Goal: Use online tool/utility: Utilize a website feature to perform a specific function

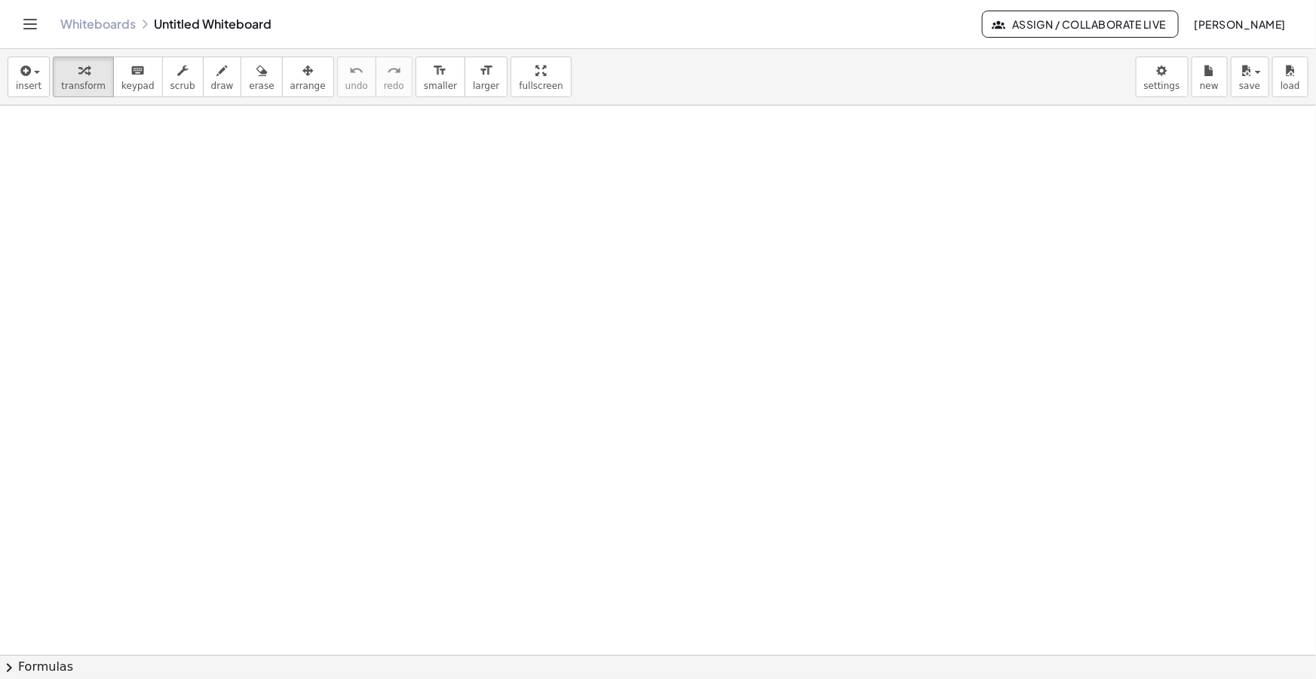
drag, startPoint x: 199, startPoint y: 80, endPoint x: 72, endPoint y: 120, distance: 132.8
click at [203, 79] on button "draw" at bounding box center [222, 77] width 39 height 41
drag, startPoint x: 29, startPoint y: 182, endPoint x: 82, endPoint y: 169, distance: 55.2
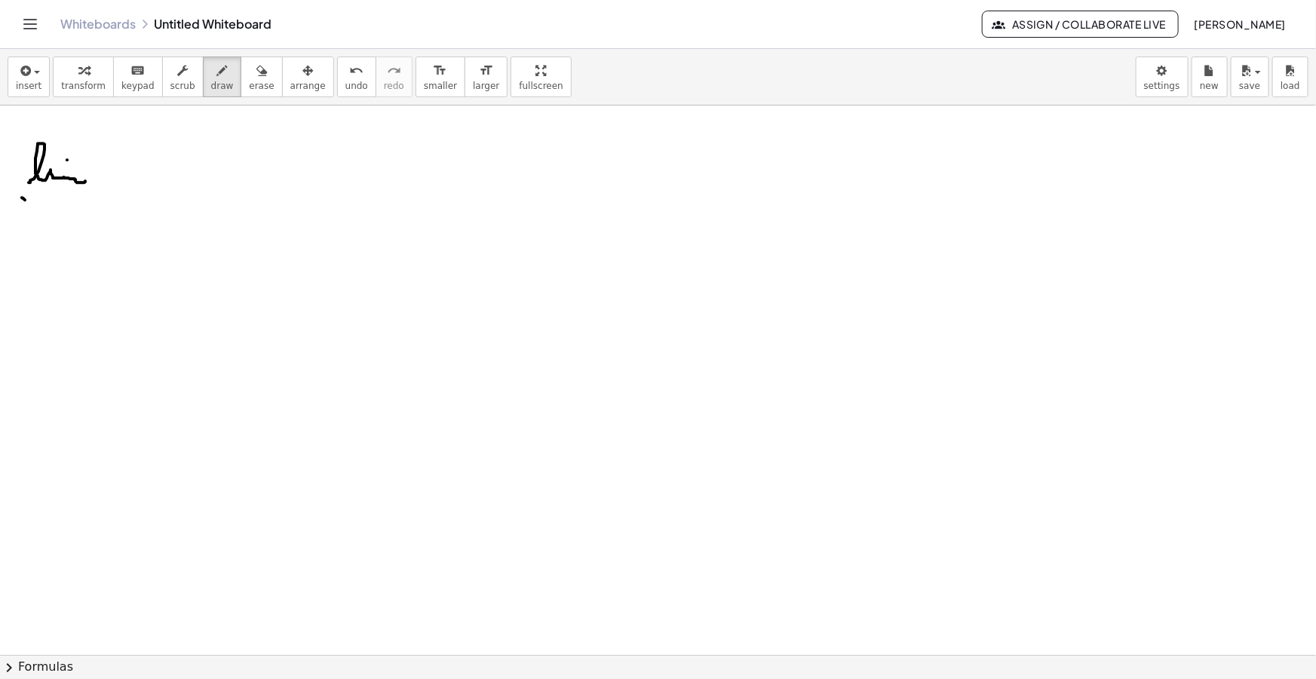
drag, startPoint x: 24, startPoint y: 203, endPoint x: 30, endPoint y: 196, distance: 9.1
drag, startPoint x: 35, startPoint y: 200, endPoint x: 44, endPoint y: 204, distance: 9.8
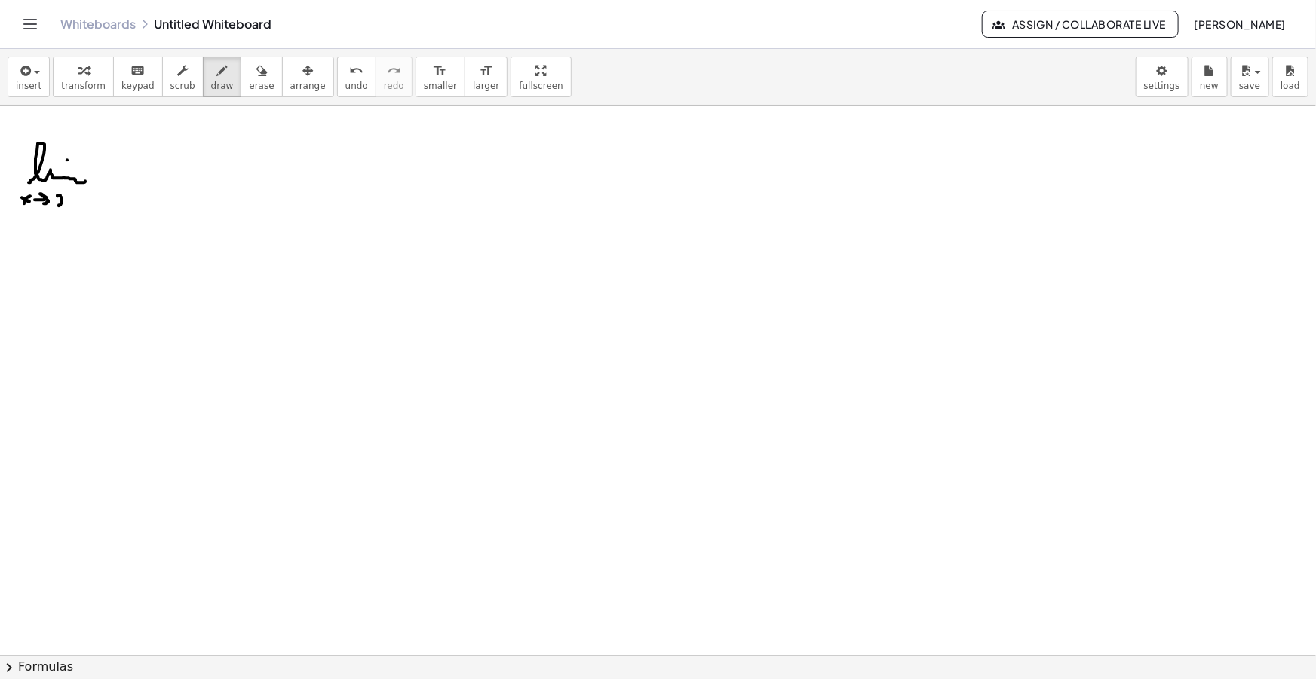
drag, startPoint x: 57, startPoint y: 195, endPoint x: 69, endPoint y: 208, distance: 17.1
drag, startPoint x: 70, startPoint y: 196, endPoint x: 78, endPoint y: 195, distance: 8.4
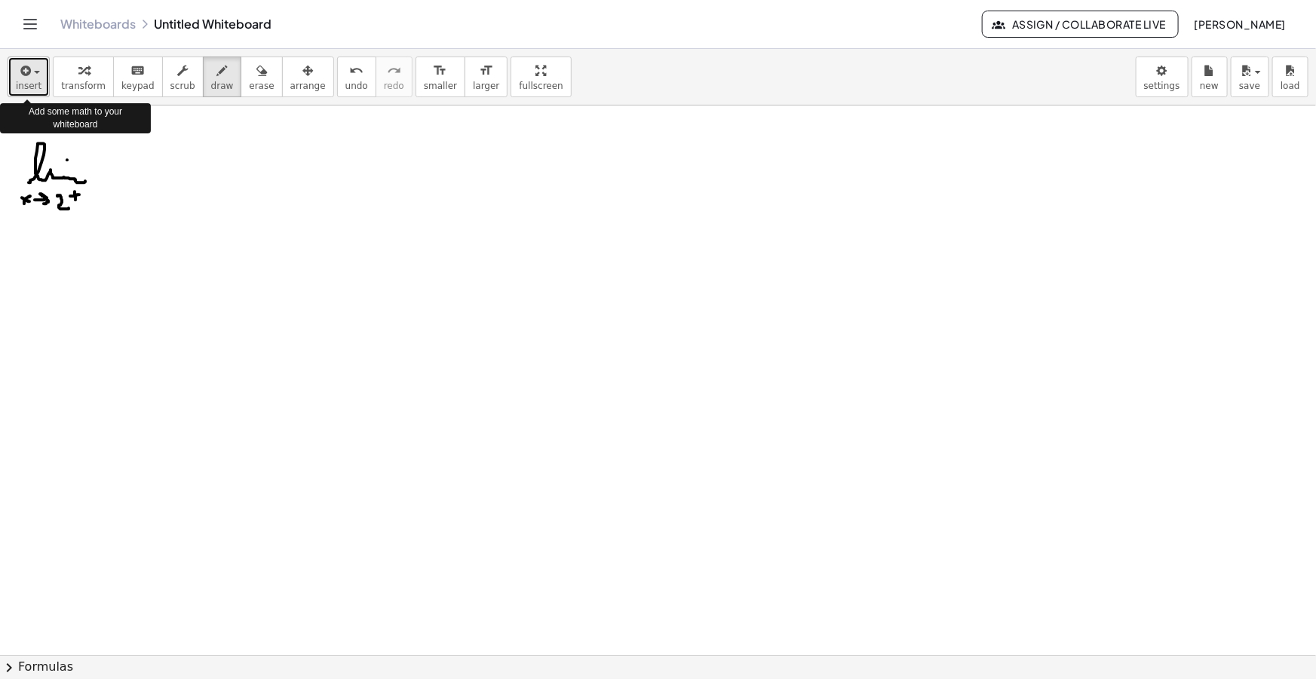
click at [39, 81] on button "insert" at bounding box center [29, 77] width 42 height 41
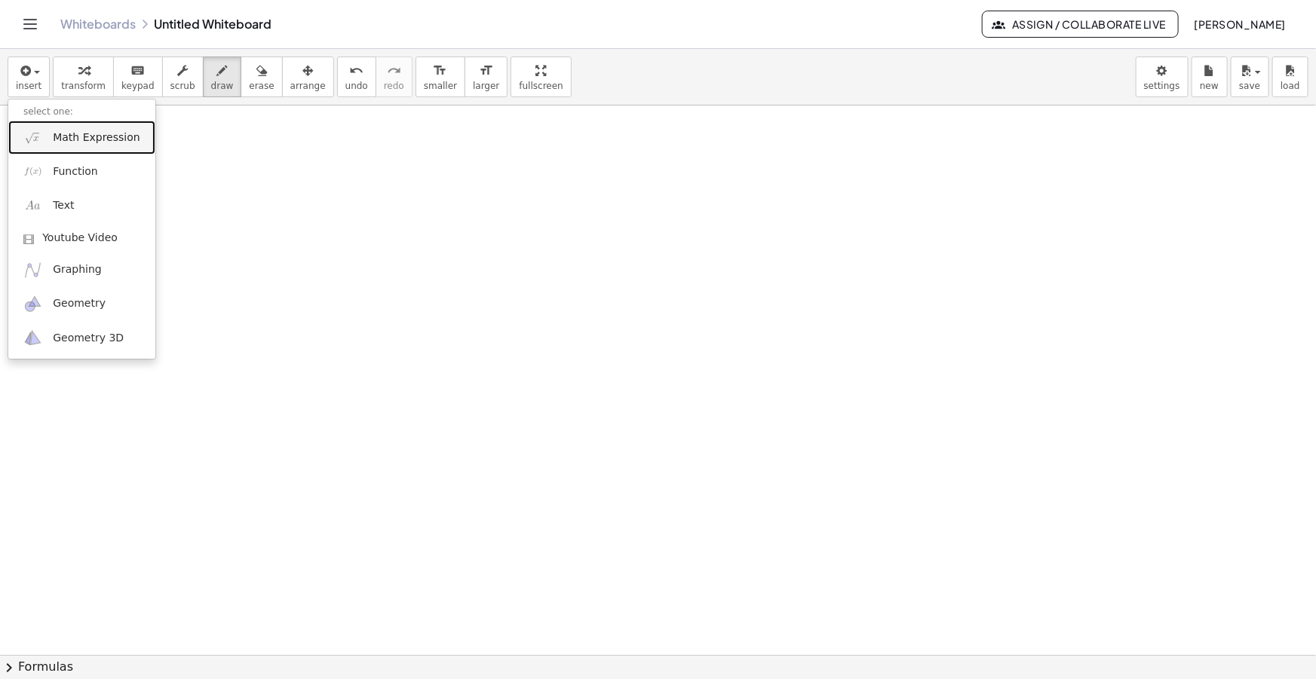
click at [72, 140] on span "Math Expression" at bounding box center [96, 137] width 87 height 15
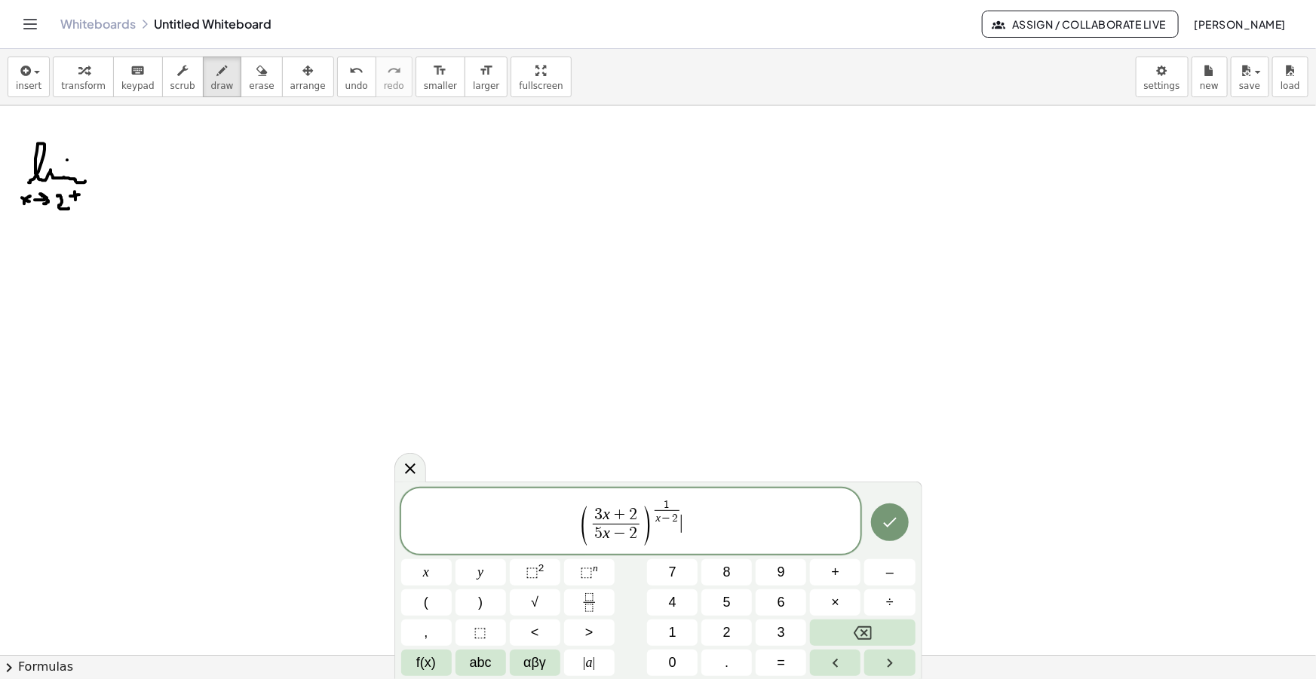
drag, startPoint x: 699, startPoint y: 543, endPoint x: 412, endPoint y: 486, distance: 293.0
click at [412, 486] on div "**********" at bounding box center [658, 581] width 528 height 198
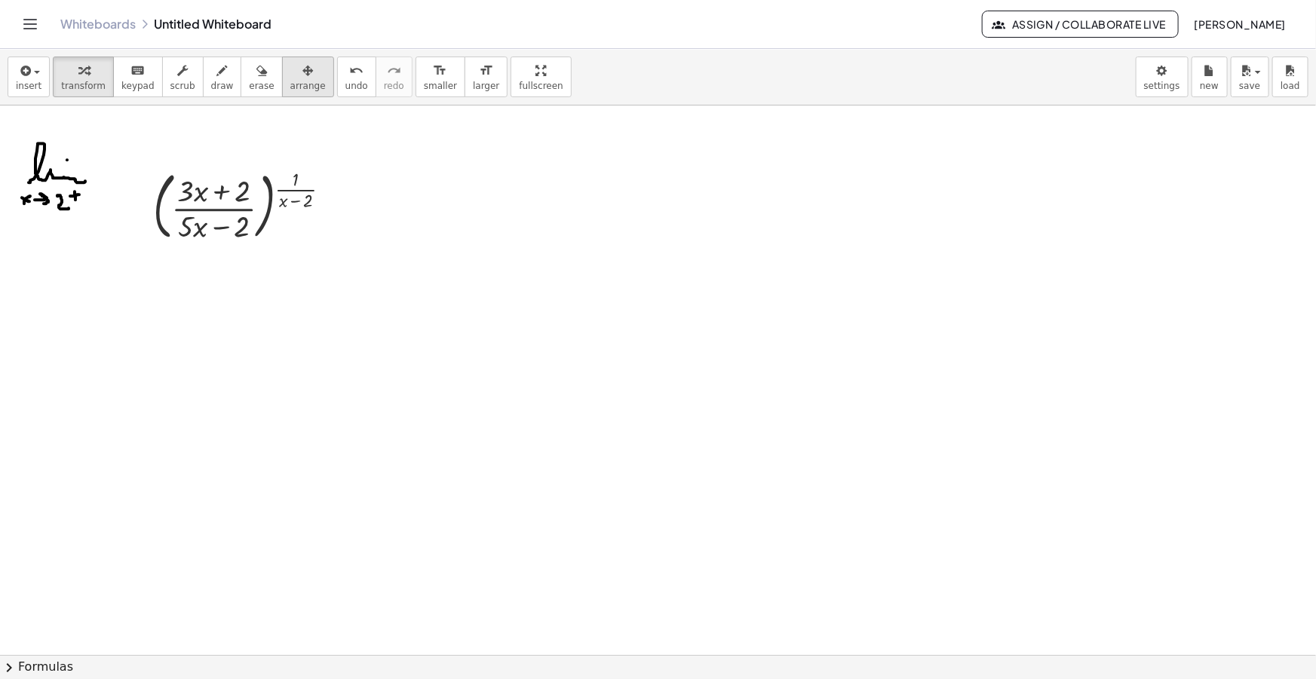
click at [290, 83] on span "arrange" at bounding box center [307, 86] width 35 height 11
click at [424, 89] on span "smaller" at bounding box center [440, 86] width 33 height 11
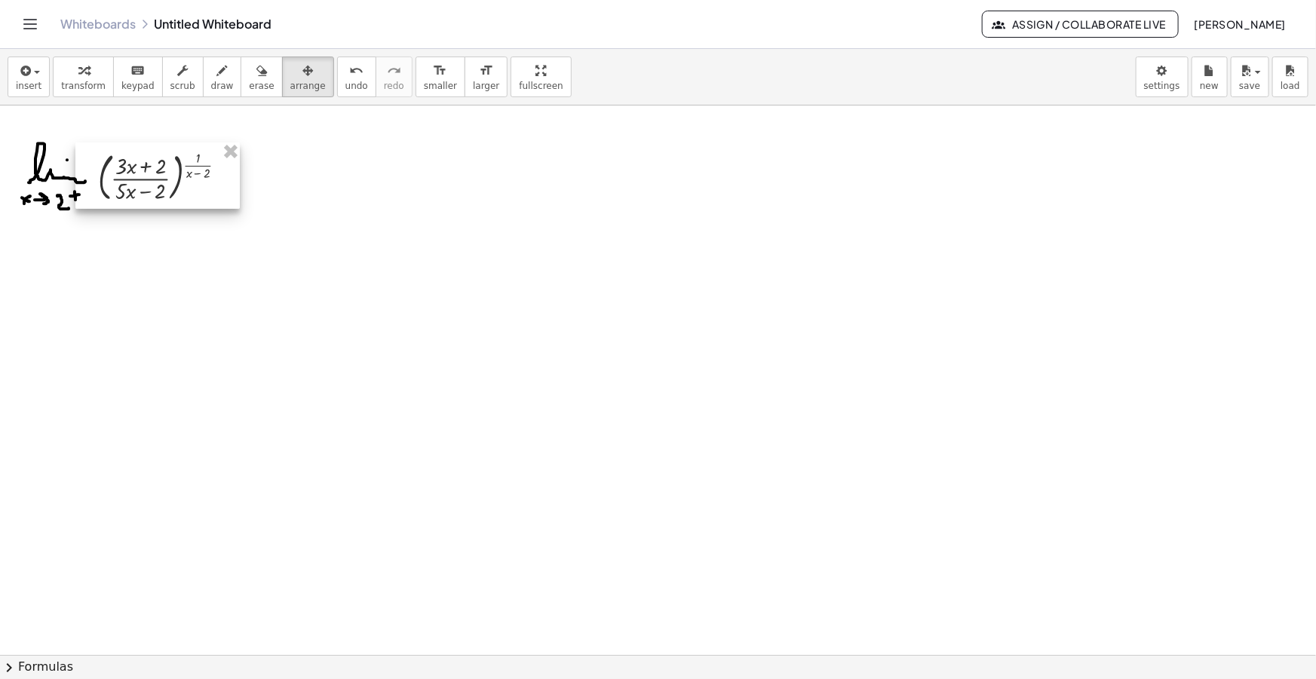
drag, startPoint x: 240, startPoint y: 223, endPoint x: 161, endPoint y: 195, distance: 84.2
click at [161, 195] on div at bounding box center [157, 176] width 164 height 66
click at [211, 82] on span "draw" at bounding box center [222, 86] width 23 height 11
drag, startPoint x: 255, startPoint y: 179, endPoint x: 265, endPoint y: 180, distance: 9.8
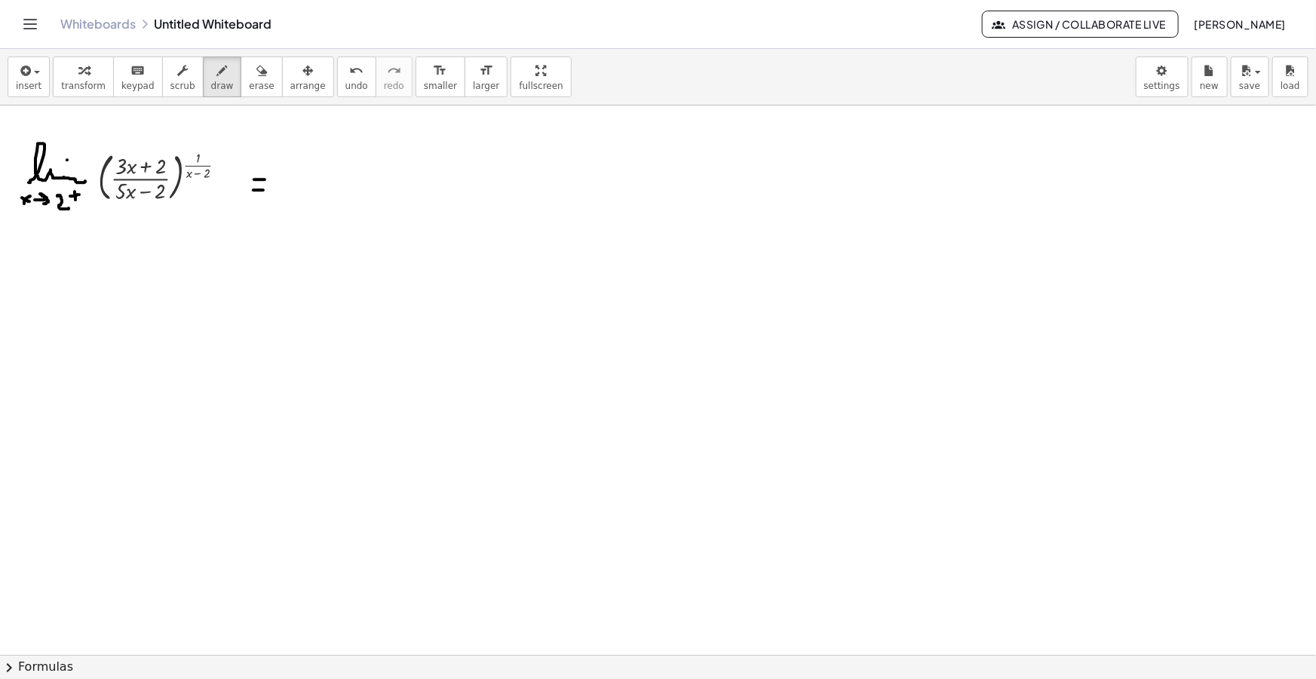
drag, startPoint x: 254, startPoint y: 190, endPoint x: 266, endPoint y: 190, distance: 12.1
drag, startPoint x: 279, startPoint y: 200, endPoint x: 329, endPoint y: 179, distance: 53.8
drag, startPoint x: 292, startPoint y: 184, endPoint x: 324, endPoint y: 179, distance: 32.9
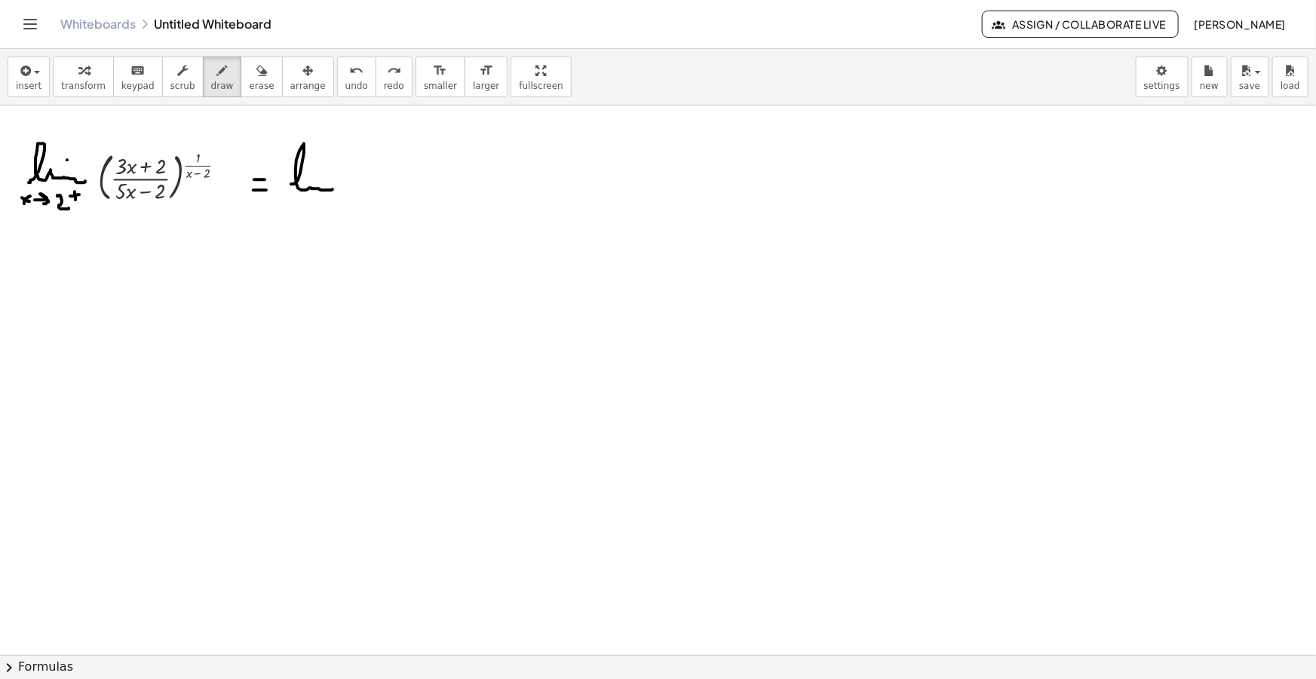
drag, startPoint x: 293, startPoint y: 204, endPoint x: 298, endPoint y: 211, distance: 9.2
drag, startPoint x: 292, startPoint y: 211, endPoint x: 300, endPoint y: 201, distance: 13.4
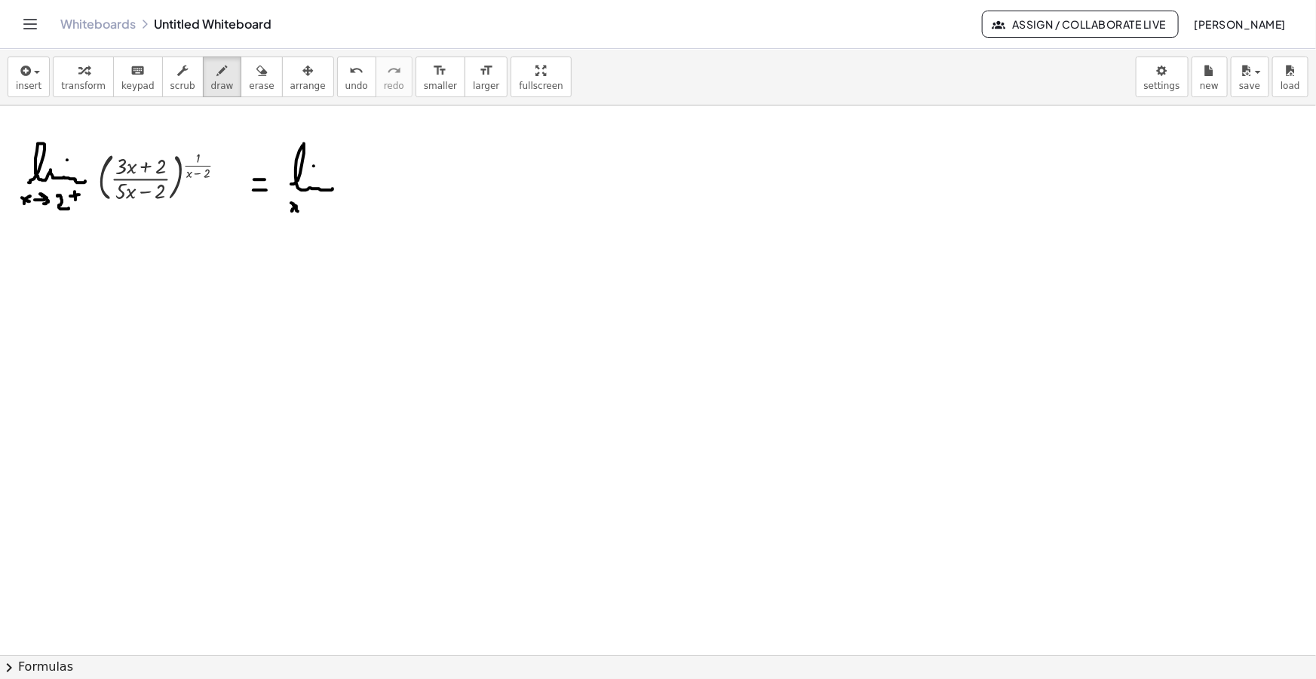
drag, startPoint x: 322, startPoint y: 200, endPoint x: 336, endPoint y: 211, distance: 17.7
drag, startPoint x: 339, startPoint y: 194, endPoint x: 339, endPoint y: 203, distance: 9.0
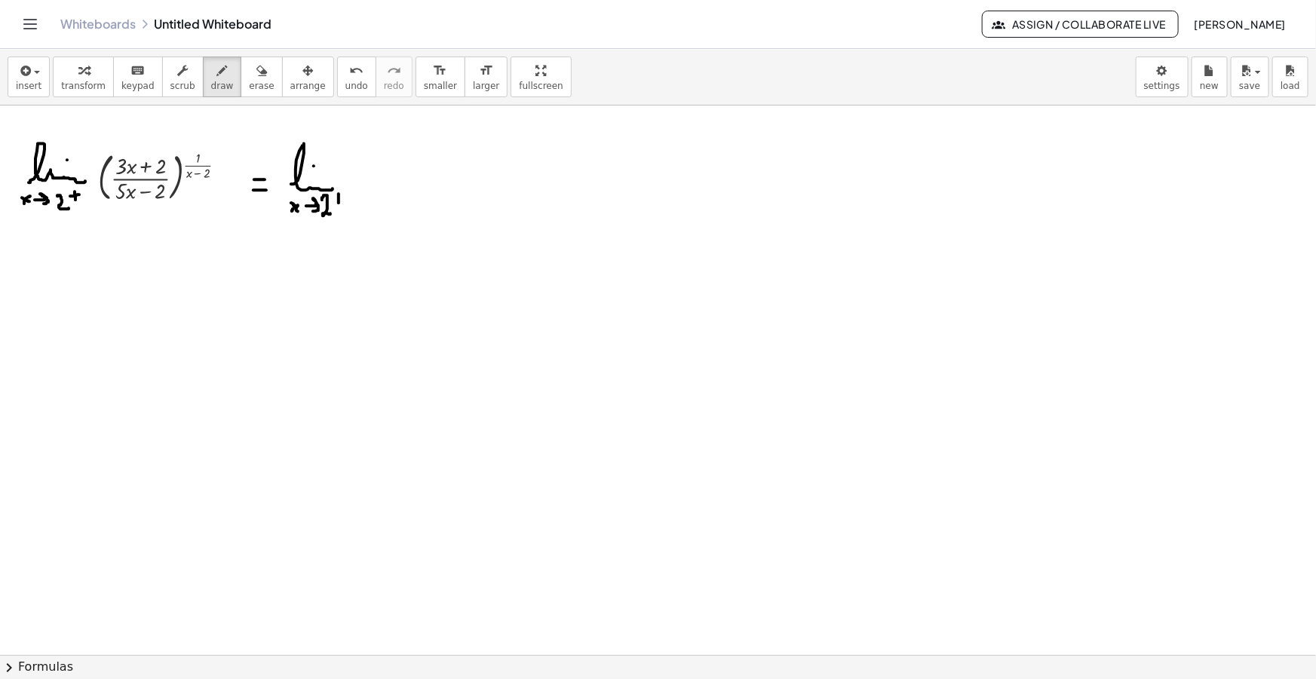
drag, startPoint x: 334, startPoint y: 196, endPoint x: 342, endPoint y: 198, distance: 7.7
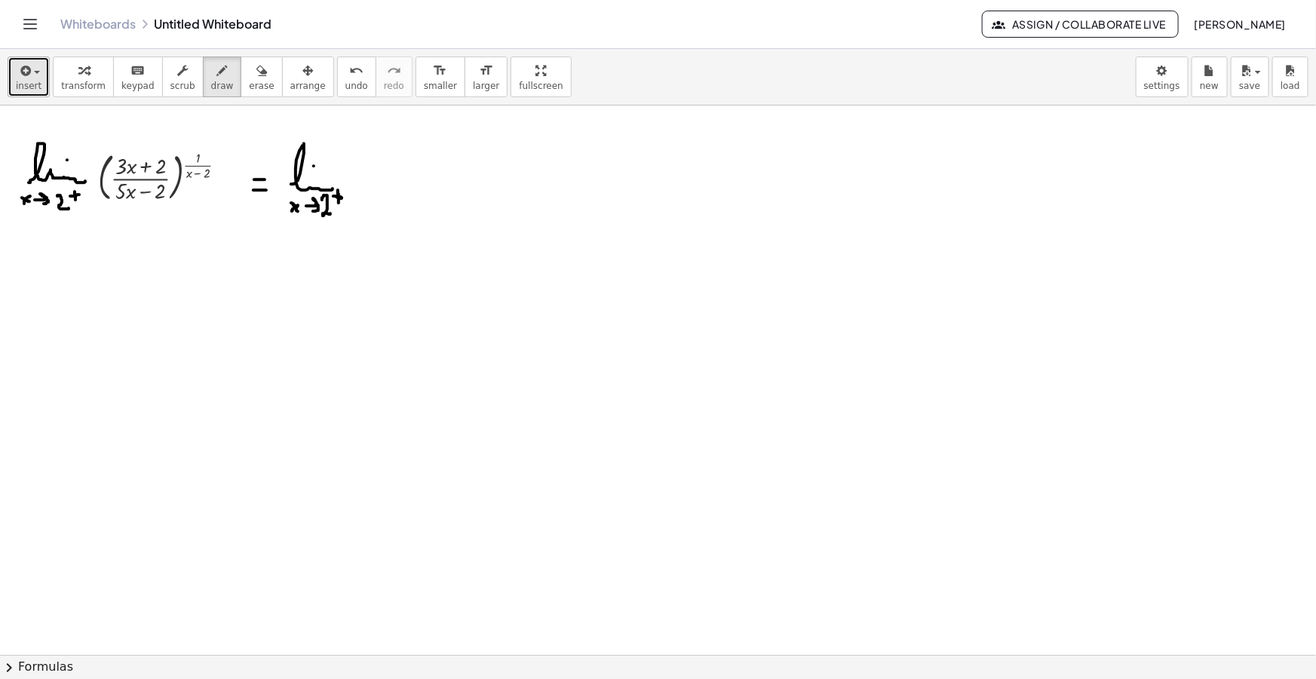
click at [20, 84] on span "insert" at bounding box center [29, 86] width 26 height 11
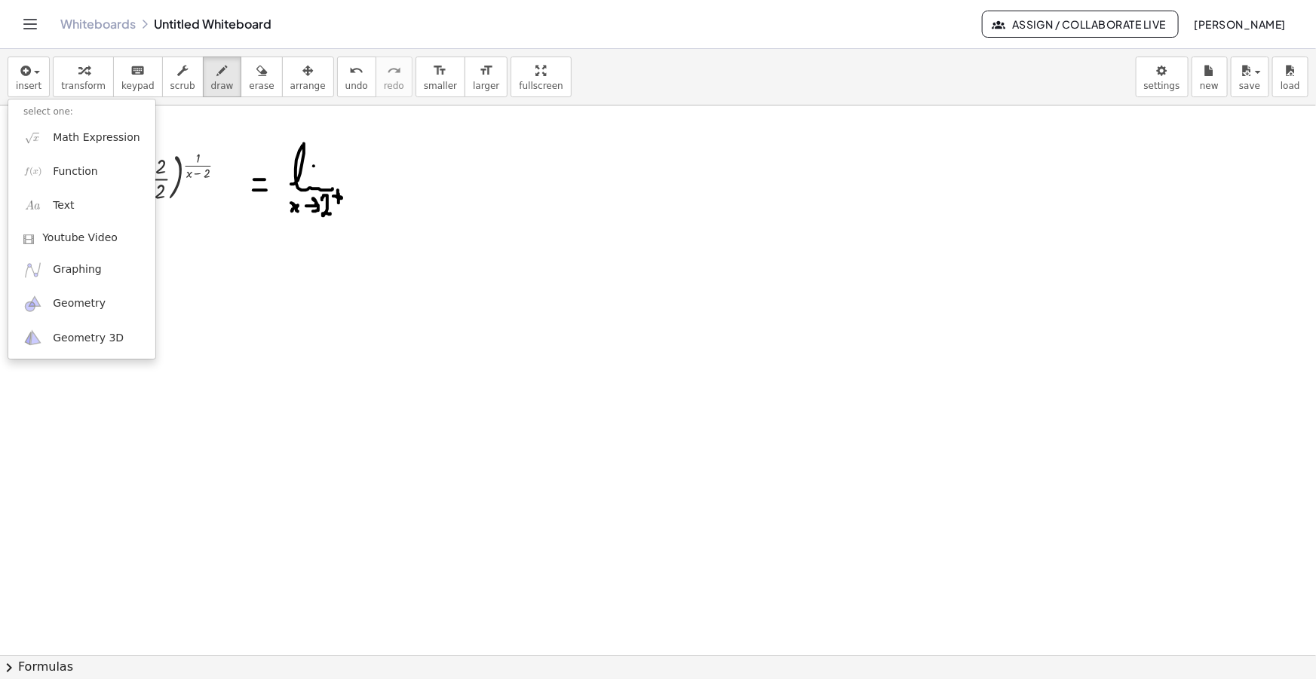
click at [619, 60] on div "insert select one: Math Expression Function Text Youtube Video Graphing Geometr…" at bounding box center [658, 77] width 1316 height 57
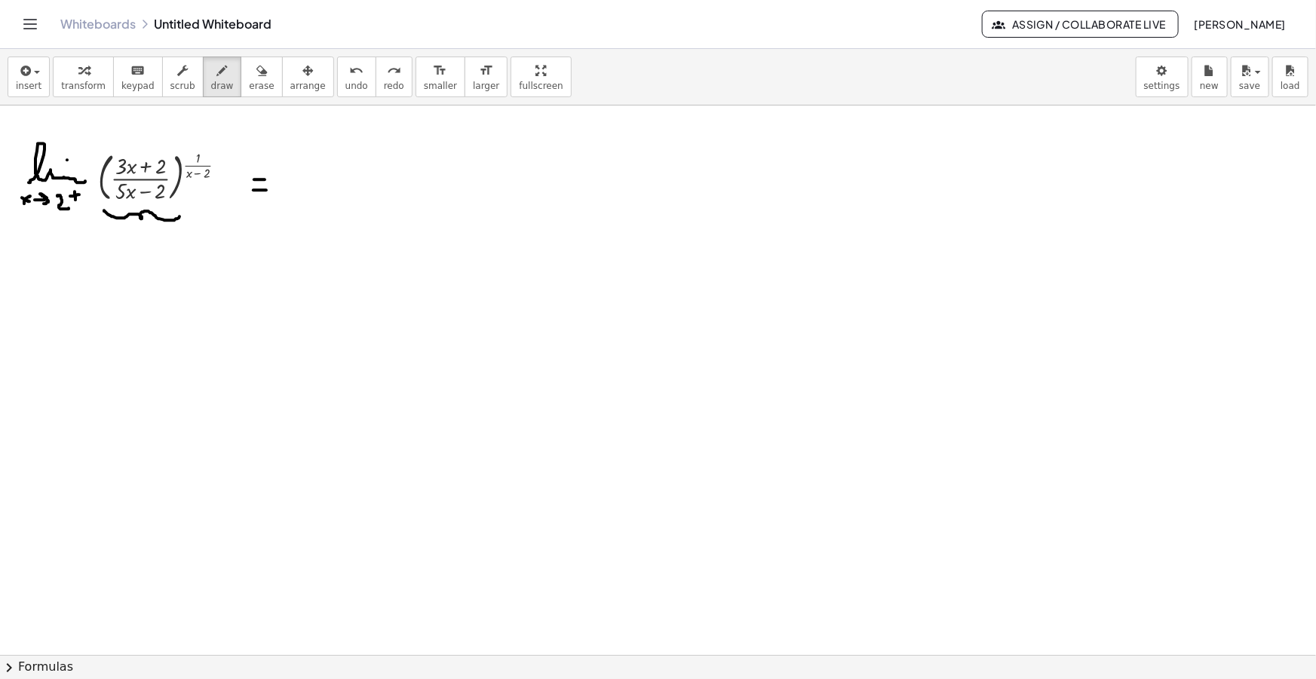
drag, startPoint x: 104, startPoint y: 210, endPoint x: 176, endPoint y: 213, distance: 72.5
drag, startPoint x: 115, startPoint y: 237, endPoint x: 127, endPoint y: 241, distance: 13.6
drag, startPoint x: 263, startPoint y: 179, endPoint x: 317, endPoint y: 177, distance: 53.6
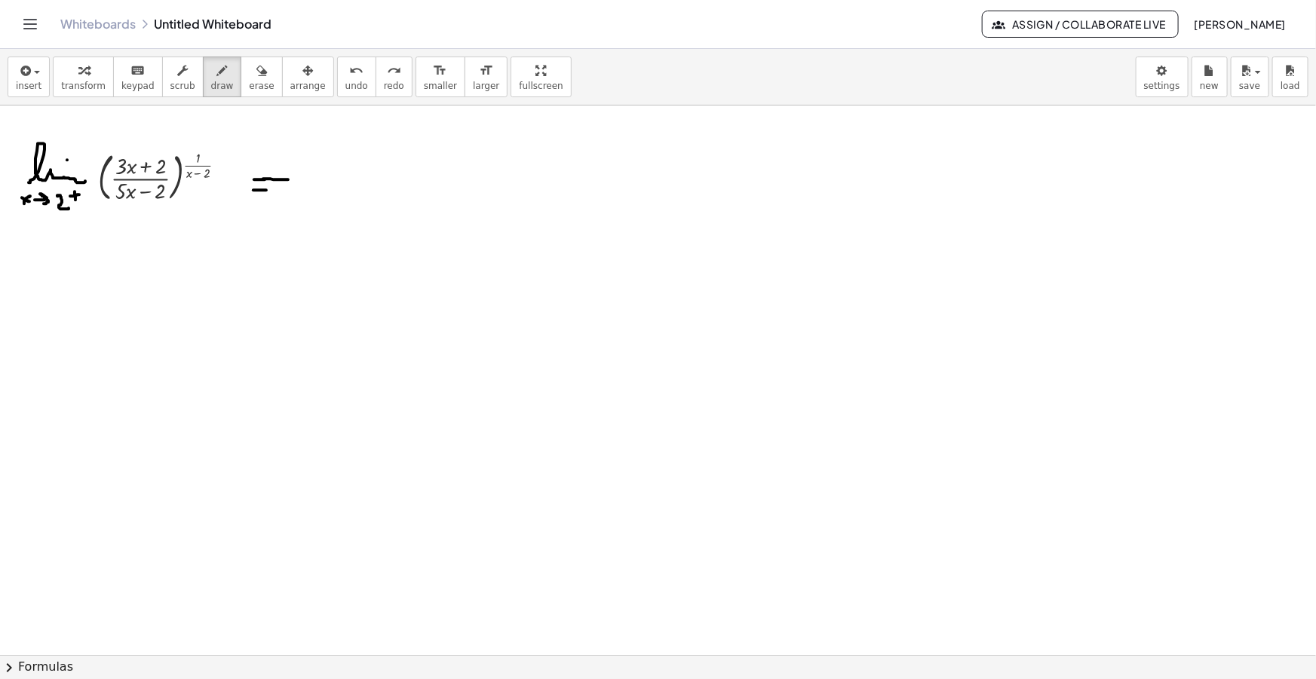
drag, startPoint x: 264, startPoint y: 188, endPoint x: 317, endPoint y: 190, distance: 52.8
drag, startPoint x: 305, startPoint y: 170, endPoint x: 306, endPoint y: 201, distance: 31.7
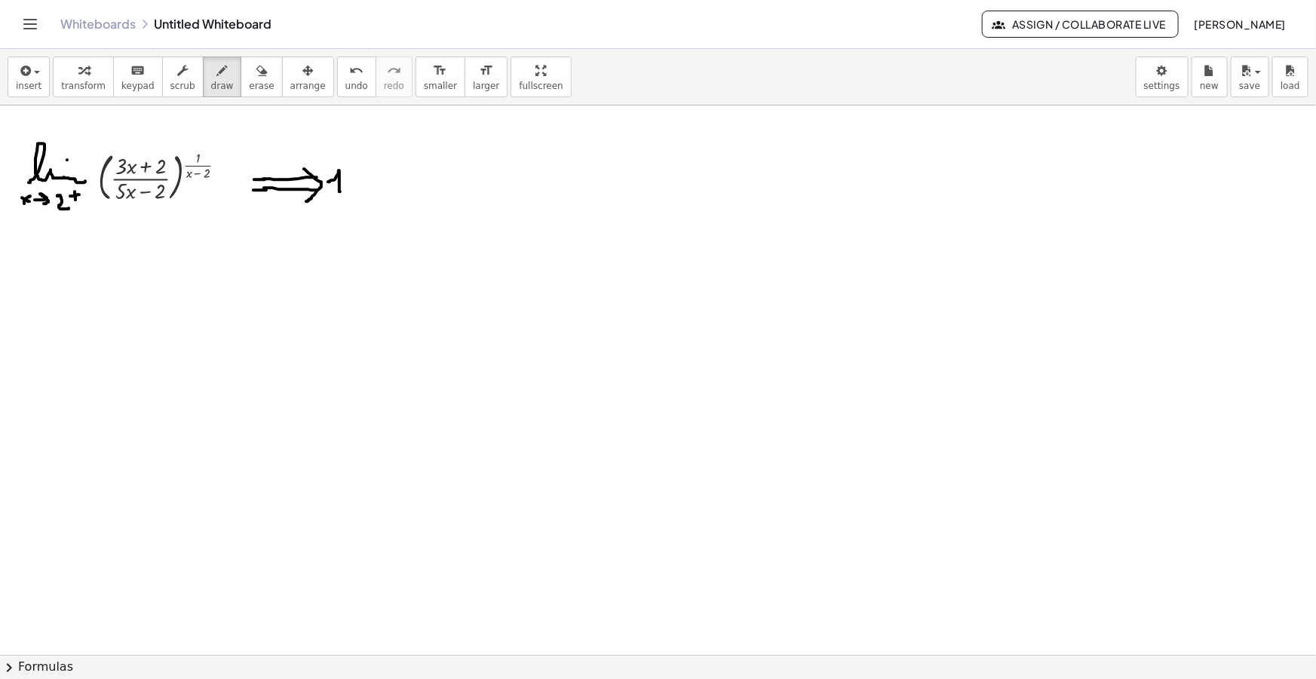
drag, startPoint x: 335, startPoint y: 179, endPoint x: 340, endPoint y: 192, distance: 13.2
drag, startPoint x: 0, startPoint y: 287, endPoint x: 10, endPoint y: 288, distance: 9.8
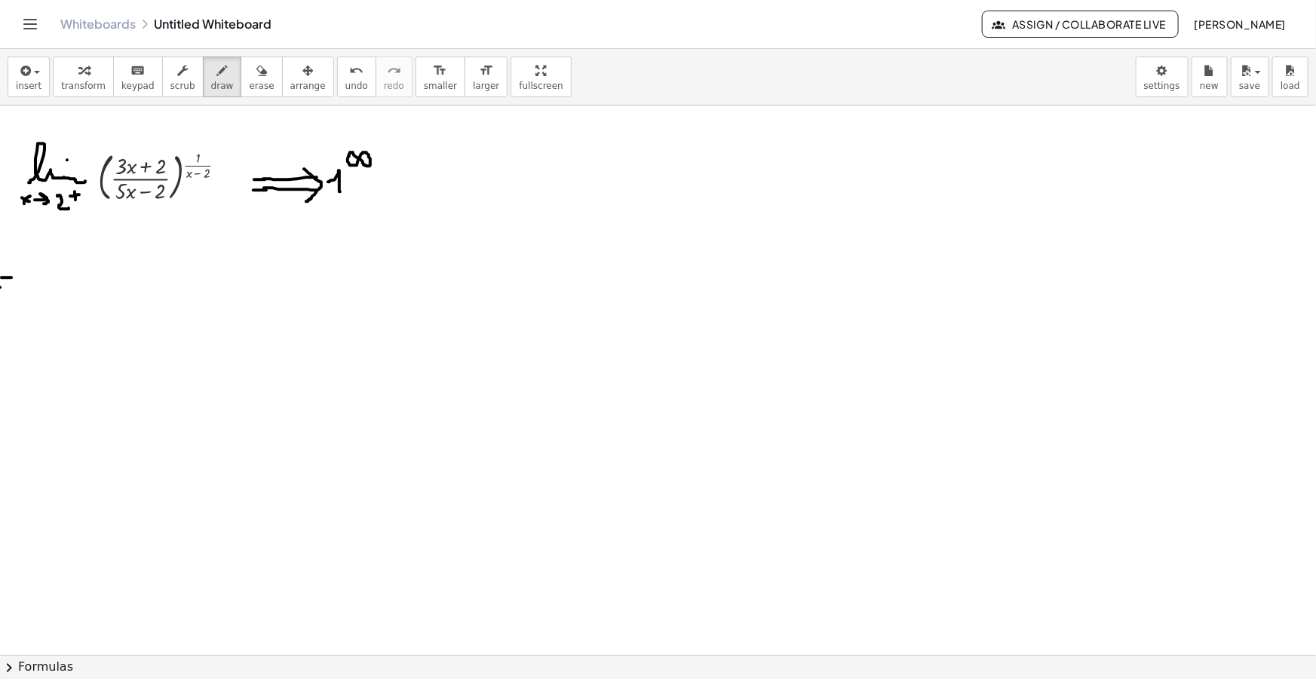
drag, startPoint x: 24, startPoint y: 296, endPoint x: 81, endPoint y: 290, distance: 57.6
drag, startPoint x: 23, startPoint y: 308, endPoint x: 35, endPoint y: 320, distance: 16.0
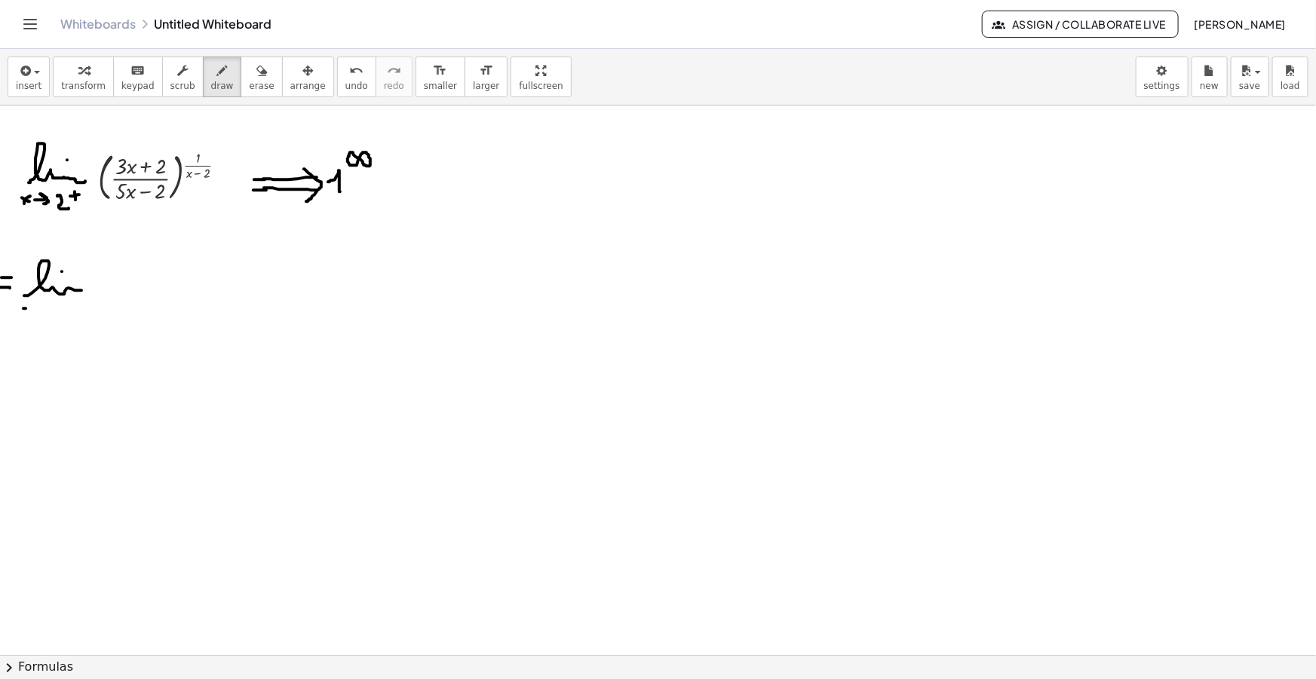
drag, startPoint x: 26, startPoint y: 320, endPoint x: 34, endPoint y: 308, distance: 14.0
drag, startPoint x: 63, startPoint y: 305, endPoint x: 78, endPoint y: 314, distance: 17.6
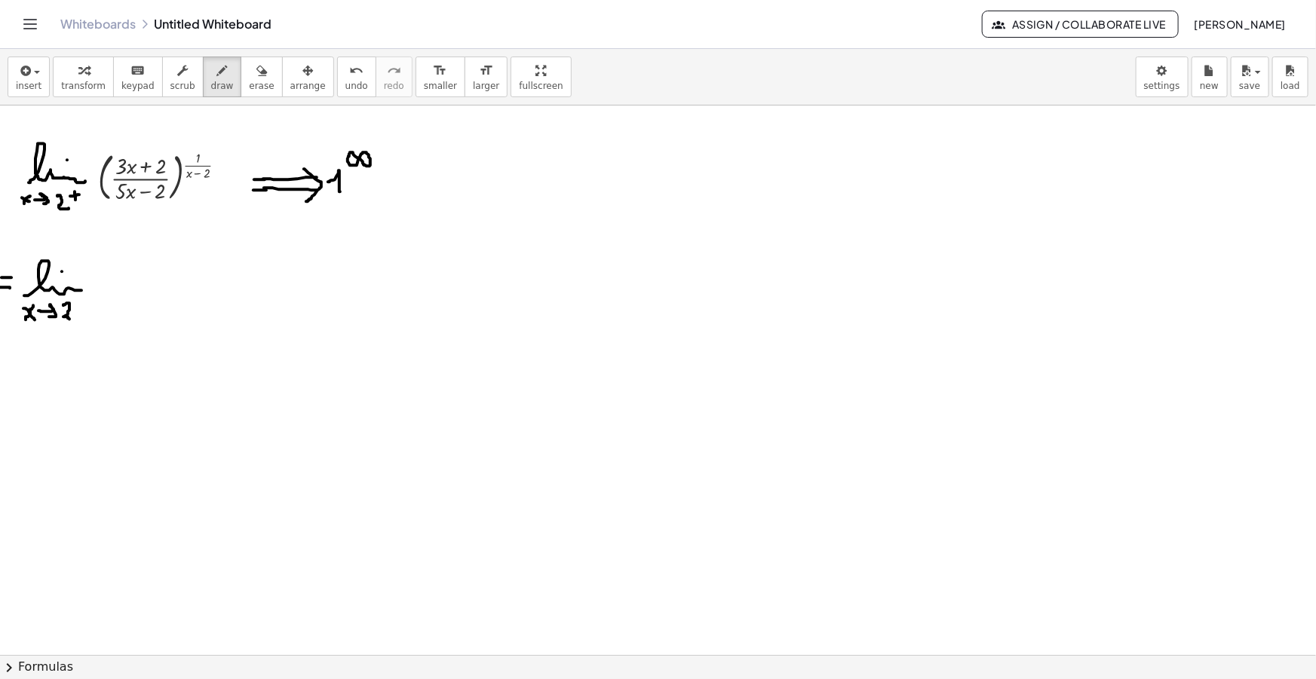
click at [22, 74] on icon "button" at bounding box center [24, 71] width 14 height 18
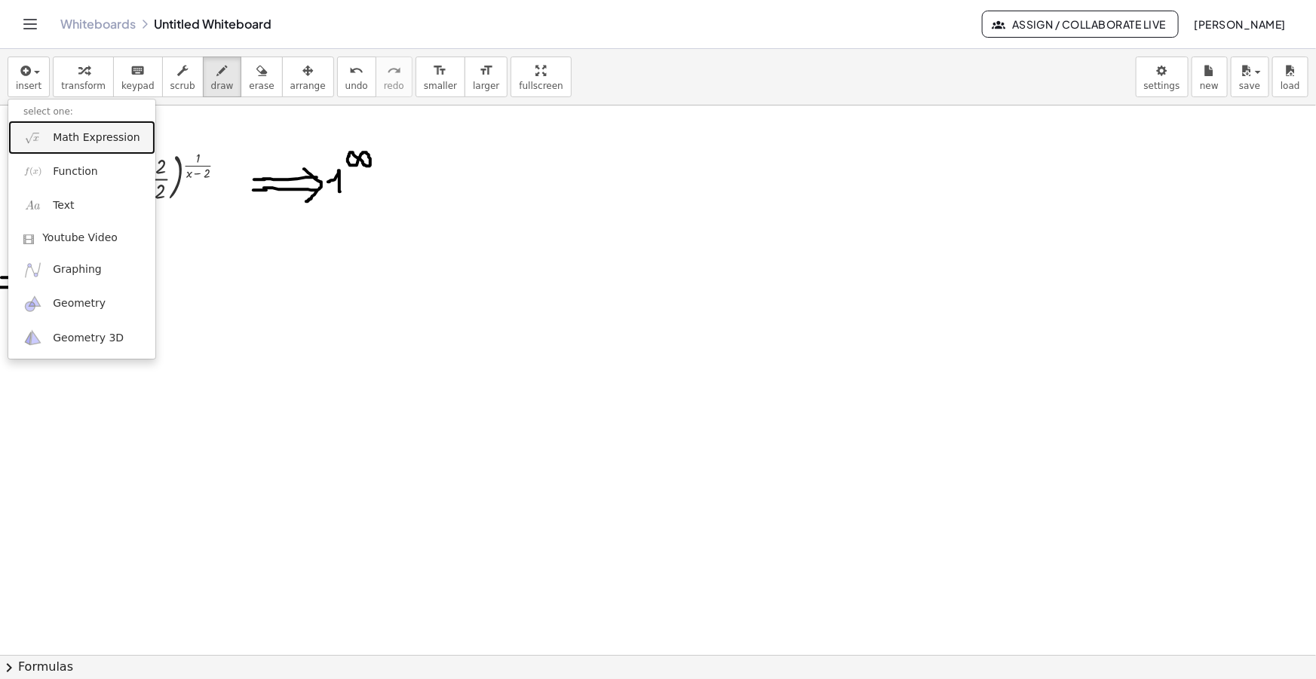
click at [75, 135] on span "Math Expression" at bounding box center [96, 137] width 87 height 15
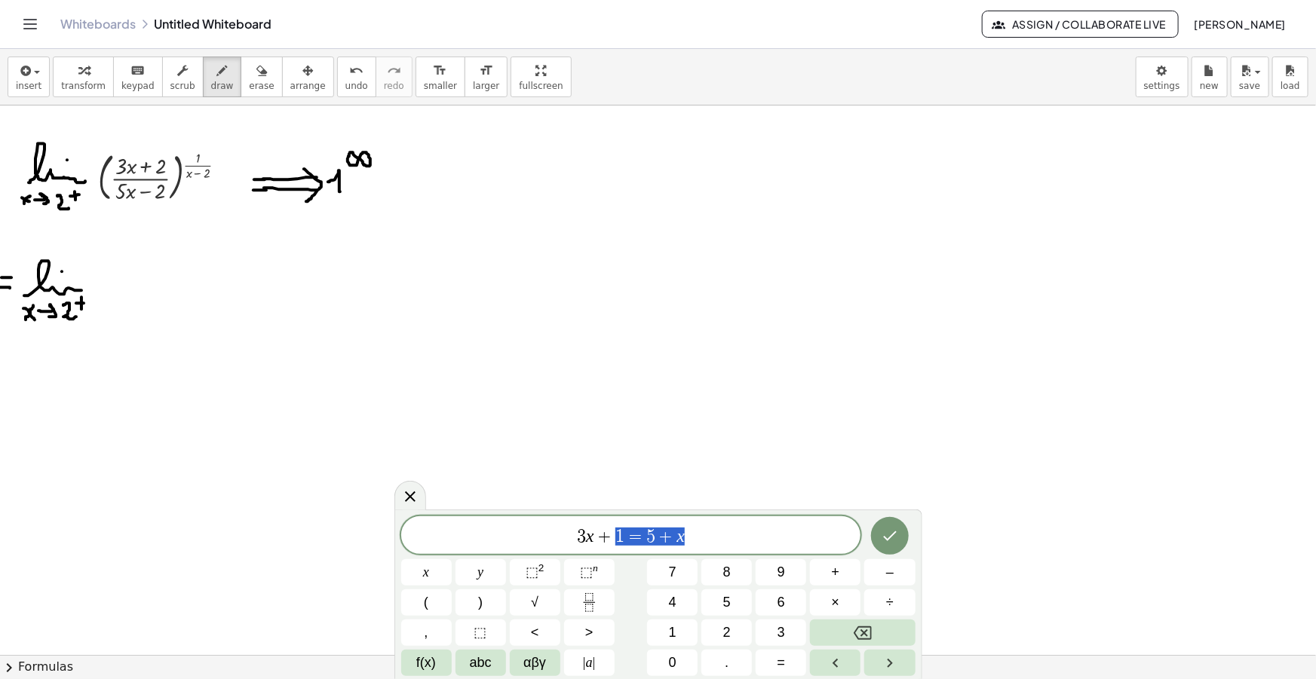
drag, startPoint x: 716, startPoint y: 532, endPoint x: 354, endPoint y: 515, distance: 361.6
click at [354, 515] on body "Graspable Math Activities Get Started Activity Bank Assigned Work Classes White…" at bounding box center [658, 339] width 1316 height 679
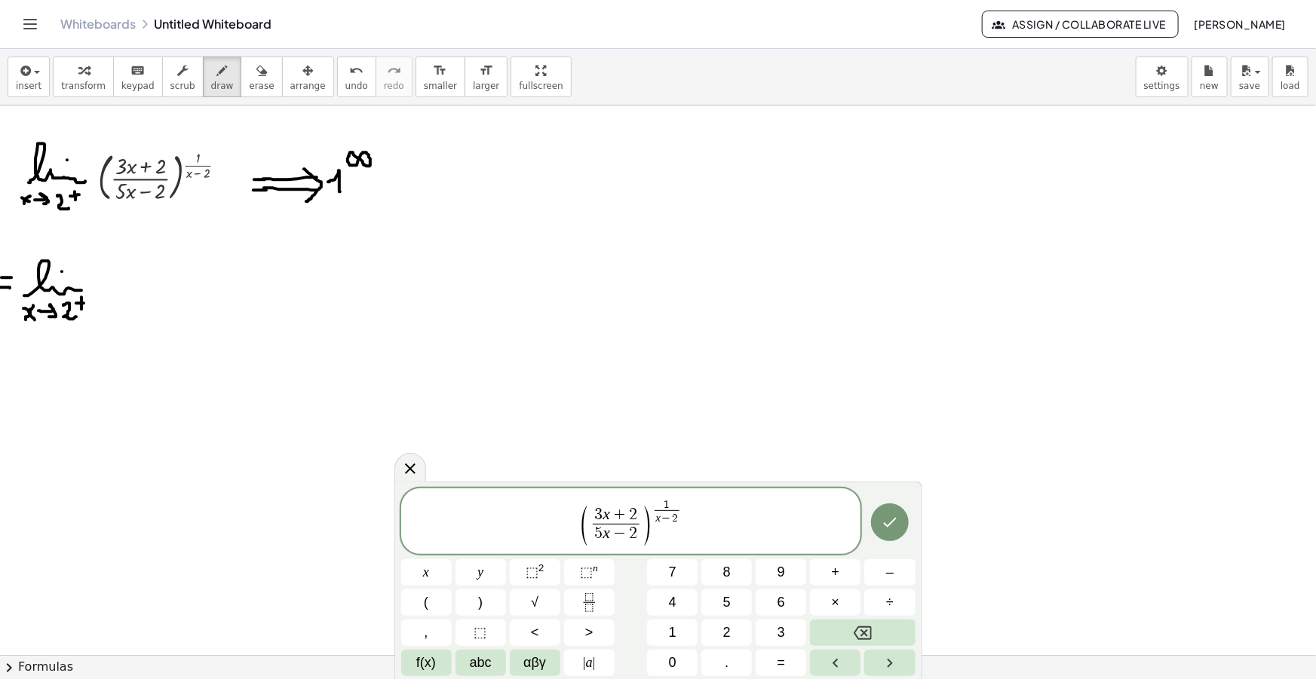
click at [594, 521] on span "3 x + 2" at bounding box center [616, 515] width 47 height 17
click at [660, 523] on span ")" at bounding box center [662, 526] width 11 height 44
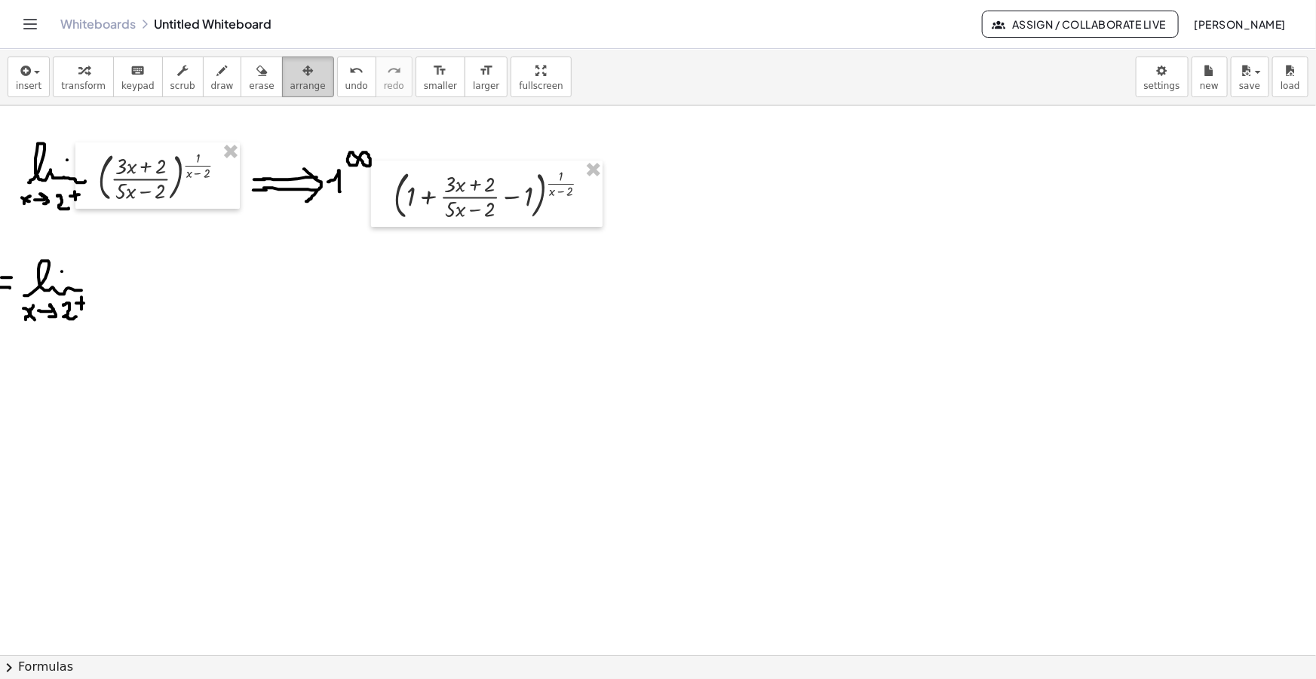
click at [291, 72] on div "button" at bounding box center [307, 70] width 35 height 18
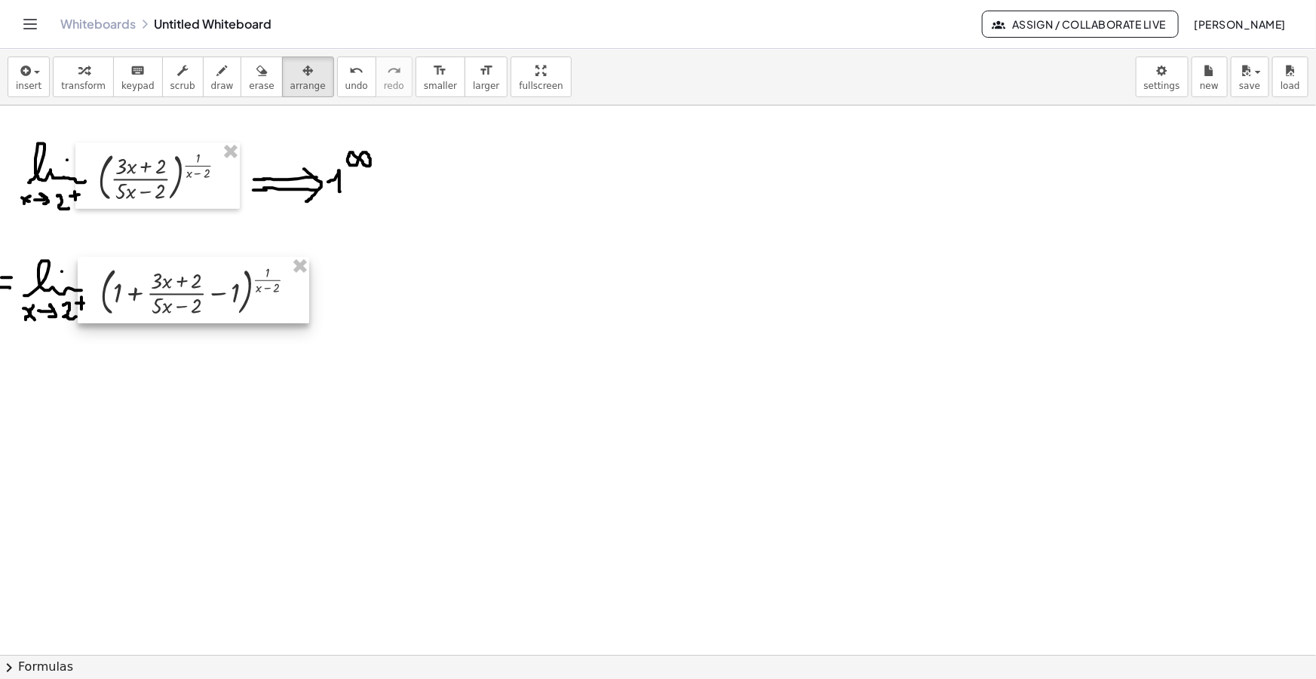
drag, startPoint x: 428, startPoint y: 219, endPoint x: 157, endPoint y: 308, distance: 285.2
click at [157, 308] on div at bounding box center [193, 290] width 231 height 66
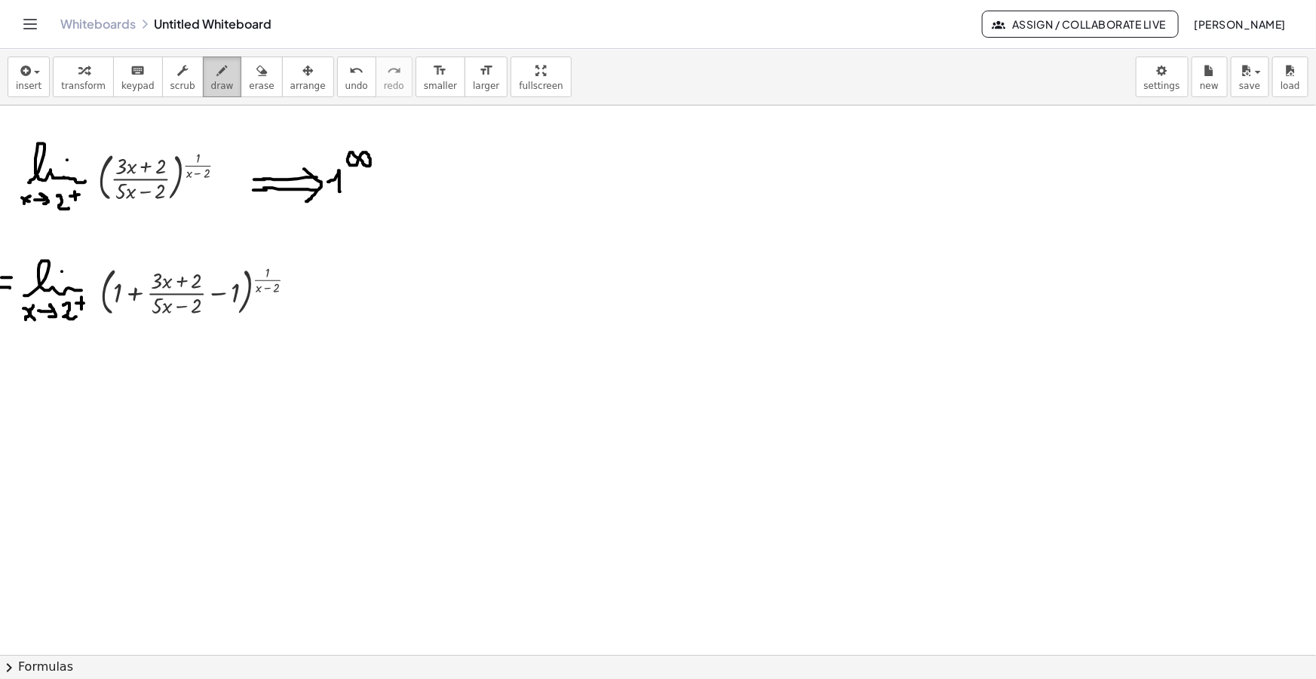
click at [211, 82] on span "draw" at bounding box center [222, 86] width 23 height 11
drag, startPoint x: 313, startPoint y: 298, endPoint x: 329, endPoint y: 299, distance: 15.9
drag, startPoint x: 341, startPoint y: 310, endPoint x: 408, endPoint y: 307, distance: 67.2
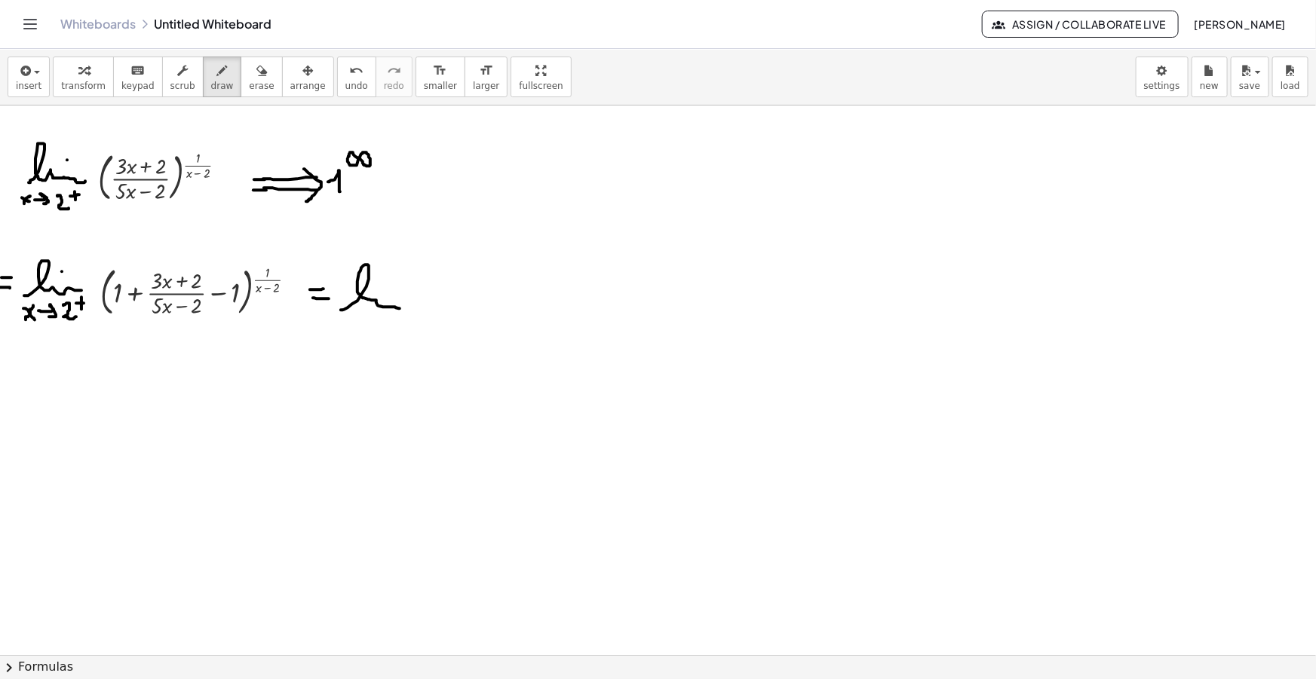
drag, startPoint x: 345, startPoint y: 330, endPoint x: 354, endPoint y: 323, distance: 10.9
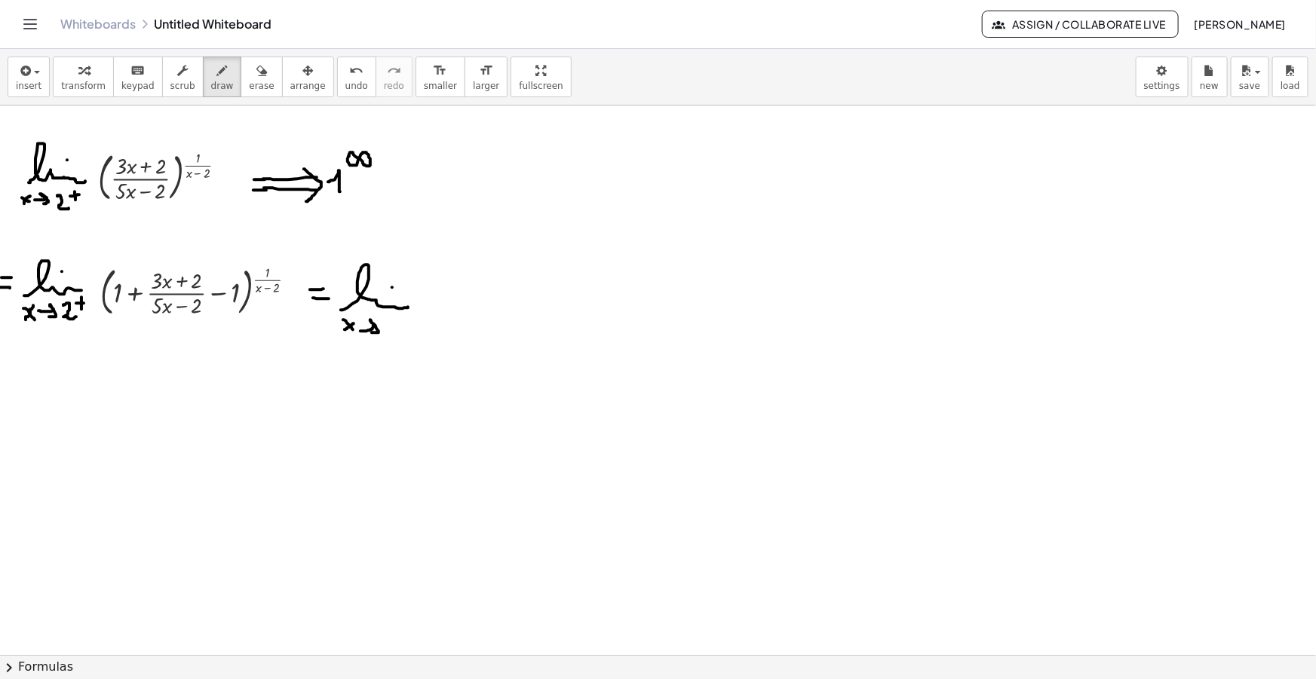
drag, startPoint x: 360, startPoint y: 331, endPoint x: 373, endPoint y: 334, distance: 12.4
drag, startPoint x: 384, startPoint y: 320, endPoint x: 394, endPoint y: 334, distance: 16.7
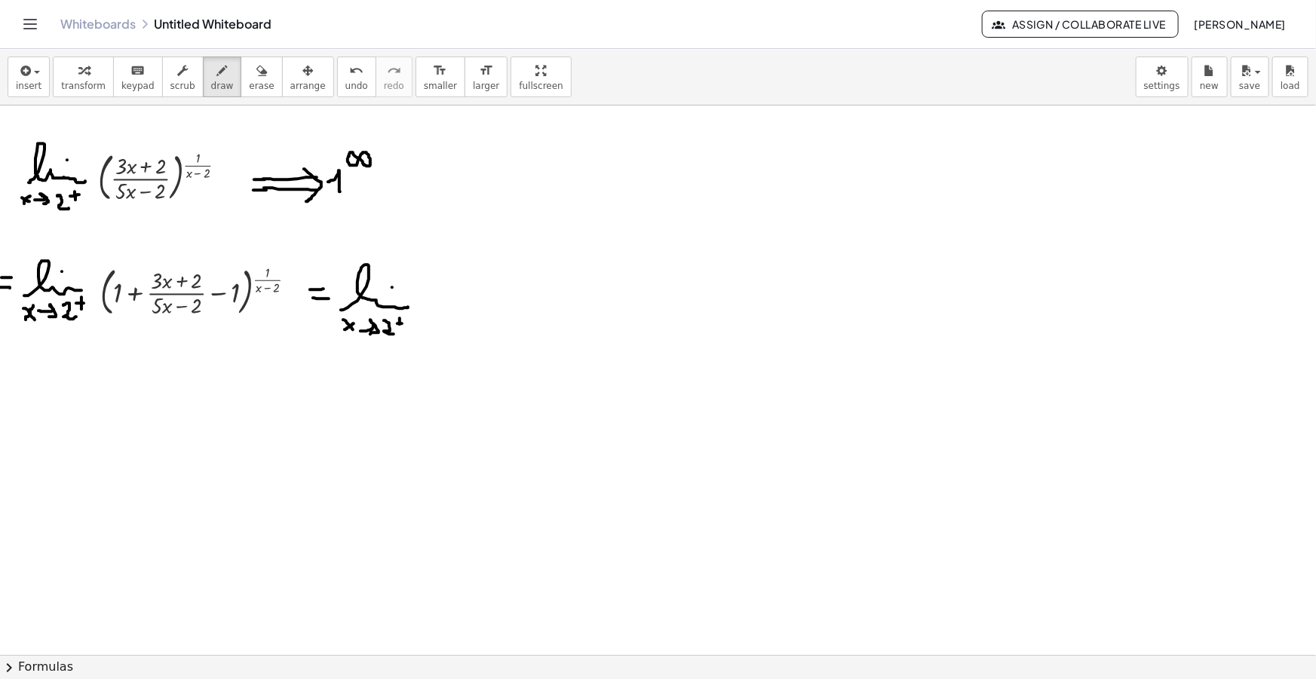
click at [37, 88] on span "insert" at bounding box center [29, 86] width 26 height 11
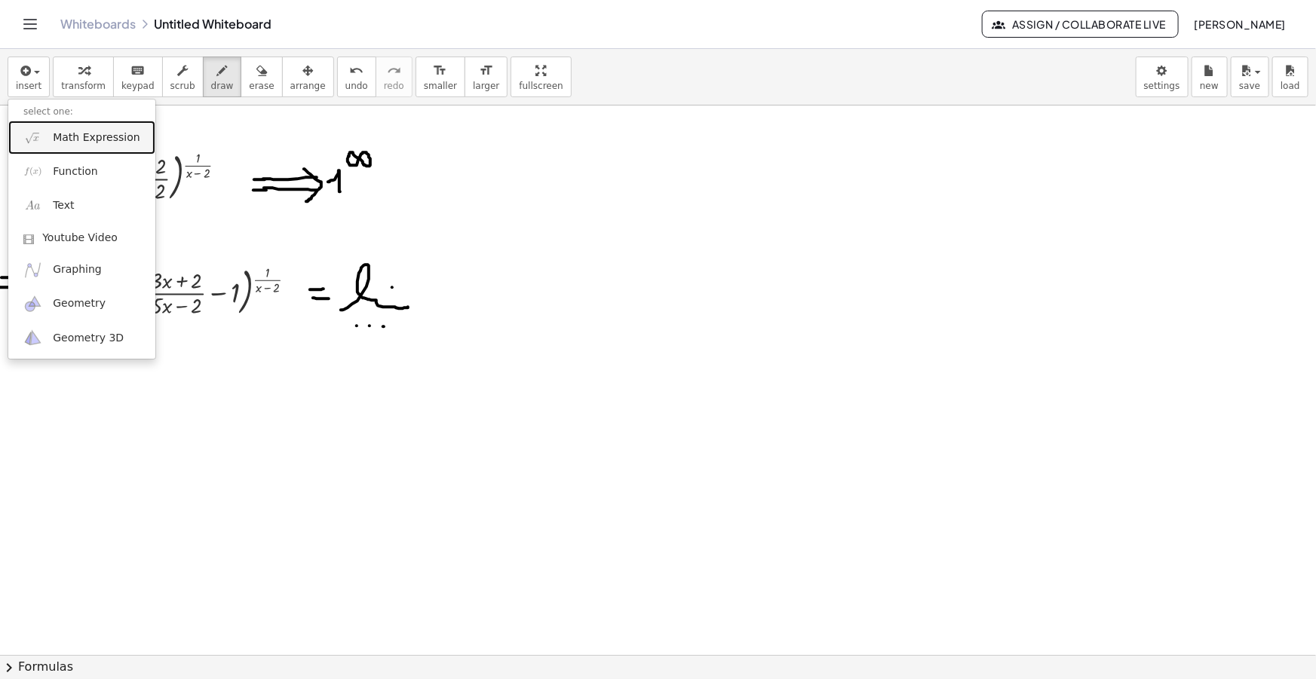
click at [60, 131] on span "Math Expression" at bounding box center [96, 137] width 87 height 15
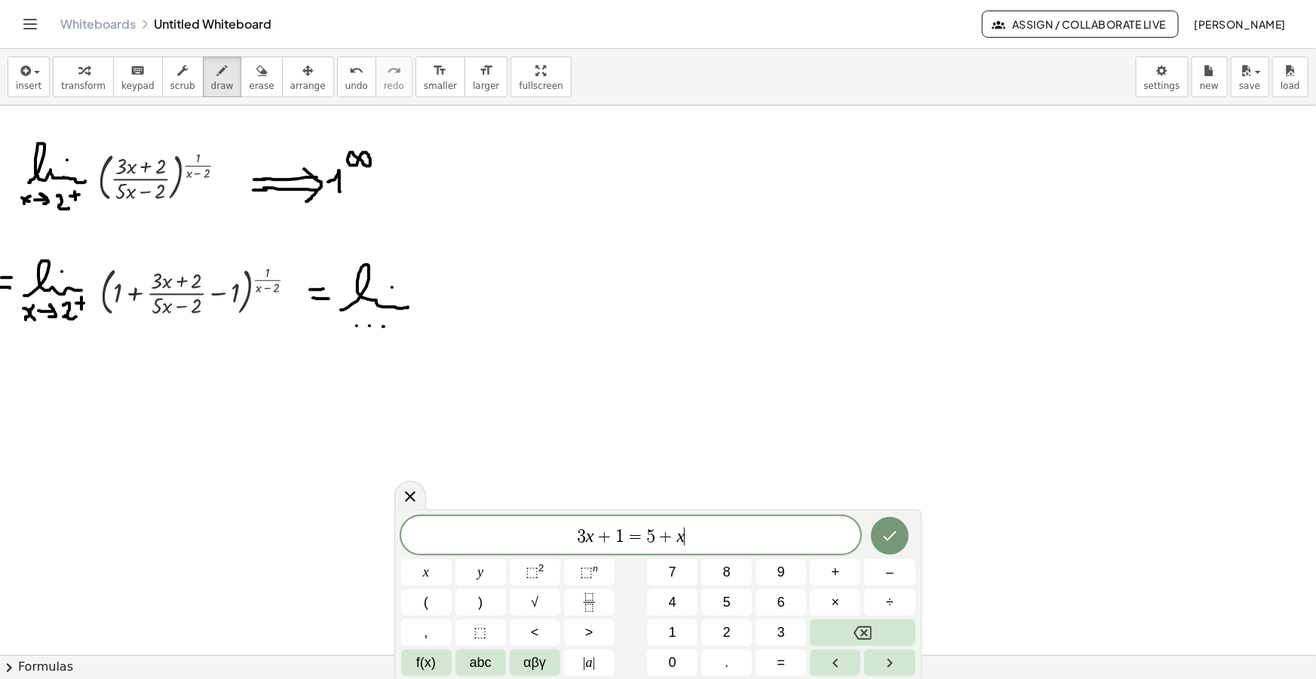
drag, startPoint x: 712, startPoint y: 541, endPoint x: 319, endPoint y: 542, distance: 392.9
click at [334, 541] on body "Graspable Math Activities Get Started Activity Bank Assigned Work Classes White…" at bounding box center [658, 339] width 1316 height 679
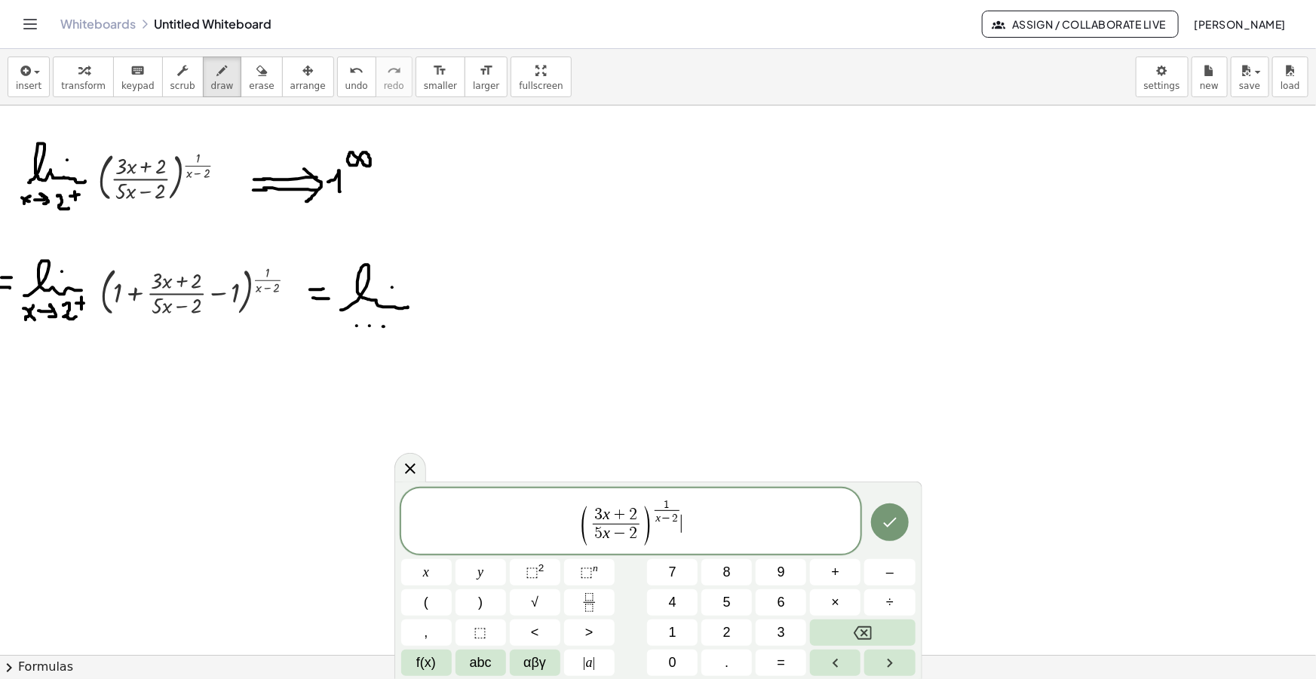
click at [593, 521] on span "3 x + 2" at bounding box center [616, 515] width 47 height 17
drag, startPoint x: 651, startPoint y: 513, endPoint x: 611, endPoint y: 514, distance: 40.0
click at [592, 513] on var "x" at bounding box center [591, 514] width 8 height 18
click at [625, 516] on span "2" at bounding box center [624, 515] width 8 height 17
drag, startPoint x: 673, startPoint y: 513, endPoint x: 633, endPoint y: 512, distance: 39.2
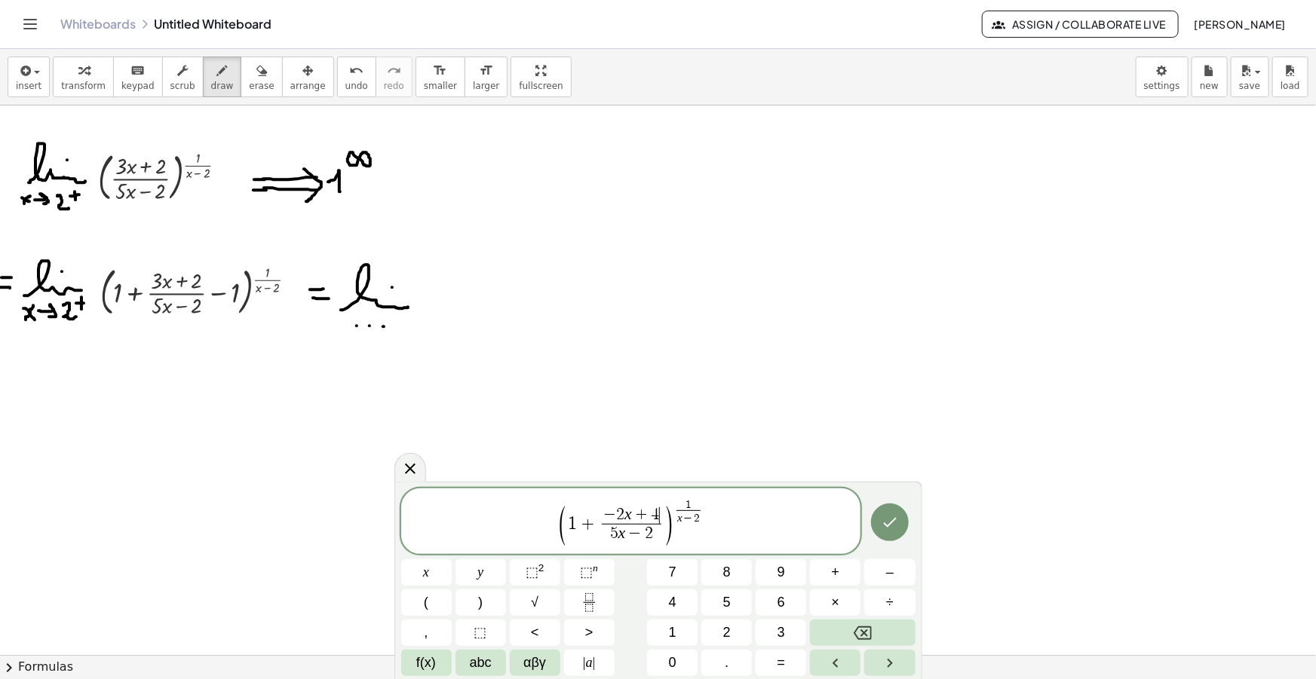
click at [655, 533] on span "5 x − 2" at bounding box center [632, 534] width 60 height 20
click at [707, 535] on span "( 1 + − 2 x + 4 5 x − 2 ​ ) 1 x − 2 ​ ​" at bounding box center [631, 523] width 460 height 50
drag, startPoint x: 714, startPoint y: 535, endPoint x: 483, endPoint y: 520, distance: 232.0
click at [483, 520] on span "( 1 + − 2 x + 4 5 x − 2 ​ ) 1 x − 2 ​" at bounding box center [631, 523] width 460 height 50
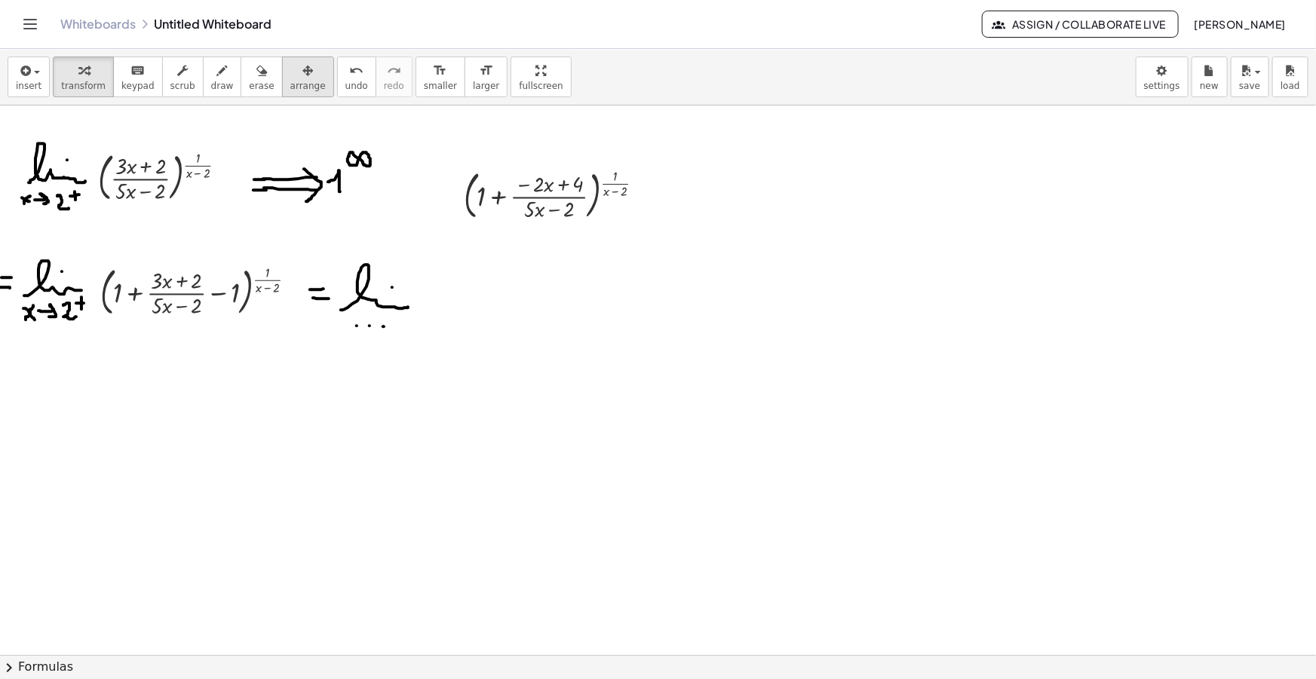
click at [295, 72] on div "button" at bounding box center [307, 70] width 35 height 18
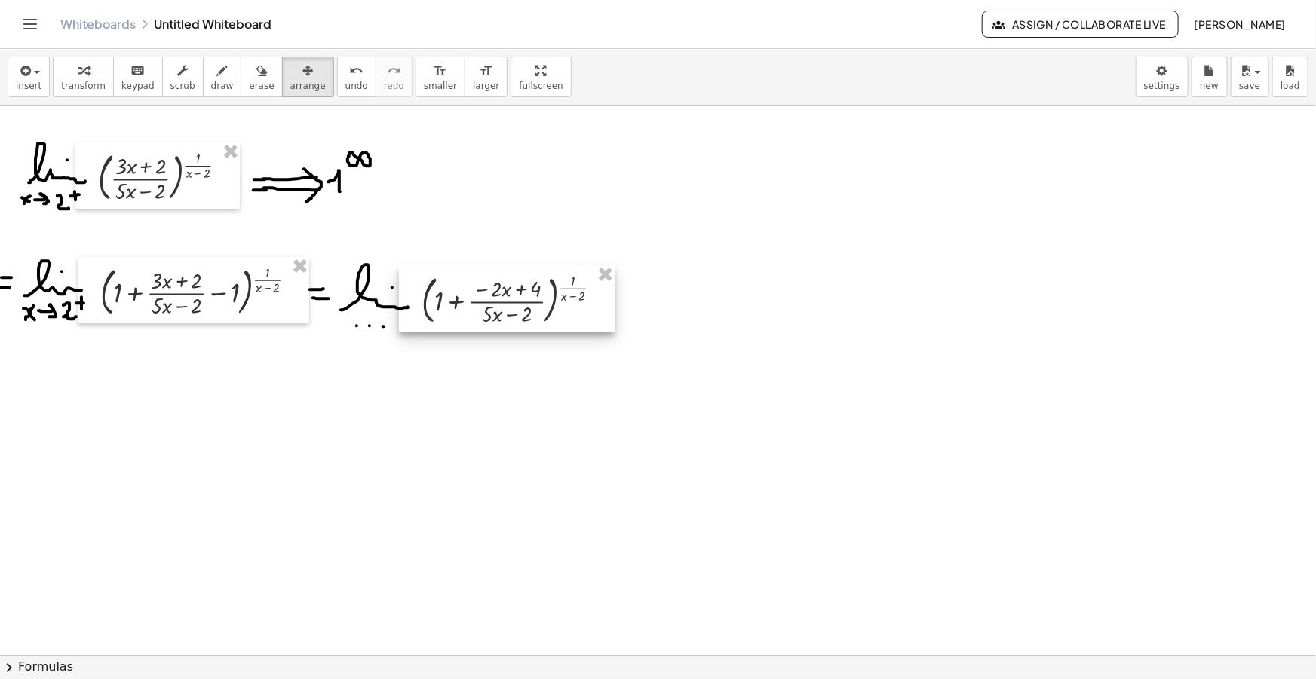
drag, startPoint x: 558, startPoint y: 192, endPoint x: 517, endPoint y: 294, distance: 110.3
click at [517, 294] on div at bounding box center [507, 298] width 216 height 66
click at [217, 72] on icon "button" at bounding box center [222, 71] width 11 height 18
drag, startPoint x: 613, startPoint y: 305, endPoint x: 626, endPoint y: 305, distance: 12.8
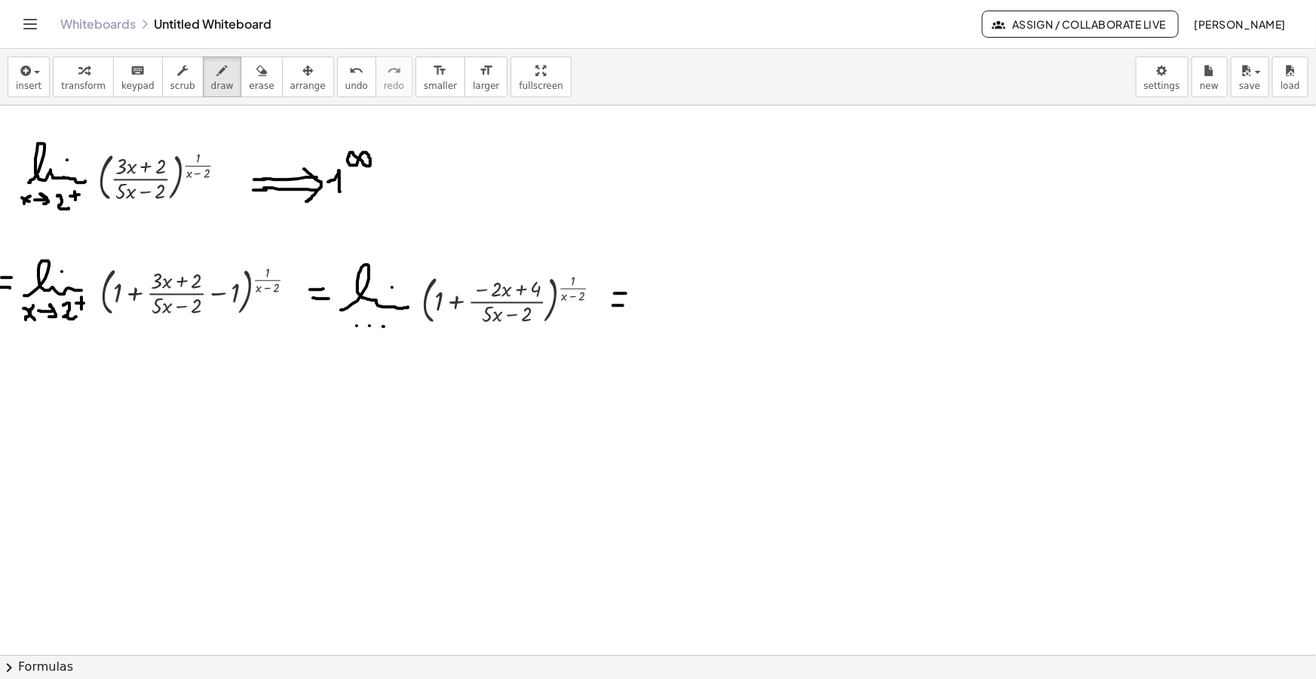
drag, startPoint x: 658, startPoint y: 302, endPoint x: 701, endPoint y: 309, distance: 43.5
drag, startPoint x: 652, startPoint y: 325, endPoint x: 661, endPoint y: 334, distance: 12.8
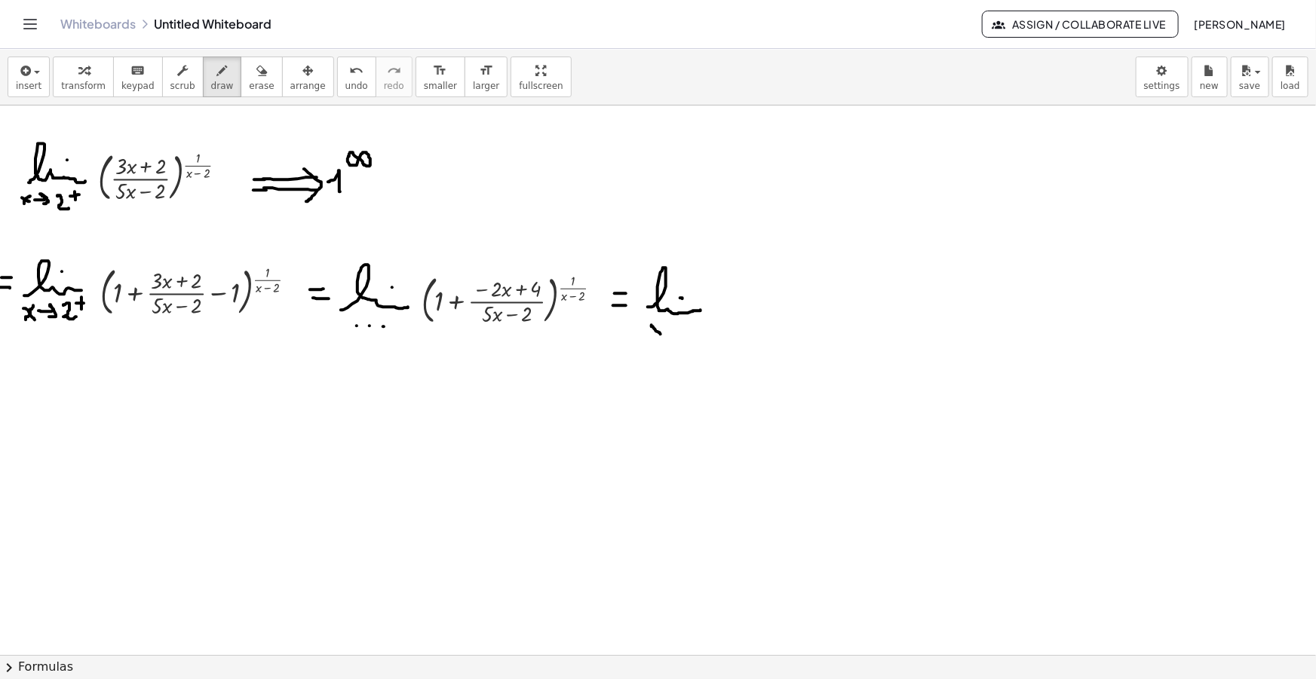
click at [34, 73] on span "button" at bounding box center [37, 72] width 6 height 3
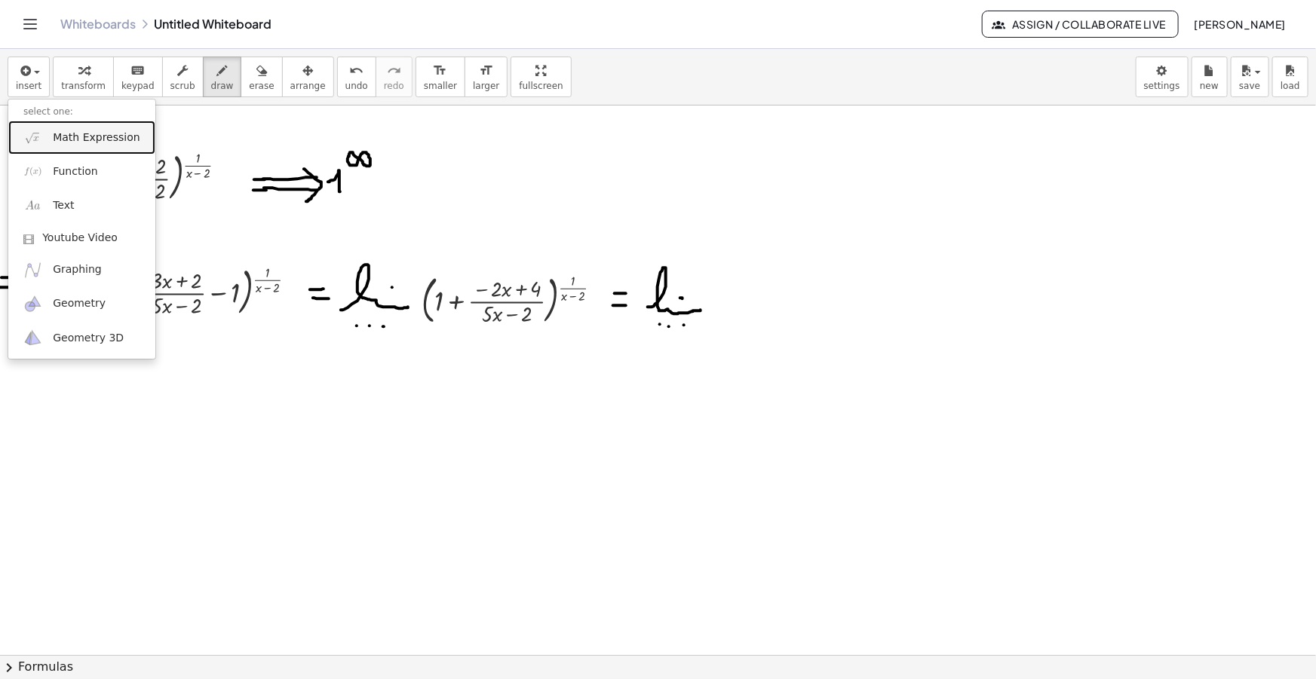
click at [67, 134] on span "Math Expression" at bounding box center [96, 137] width 87 height 15
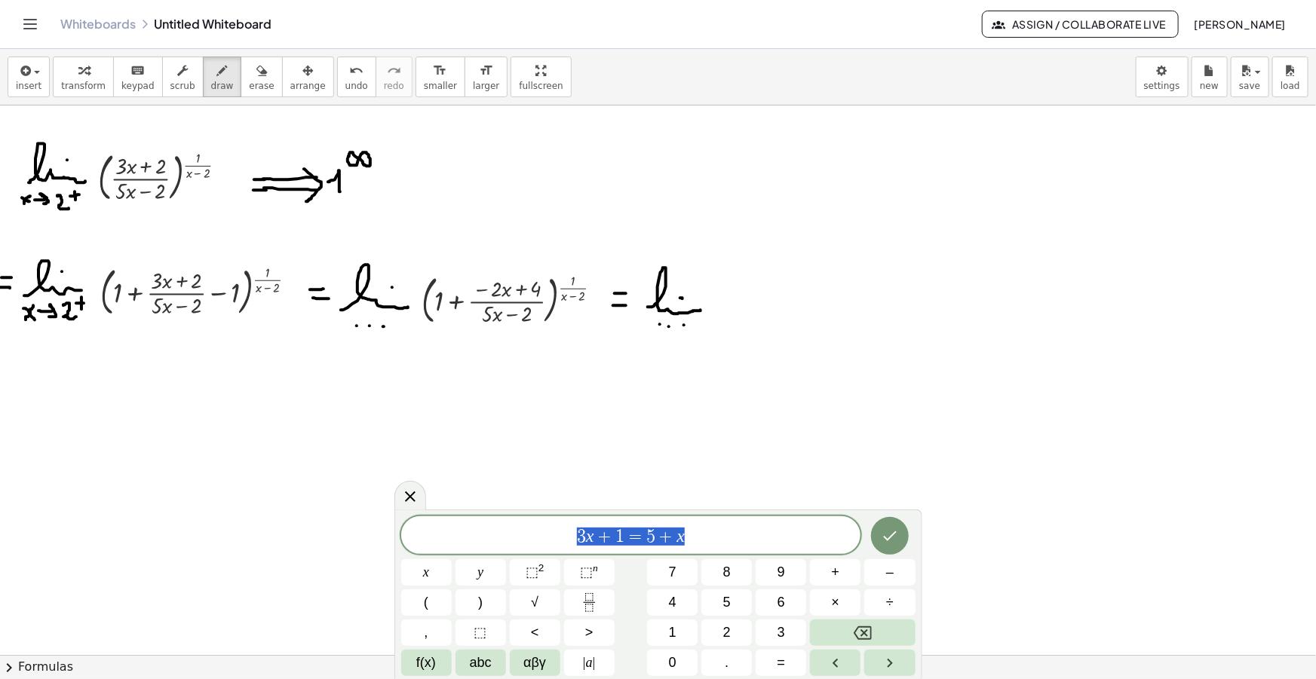
drag, startPoint x: 707, startPoint y: 535, endPoint x: 354, endPoint y: 534, distance: 352.9
click at [348, 534] on body "Graspable Math Activities Get Started Activity Bank Assigned Work Classes White…" at bounding box center [658, 339] width 1316 height 679
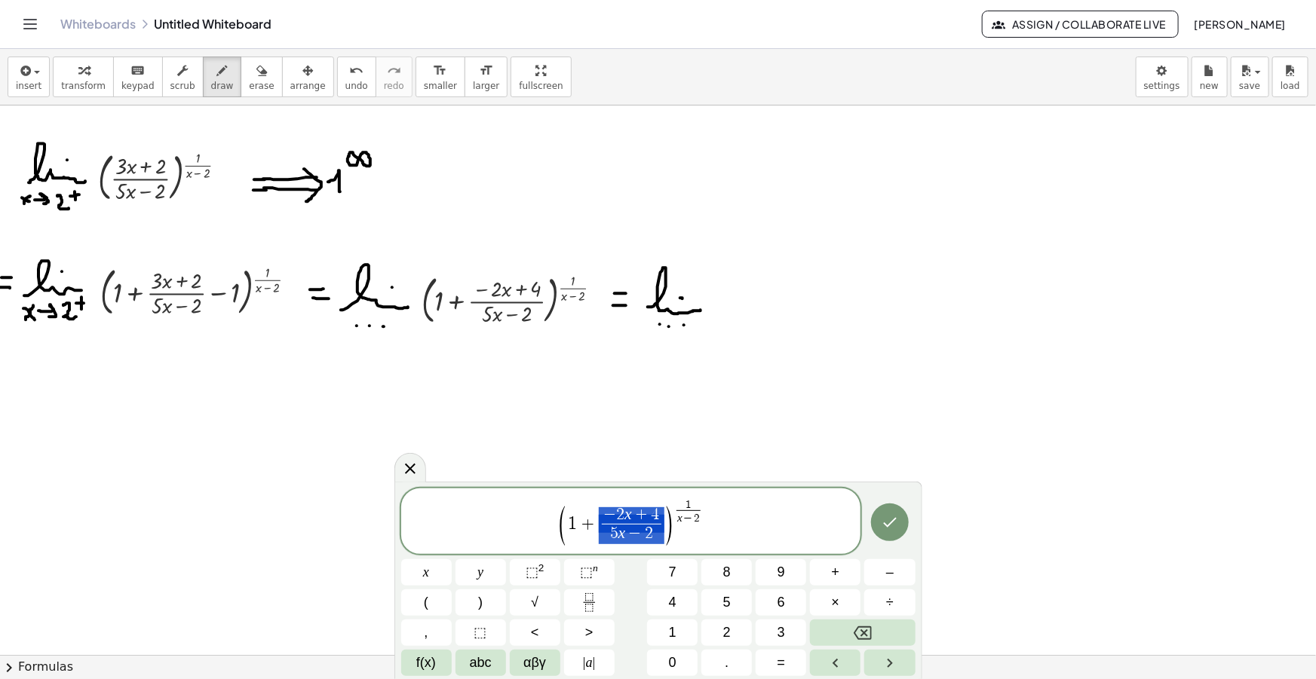
drag, startPoint x: 661, startPoint y: 526, endPoint x: 599, endPoint y: 520, distance: 62.1
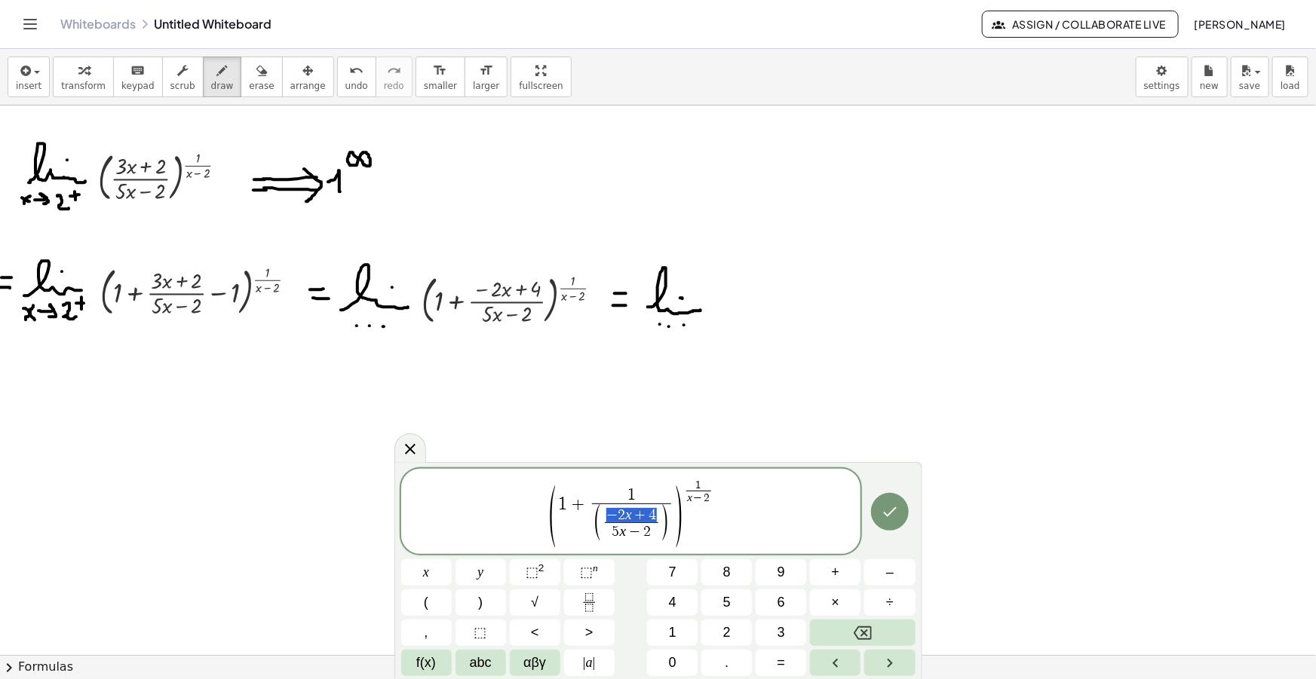
drag, startPoint x: 648, startPoint y: 513, endPoint x: 604, endPoint y: 510, distance: 43.8
click at [605, 510] on span "− 2 x + 4" at bounding box center [631, 515] width 53 height 14
drag, startPoint x: 646, startPoint y: 531, endPoint x: 614, endPoint y: 530, distance: 32.4
drag, startPoint x: 623, startPoint y: 516, endPoint x: 641, endPoint y: 539, distance: 29.6
click at [624, 516] on span at bounding box center [631, 515] width 53 height 14
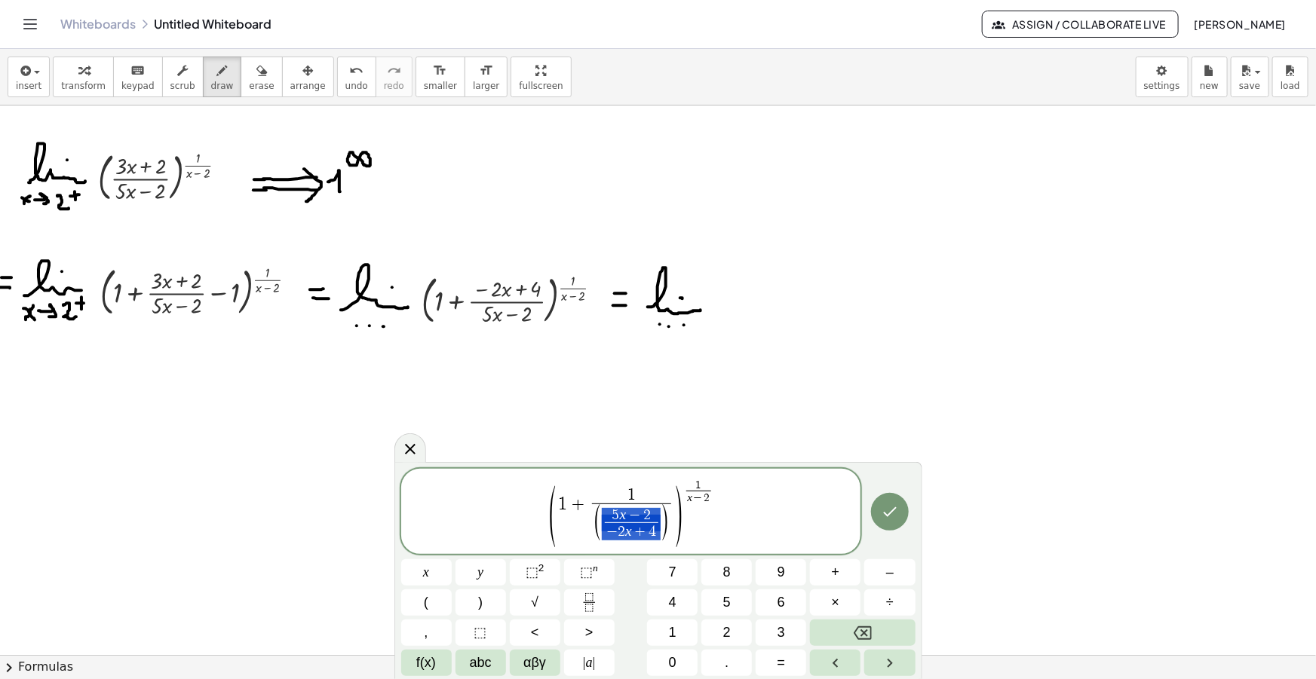
drag, startPoint x: 660, startPoint y: 522, endPoint x: 621, endPoint y: 520, distance: 38.5
click at [621, 520] on span "( 5 x − 2 − 2 x + 4 ​ )" at bounding box center [631, 524] width 76 height 36
click at [686, 489] on span "1" at bounding box center [698, 485] width 25 height 11
click at [753, 487] on span "( 1 + 1 ( 5 x − 2 − 2 x + 4 ​ ) ​ ) 5 x − 2 − 2 x + 4 ​ · ​ 1 x − 2 ​" at bounding box center [631, 512] width 460 height 69
drag, startPoint x: 759, startPoint y: 495, endPoint x: 725, endPoint y: 498, distance: 33.3
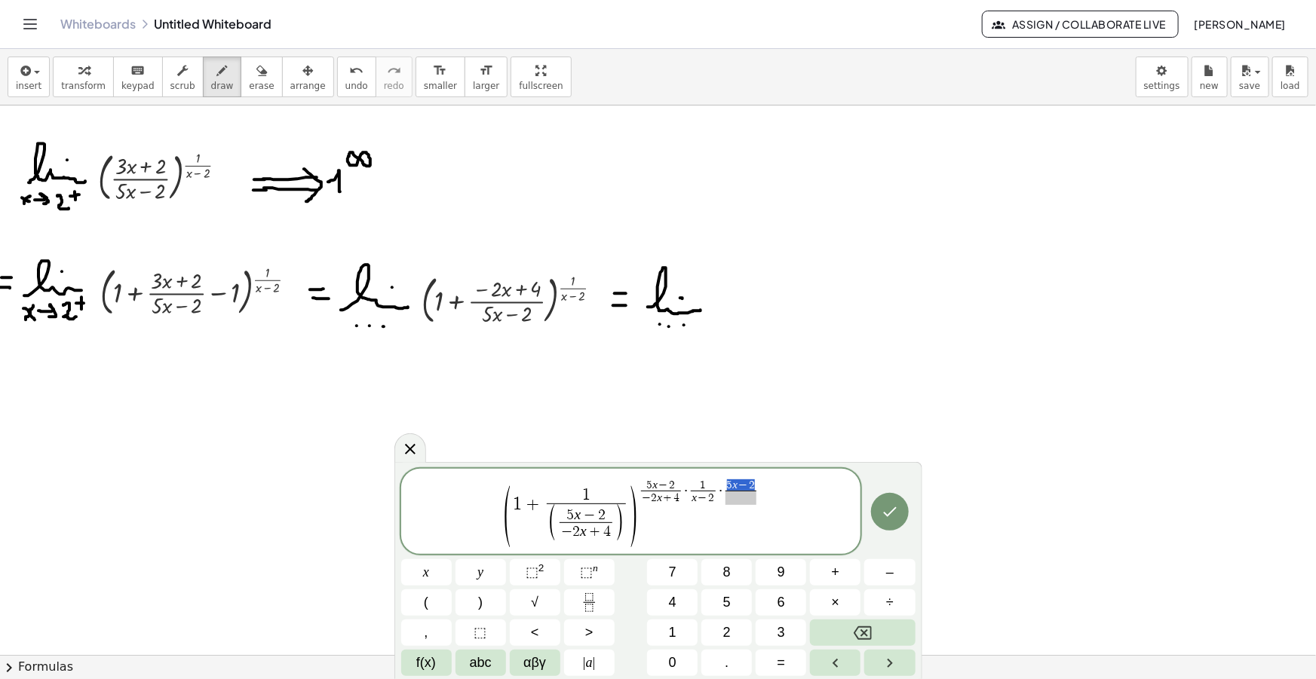
drag, startPoint x: 753, startPoint y: 480, endPoint x: 728, endPoint y: 482, distance: 24.9
click at [742, 497] on span "​" at bounding box center [741, 498] width 40 height 14
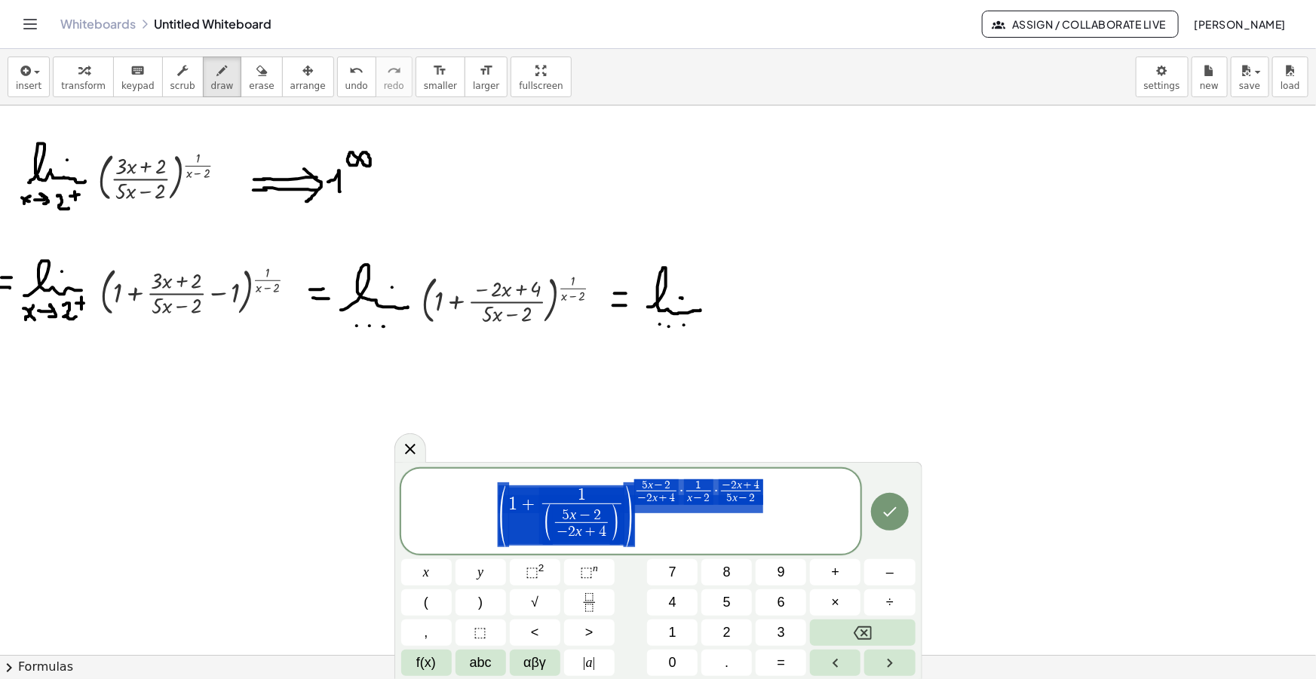
drag, startPoint x: 771, startPoint y: 528, endPoint x: 553, endPoint y: 536, distance: 218.1
click at [554, 536] on span "( 1 + 1 ( 5 x − 2 − 2 x + 4 ​ ) ​ ) 5 x − 2 − 2 x + 4 ​ · 1 x − 2 ​ · − 2 x + 4…" at bounding box center [631, 512] width 460 height 69
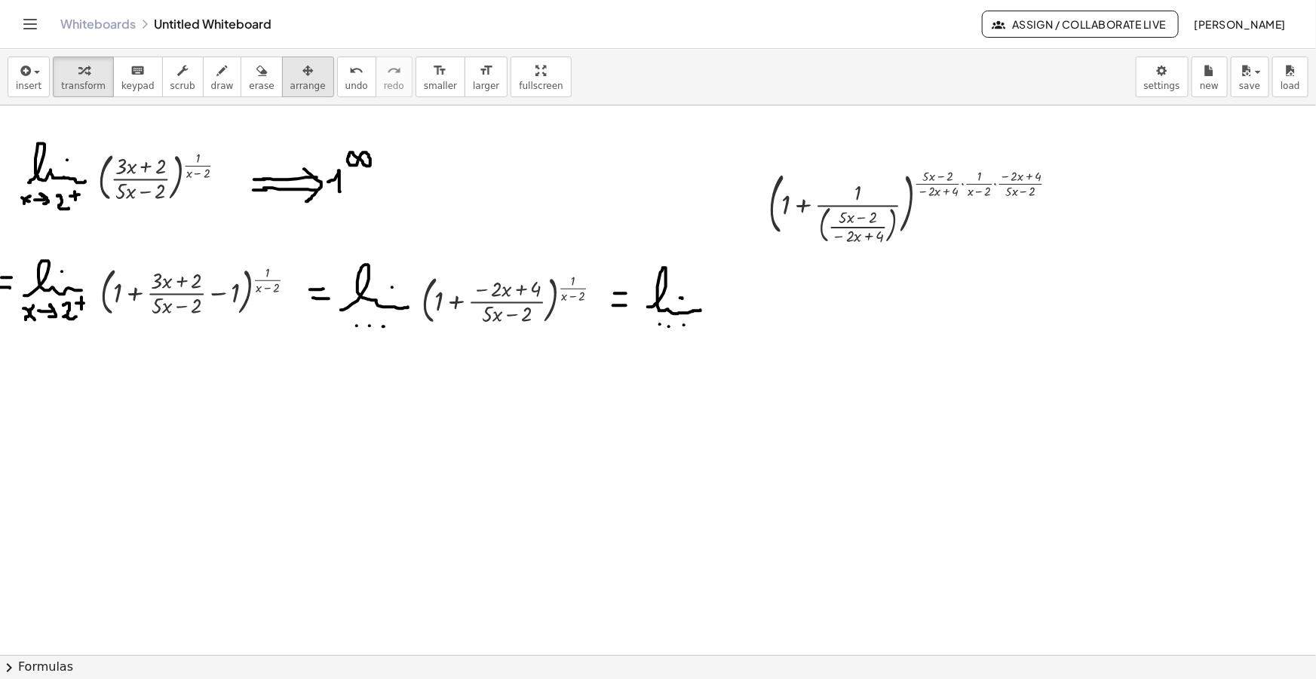
click at [290, 84] on span "arrange" at bounding box center [307, 86] width 35 height 11
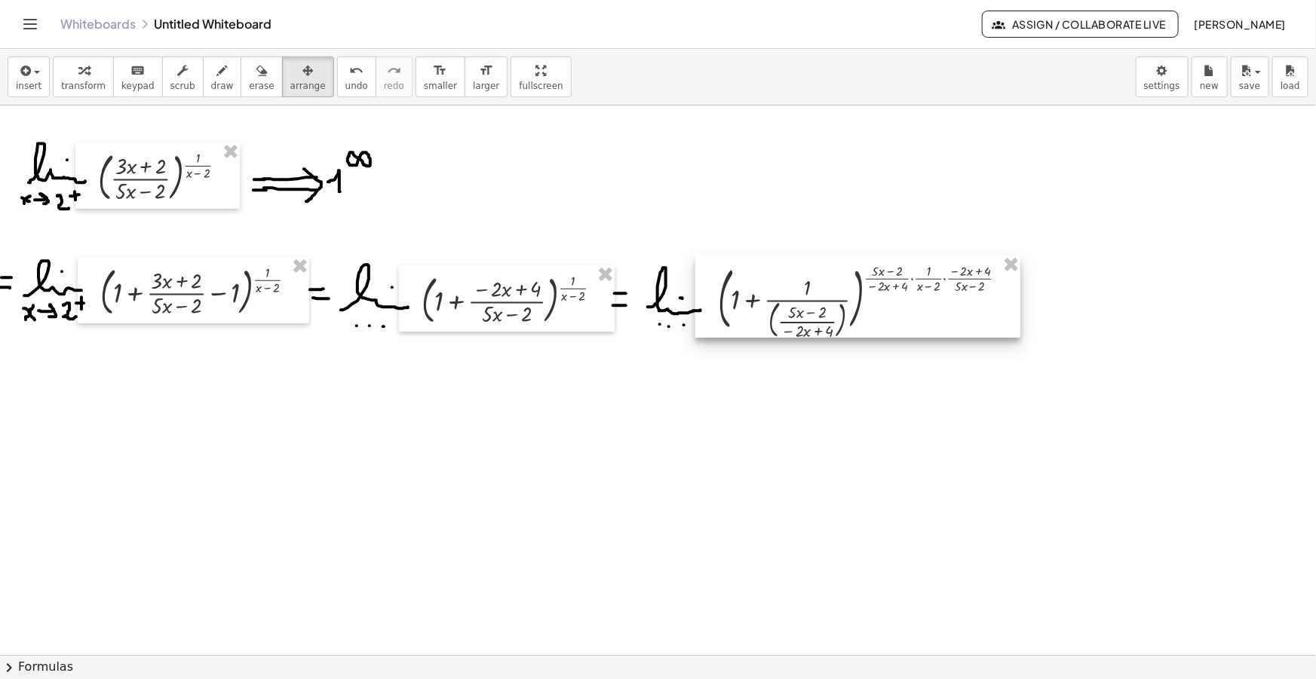
drag, startPoint x: 875, startPoint y: 253, endPoint x: 836, endPoint y: 293, distance: 56.5
click at [836, 293] on div at bounding box center [857, 297] width 325 height 82
click at [211, 71] on div "button" at bounding box center [222, 70] width 23 height 18
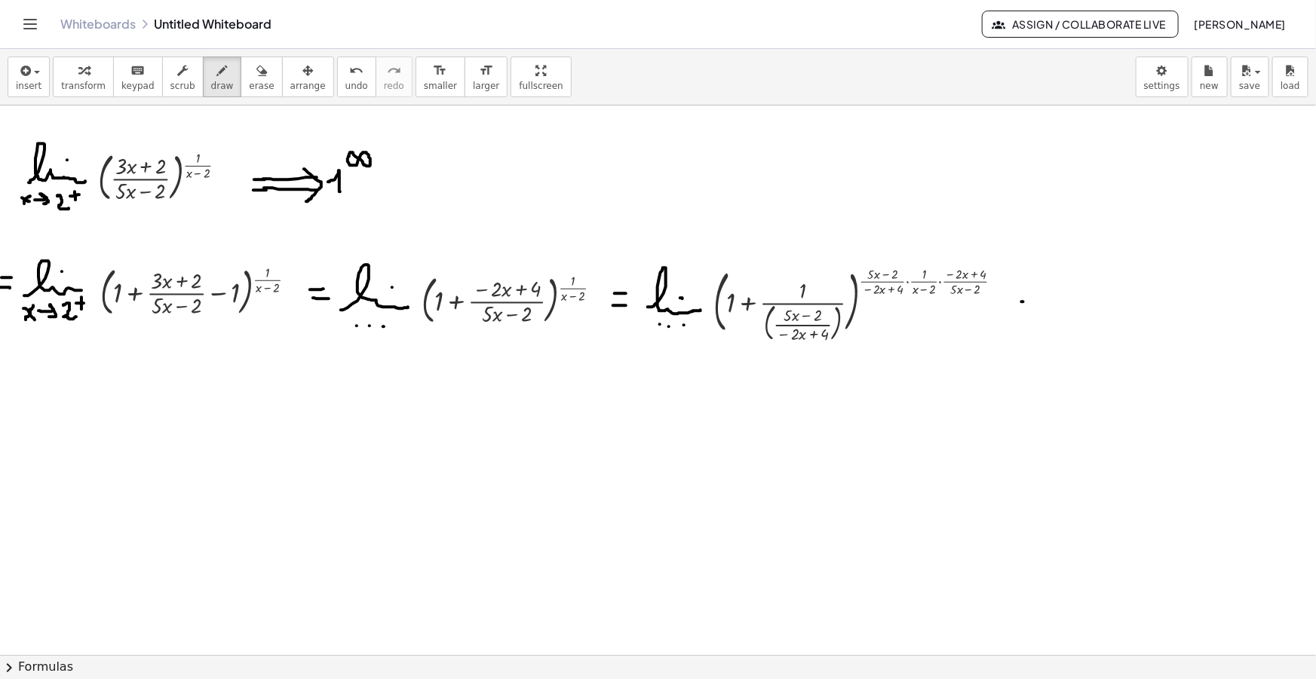
drag, startPoint x: 1022, startPoint y: 302, endPoint x: 1036, endPoint y: 304, distance: 14.5
drag, startPoint x: 1025, startPoint y: 312, endPoint x: 1038, endPoint y: 312, distance: 12.8
drag, startPoint x: 713, startPoint y: 339, endPoint x: 909, endPoint y: 301, distance: 199.8
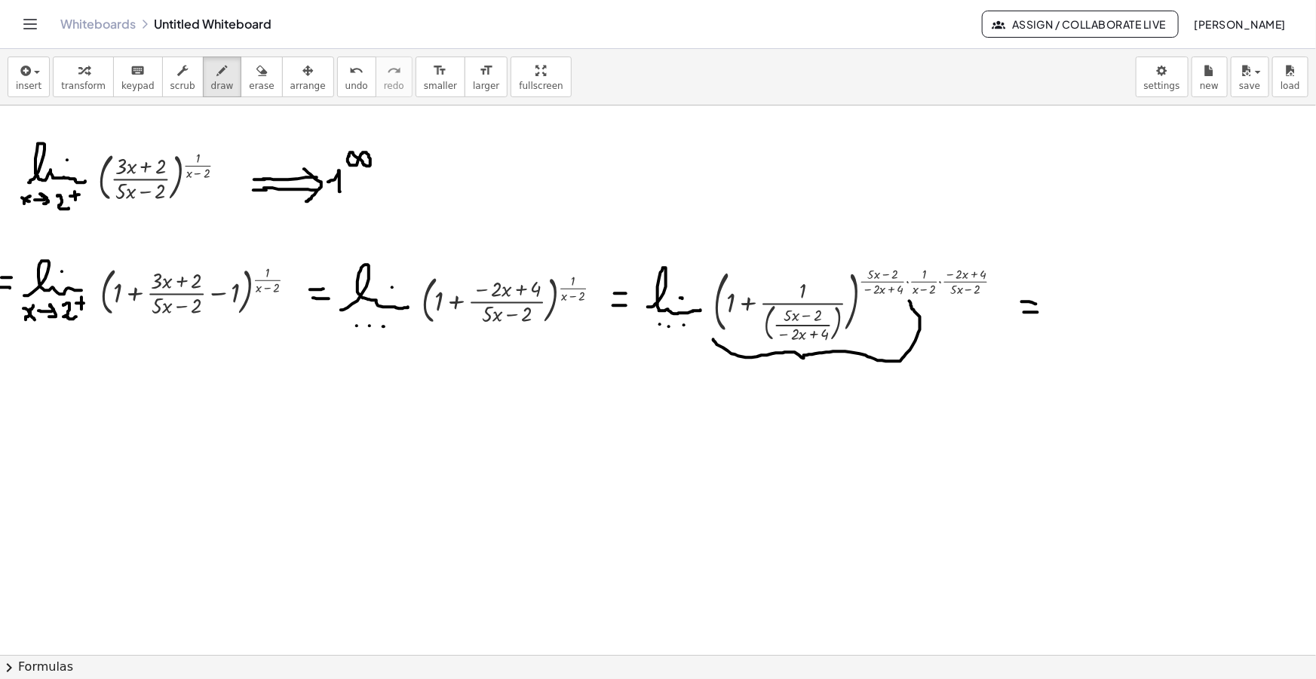
drag, startPoint x: 776, startPoint y: 383, endPoint x: 796, endPoint y: 388, distance: 21.0
drag, startPoint x: 814, startPoint y: 380, endPoint x: 824, endPoint y: 386, distance: 11.5
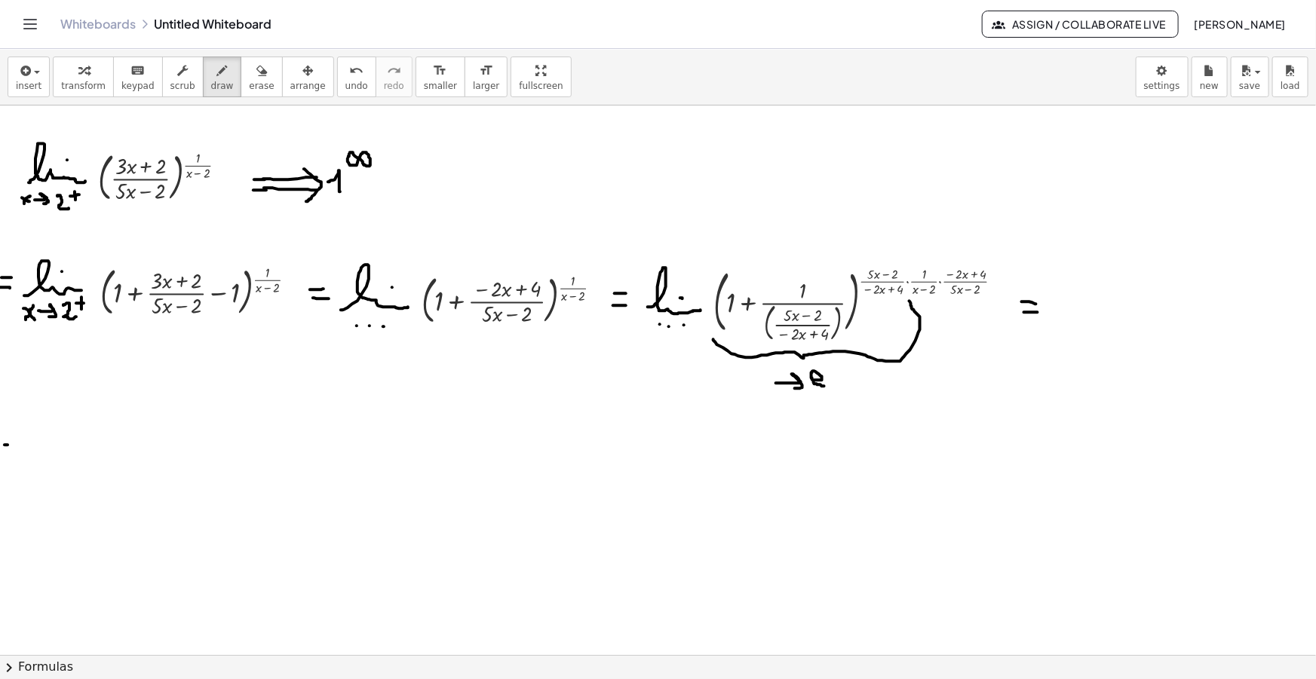
drag, startPoint x: 1, startPoint y: 456, endPoint x: 11, endPoint y: 457, distance: 9.8
drag, startPoint x: 38, startPoint y: 438, endPoint x: 82, endPoint y: 460, distance: 48.9
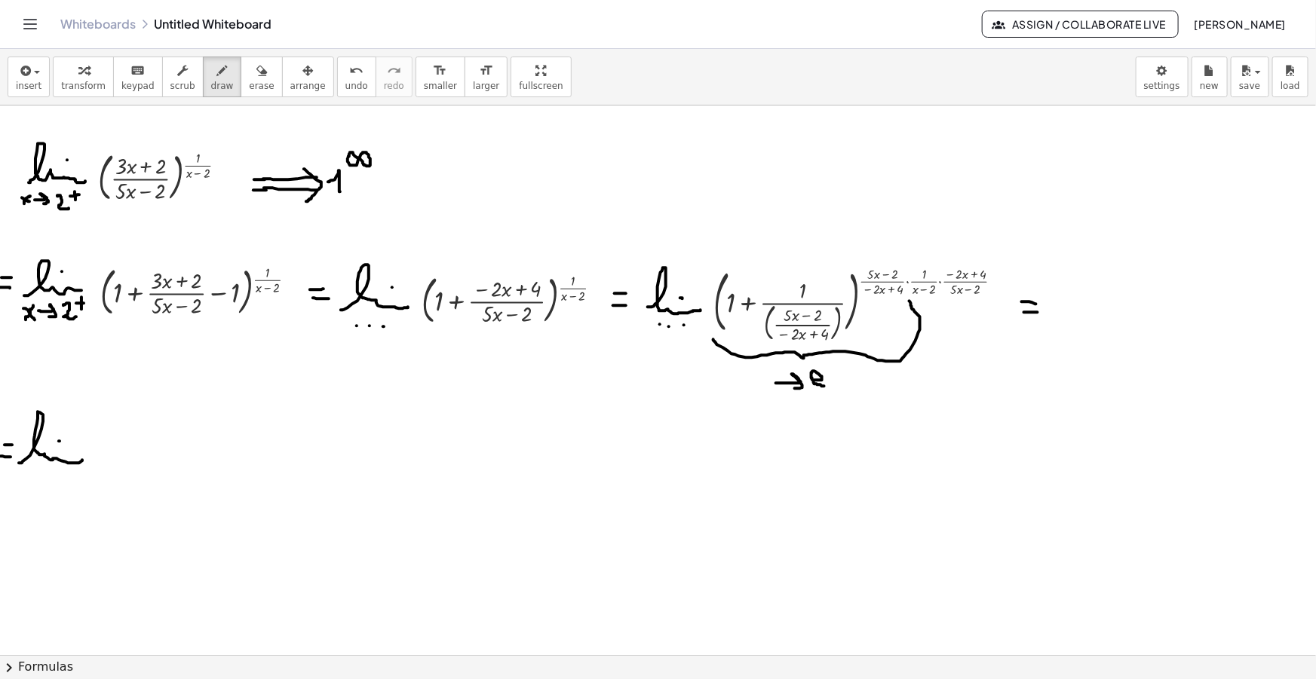
drag, startPoint x: 59, startPoint y: 441, endPoint x: 44, endPoint y: 456, distance: 20.8
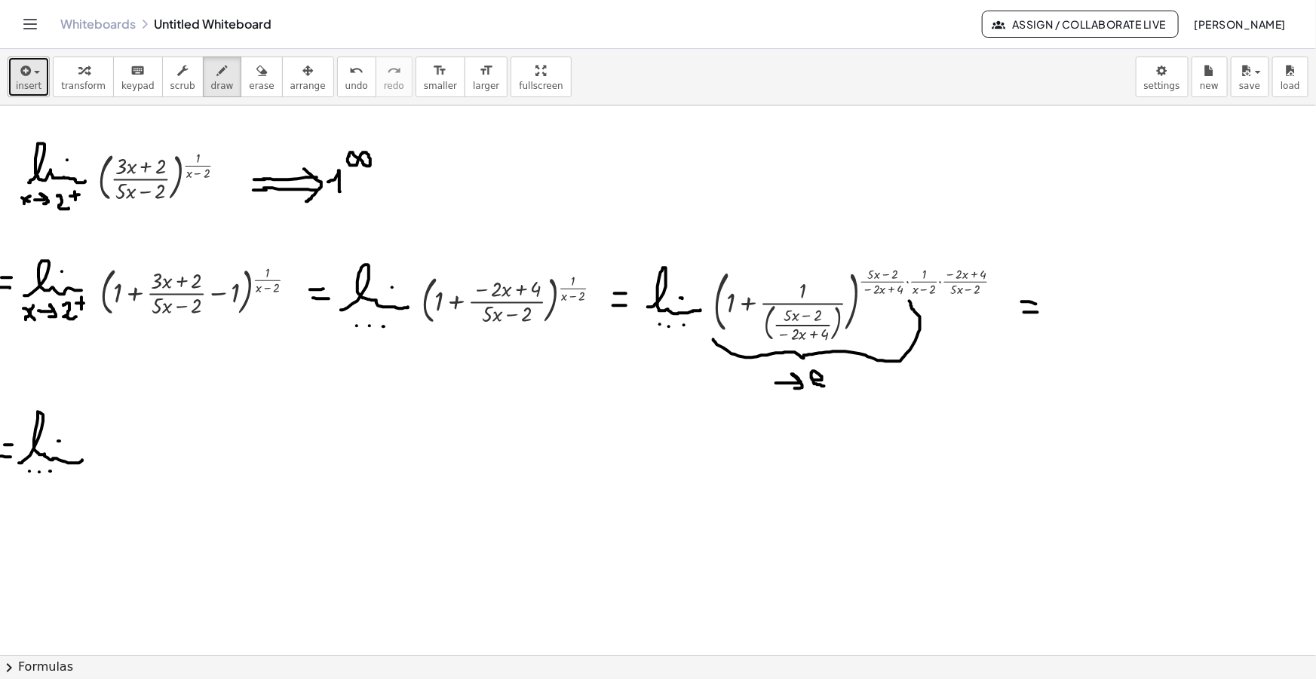
click at [31, 67] on span "button" at bounding box center [32, 72] width 3 height 11
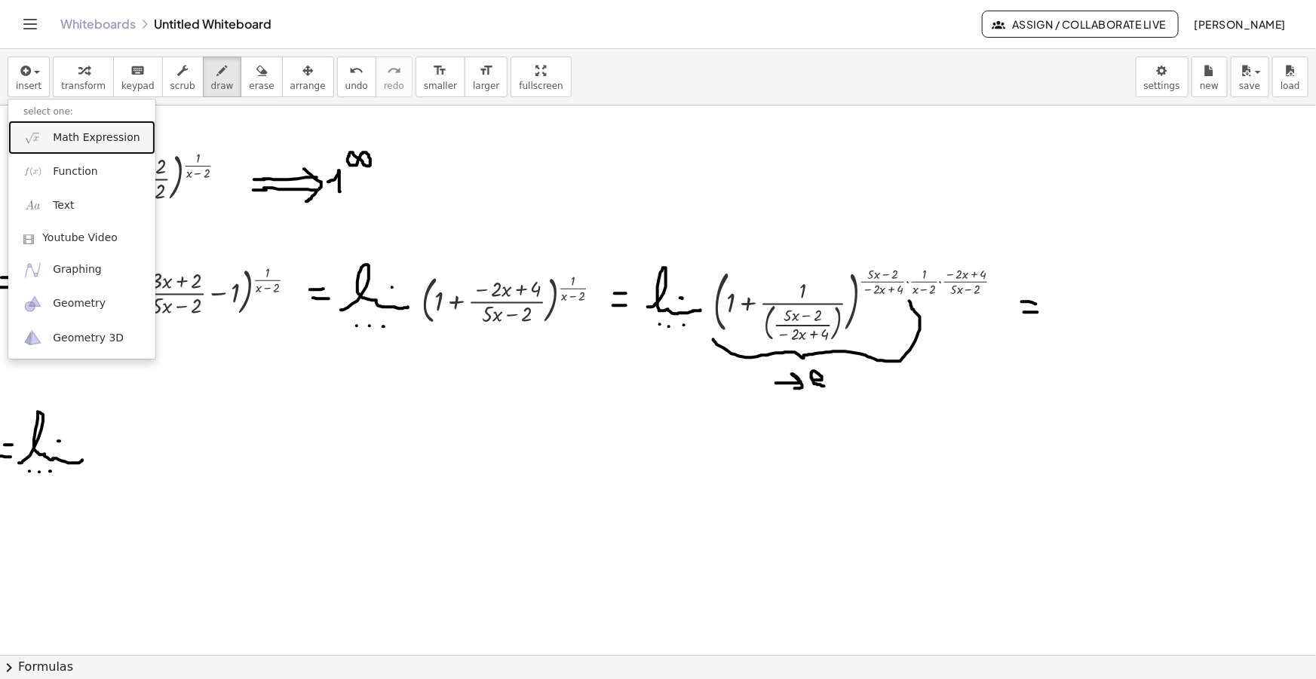
click at [77, 137] on span "Math Expression" at bounding box center [96, 137] width 87 height 15
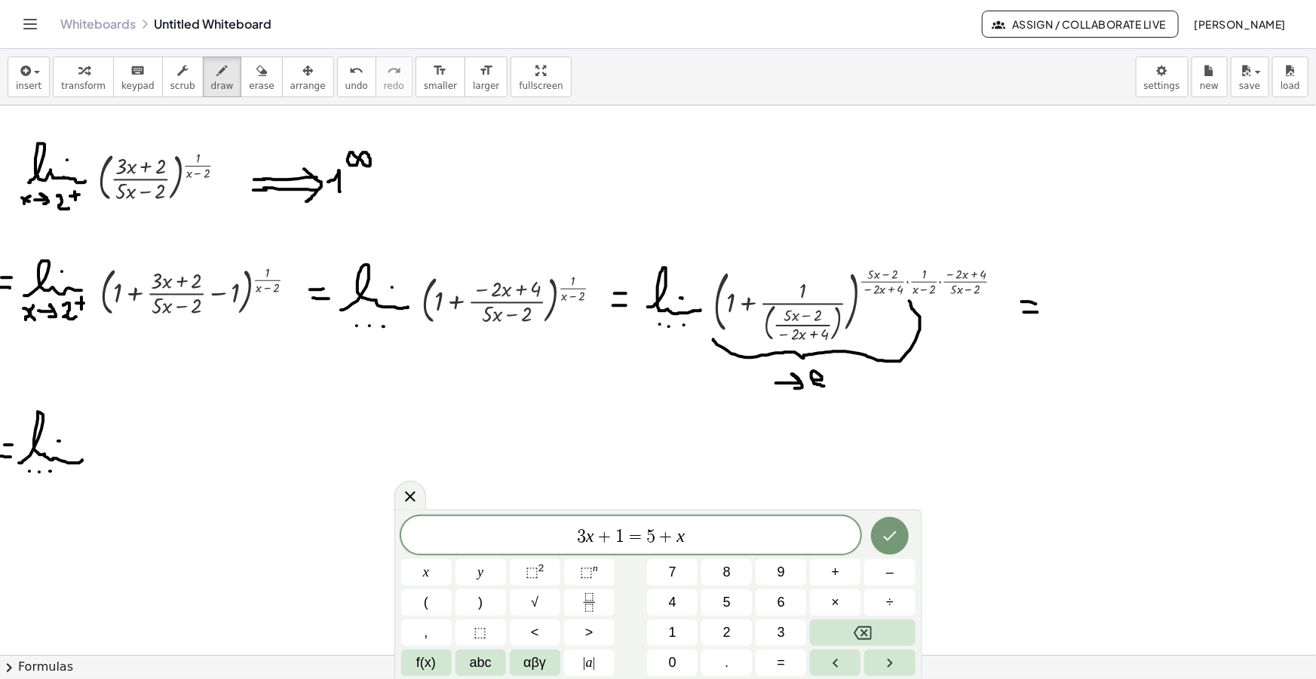
drag, startPoint x: 685, startPoint y: 533, endPoint x: 385, endPoint y: 556, distance: 301.8
click at [401, 550] on div "******** 3 x + 1 = 5 + x ​ x y ⬚ 2 ⬚ n 7 8 9 + – ( ) √ 4 5 6 × ÷ , ⬚ < > 1 2 3 …" at bounding box center [658, 597] width 514 height 160
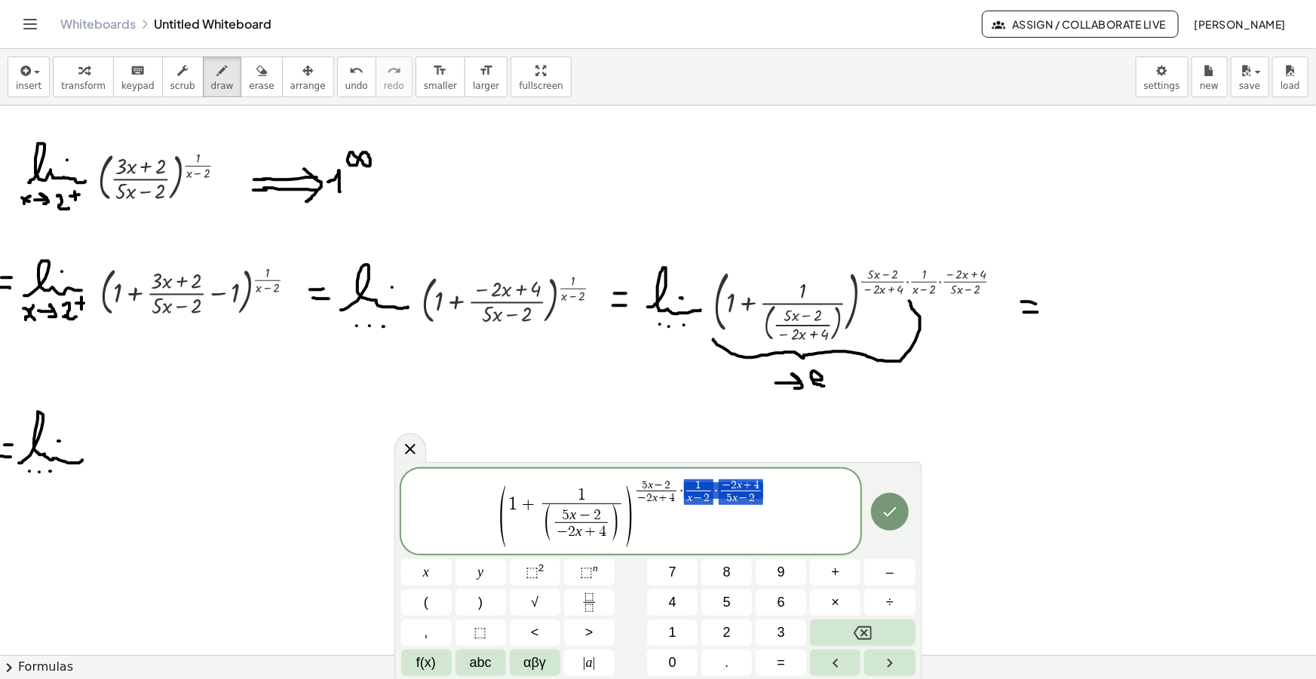
drag, startPoint x: 762, startPoint y: 489, endPoint x: 698, endPoint y: 492, distance: 64.2
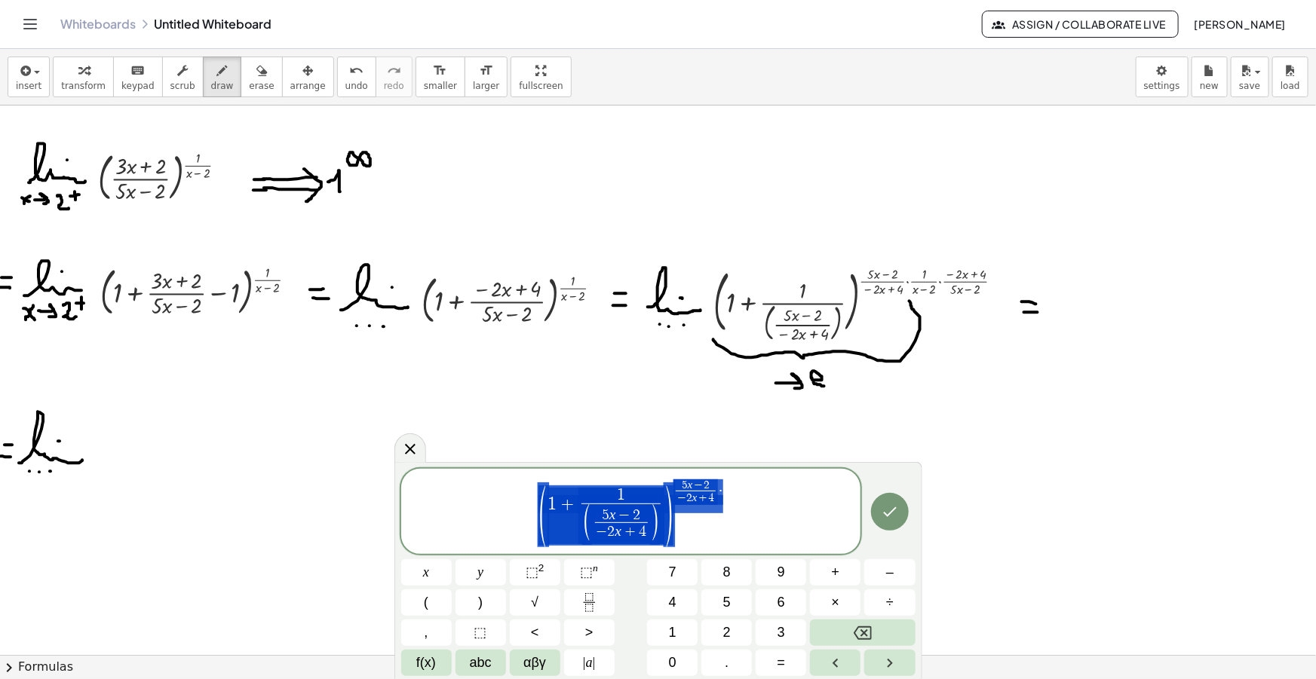
drag, startPoint x: 726, startPoint y: 520, endPoint x: 516, endPoint y: 525, distance: 210.4
click at [517, 525] on span "( 1 + 1 ( 5 x − 2 − 2 x + 4 ​ ) ​ ) 5 x − 2 − 2 x + 4 ​ ·" at bounding box center [631, 512] width 460 height 69
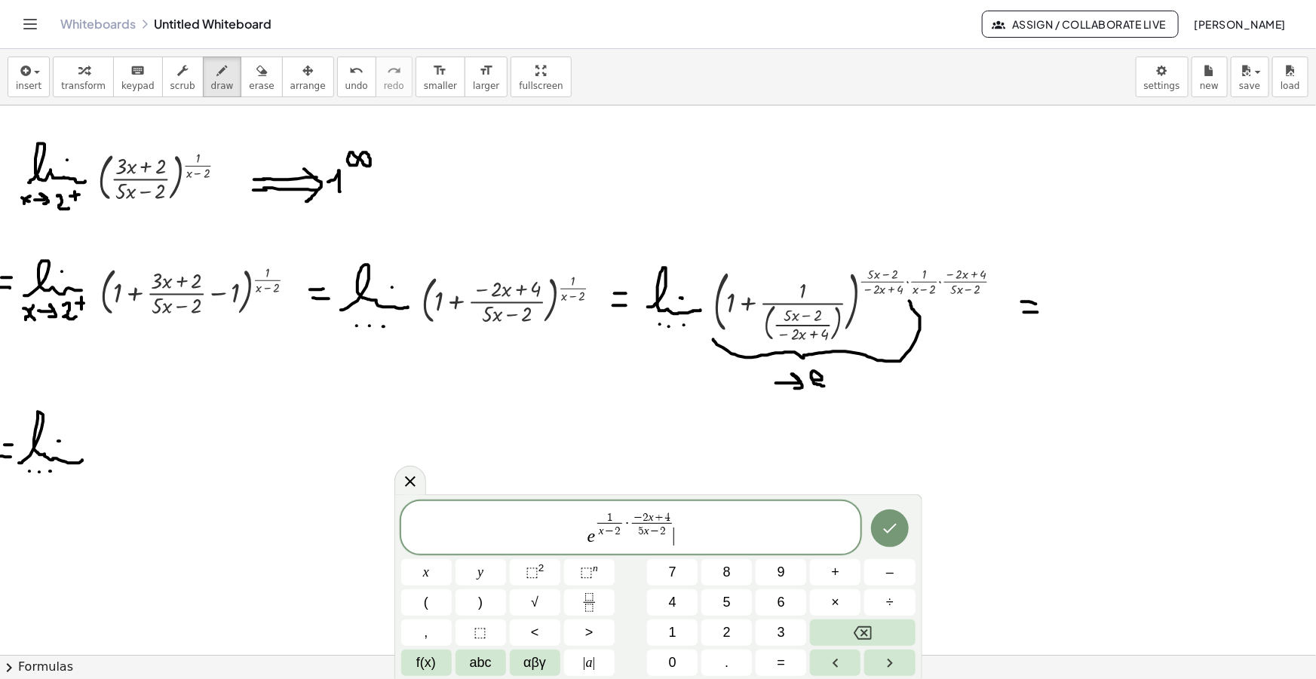
drag, startPoint x: 684, startPoint y: 539, endPoint x: 465, endPoint y: 535, distance: 219.5
click at [480, 537] on span "e 1 x − 2 ​ · − 2 x + 4 5 x − 2 ​ ​" at bounding box center [631, 528] width 460 height 37
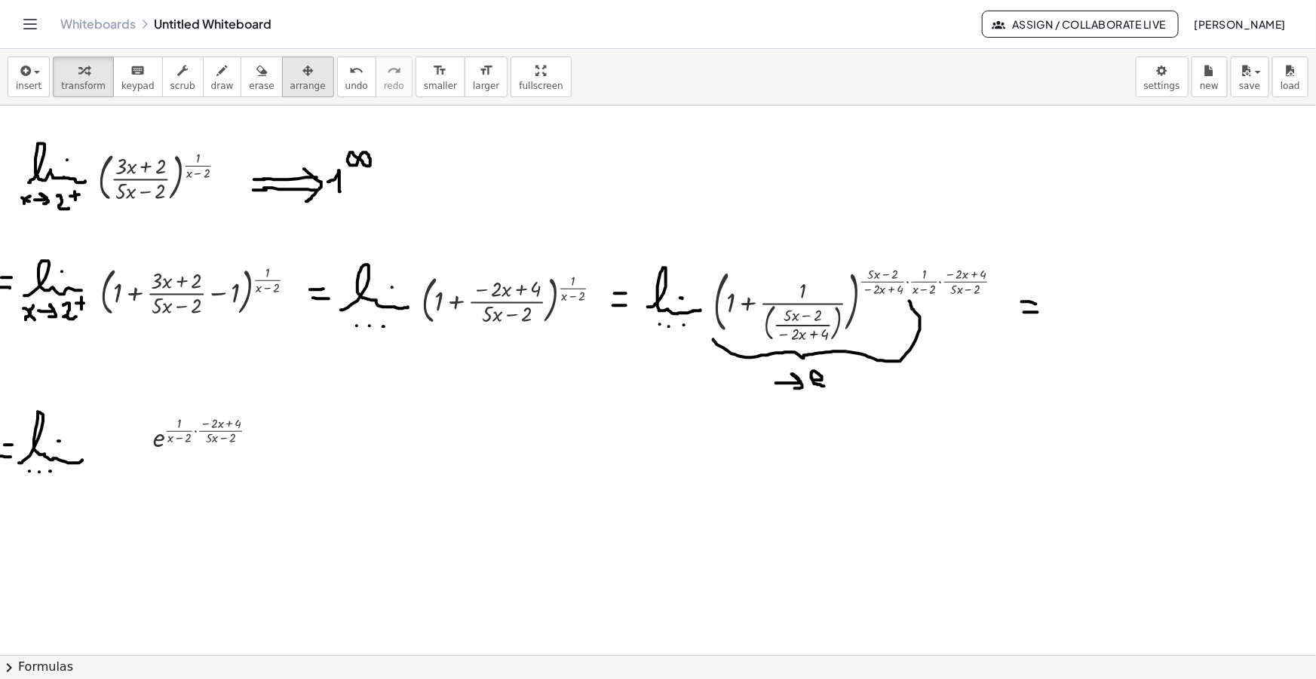
click at [294, 66] on div "button" at bounding box center [307, 70] width 35 height 18
drag, startPoint x: 190, startPoint y: 447, endPoint x: 165, endPoint y: 456, distance: 26.5
click at [165, 456] on div at bounding box center [149, 442] width 141 height 51
click at [211, 82] on span "draw" at bounding box center [222, 86] width 23 height 11
drag, startPoint x: 219, startPoint y: 447, endPoint x: 228, endPoint y: 447, distance: 9.8
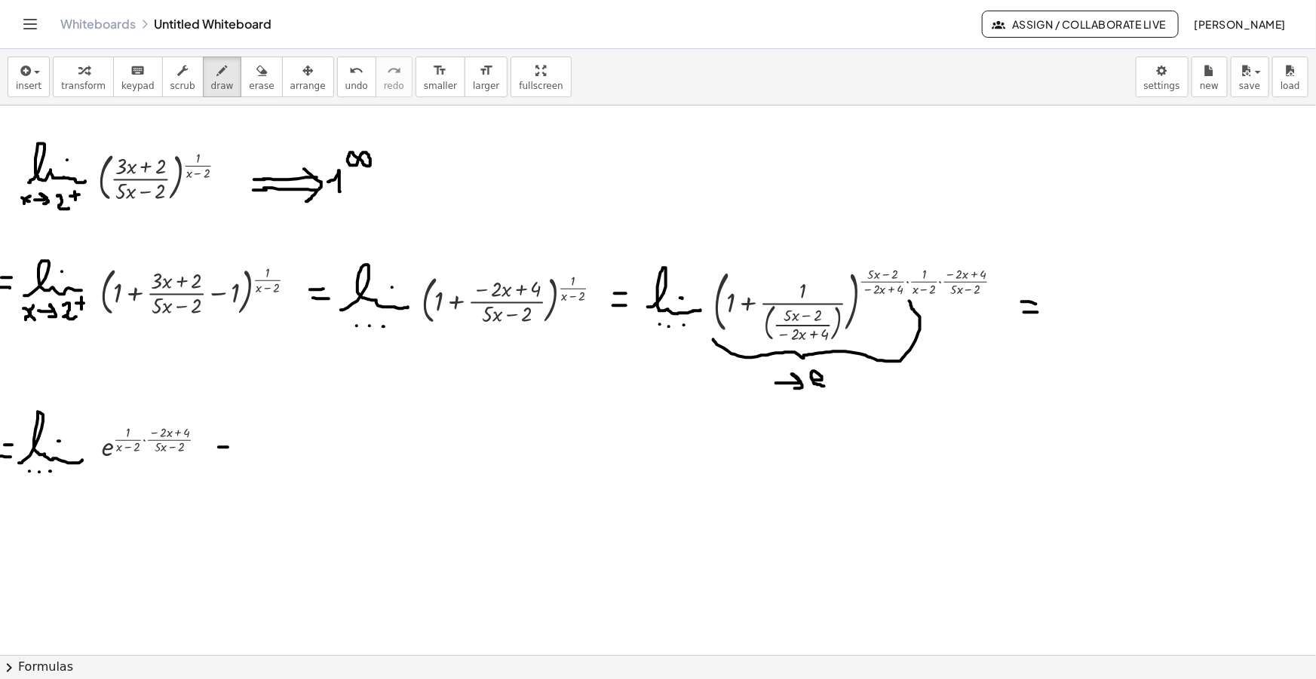
drag, startPoint x: 218, startPoint y: 455, endPoint x: 230, endPoint y: 456, distance: 12.2
drag, startPoint x: 243, startPoint y: 461, endPoint x: 296, endPoint y: 445, distance: 55.3
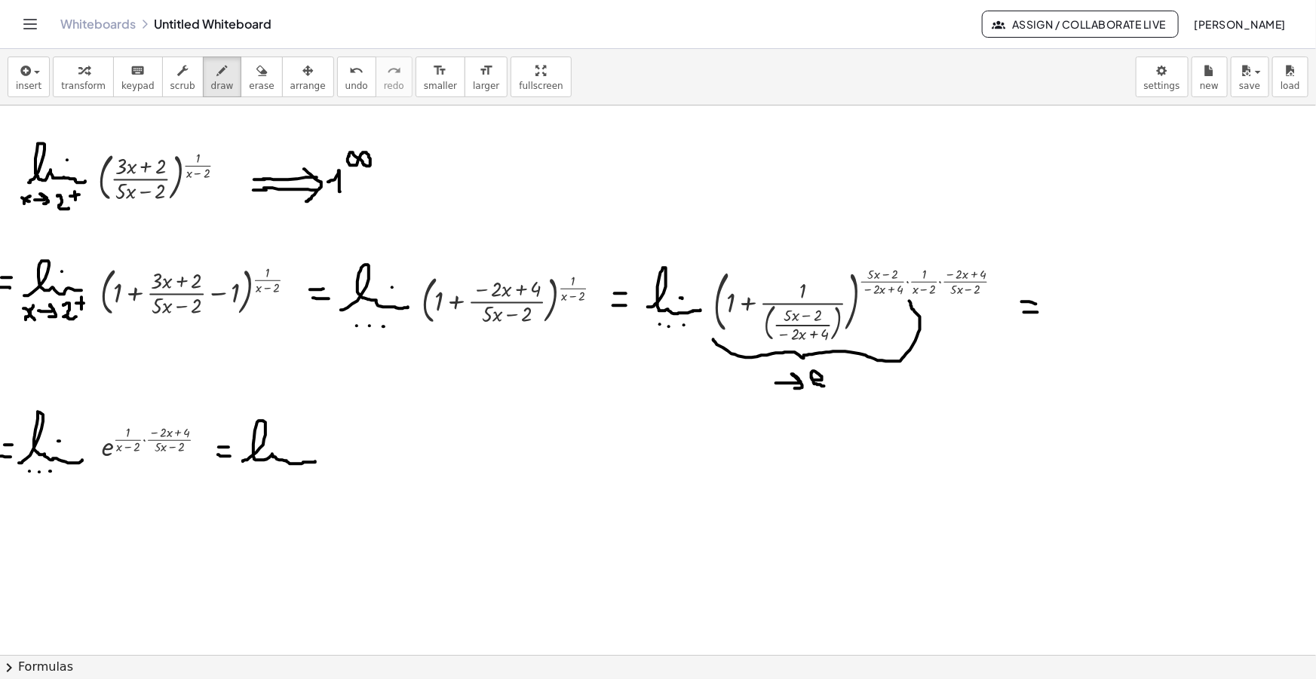
click at [24, 70] on icon "button" at bounding box center [24, 71] width 14 height 18
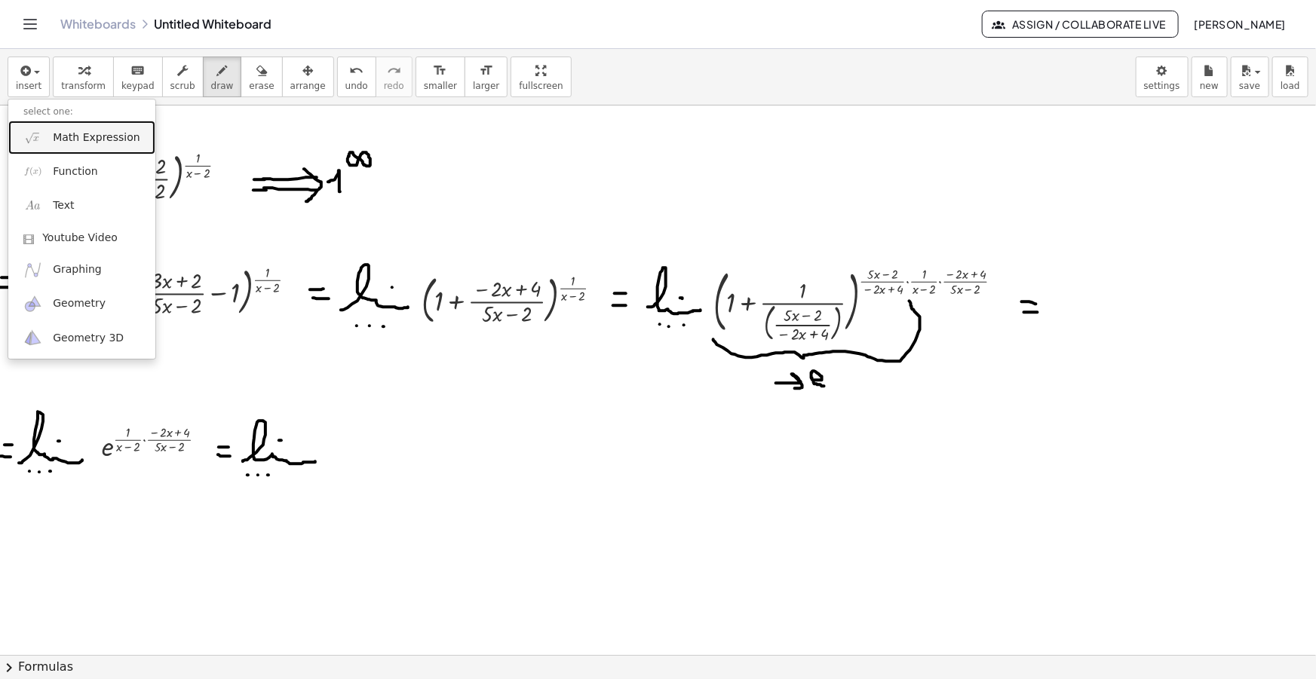
click at [94, 136] on span "Math Expression" at bounding box center [96, 137] width 87 height 15
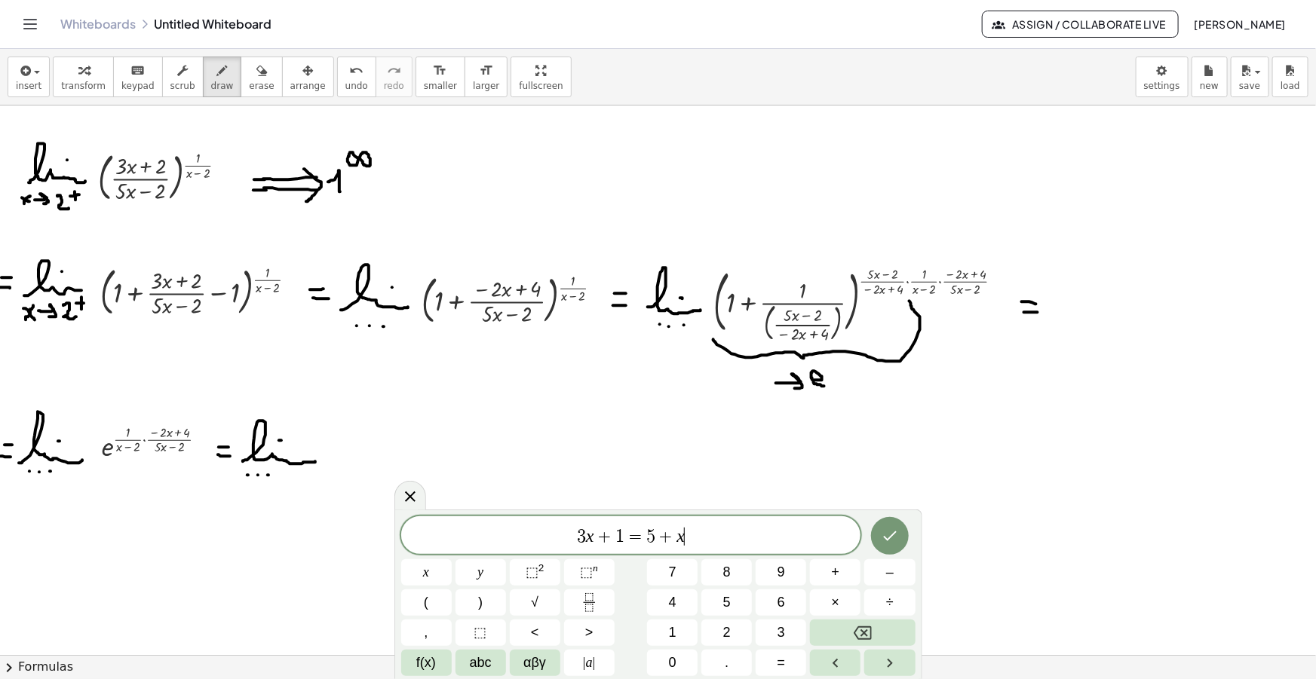
drag, startPoint x: 738, startPoint y: 536, endPoint x: 285, endPoint y: 550, distance: 453.4
click at [289, 540] on body "Graspable Math Activities Get Started Activity Bank Assigned Work Classes White…" at bounding box center [658, 339] width 1316 height 679
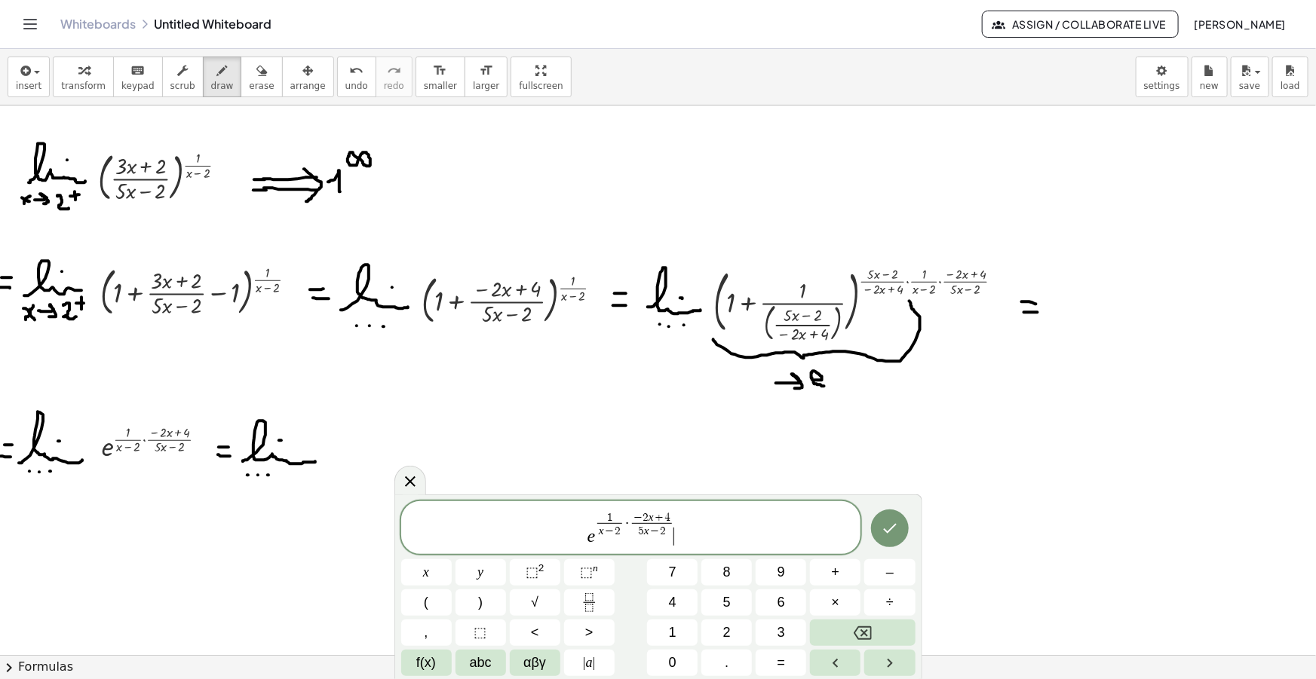
click at [630, 520] on span "1 x − 2 ​ · − 2 x + 4 5 x − 2 ​" at bounding box center [634, 525] width 79 height 26
click at [639, 529] on span "5" at bounding box center [641, 531] width 6 height 11
drag, startPoint x: 603, startPoint y: 518, endPoint x: 583, endPoint y: 520, distance: 20.5
click at [633, 514] on var "x" at bounding box center [633, 515] width 5 height 12
drag, startPoint x: 685, startPoint y: 539, endPoint x: 562, endPoint y: 534, distance: 123.8
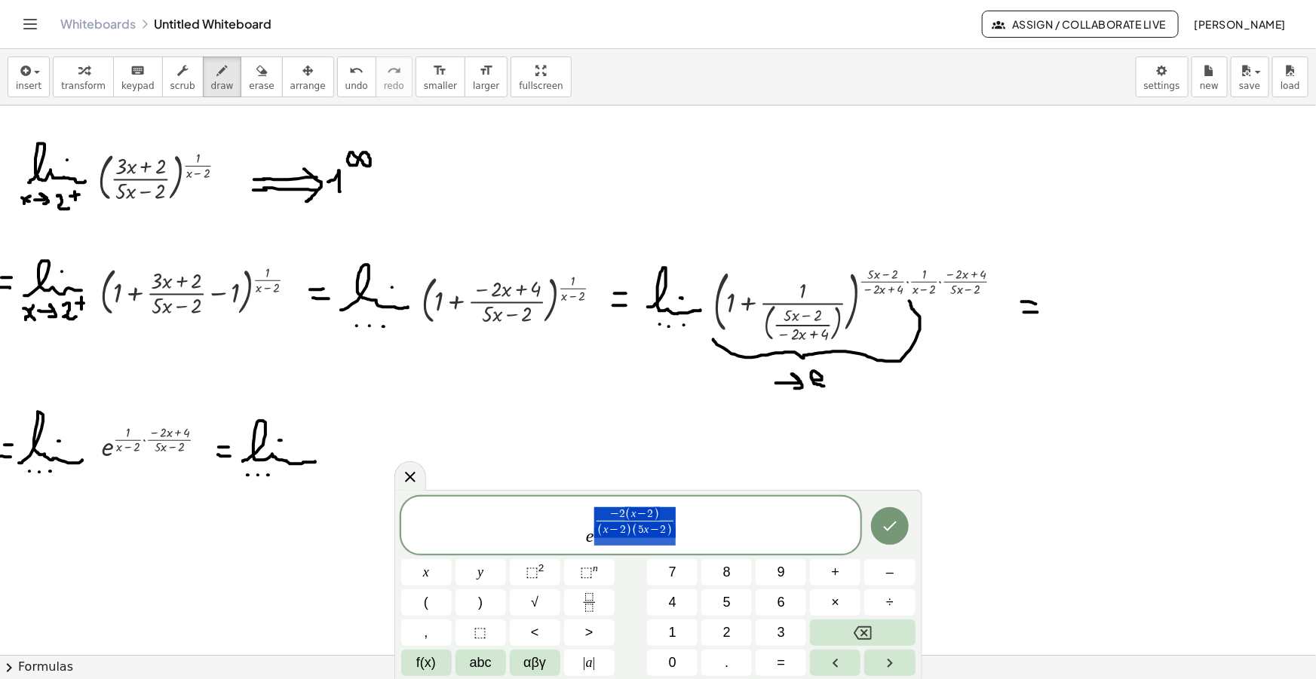
click at [562, 534] on span "e − 2 ( x − 2 ) ( x − 2 ) ( 5 x − 2 ) ​" at bounding box center [631, 526] width 460 height 41
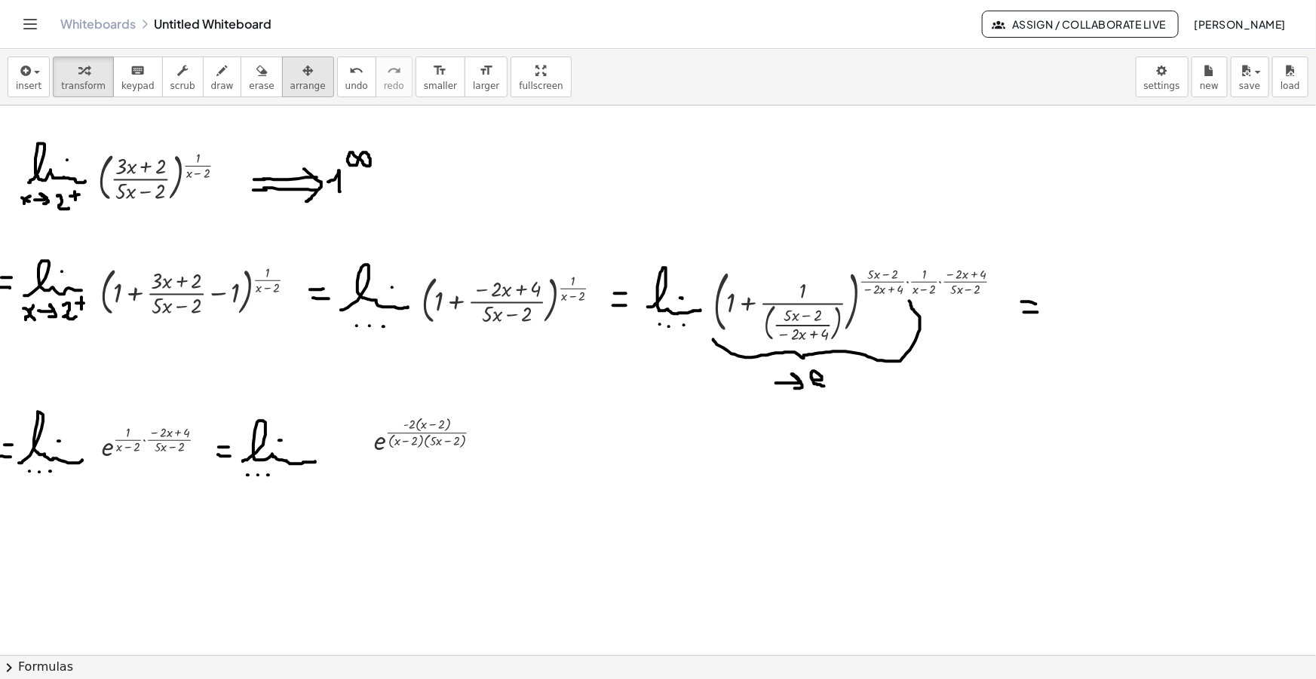
click at [290, 87] on span "arrange" at bounding box center [307, 86] width 35 height 11
click at [418, 440] on div at bounding box center [393, 445] width 144 height 54
click at [211, 87] on span "draw" at bounding box center [222, 86] width 23 height 11
drag, startPoint x: 452, startPoint y: 441, endPoint x: 460, endPoint y: 440, distance: 7.7
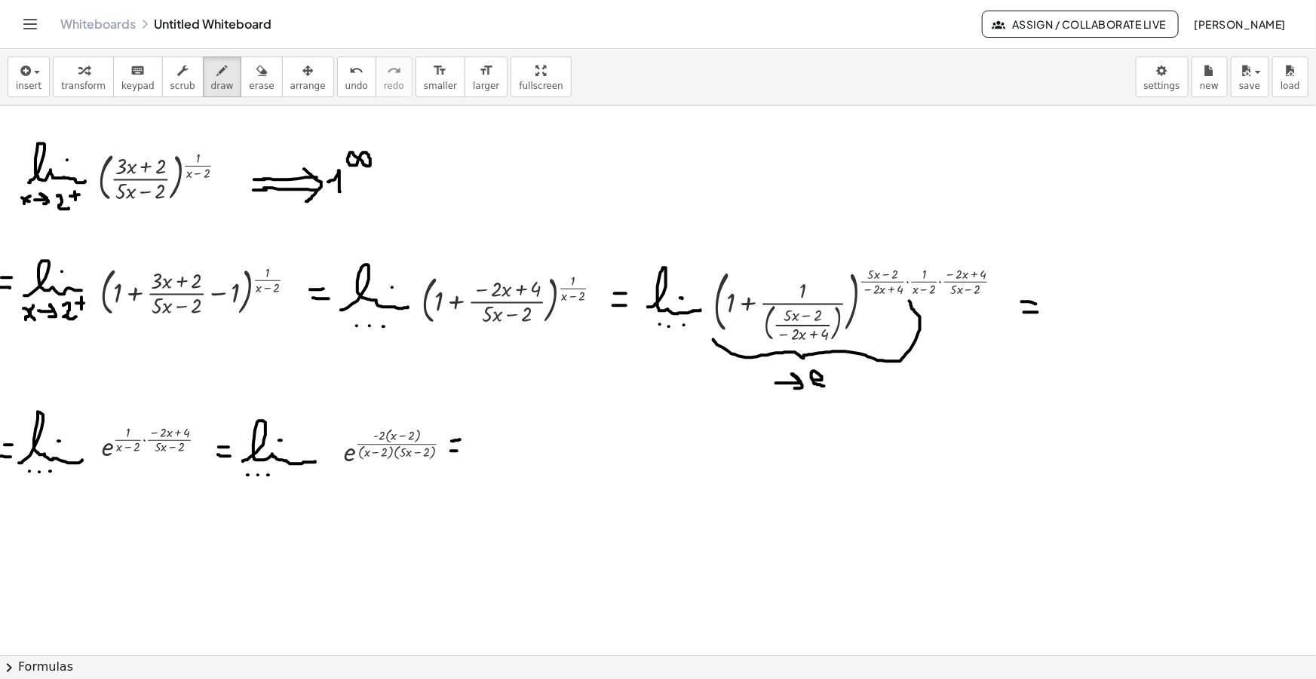
drag, startPoint x: 475, startPoint y: 455, endPoint x: 509, endPoint y: 447, distance: 34.9
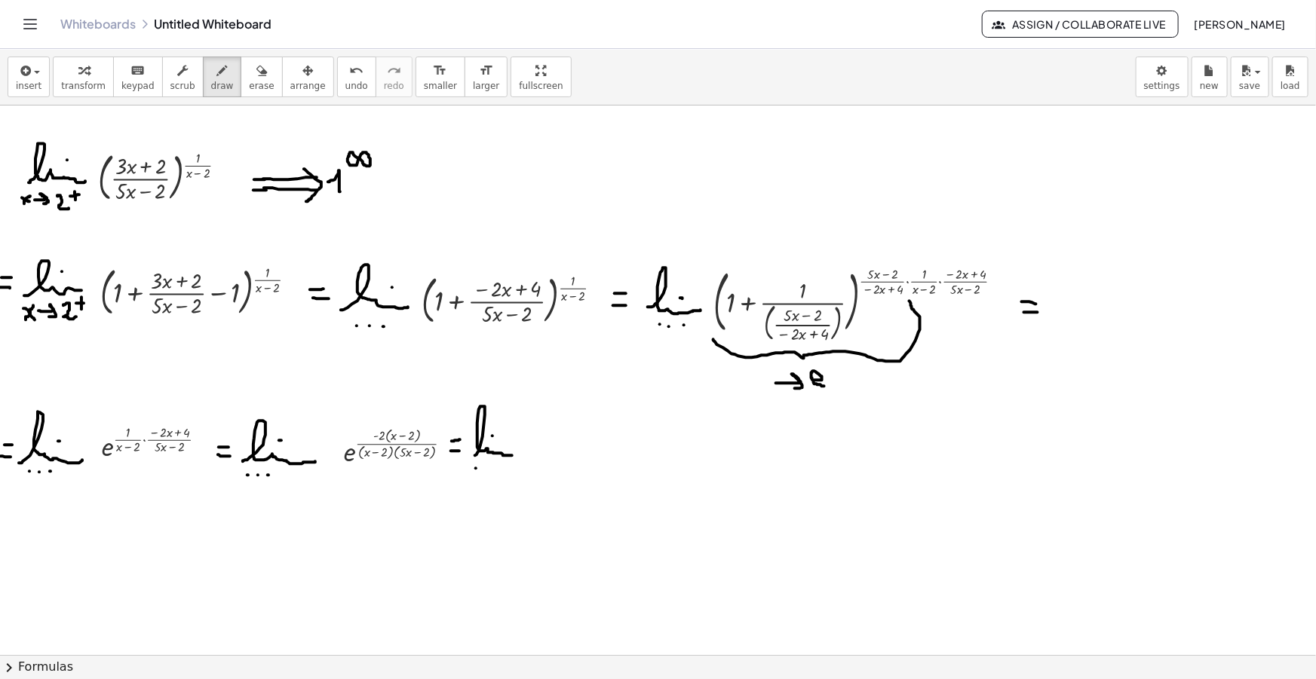
click at [36, 81] on span "insert" at bounding box center [29, 86] width 26 height 11
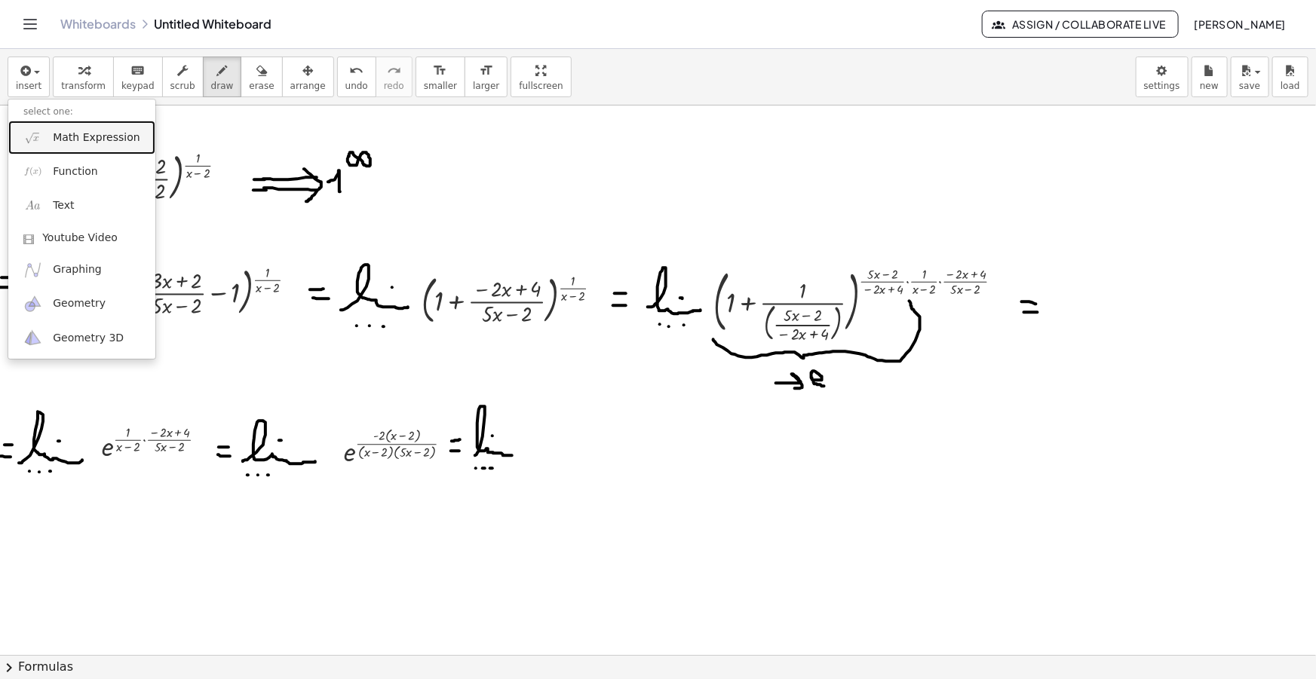
click at [87, 143] on span "Math Expression" at bounding box center [96, 137] width 87 height 15
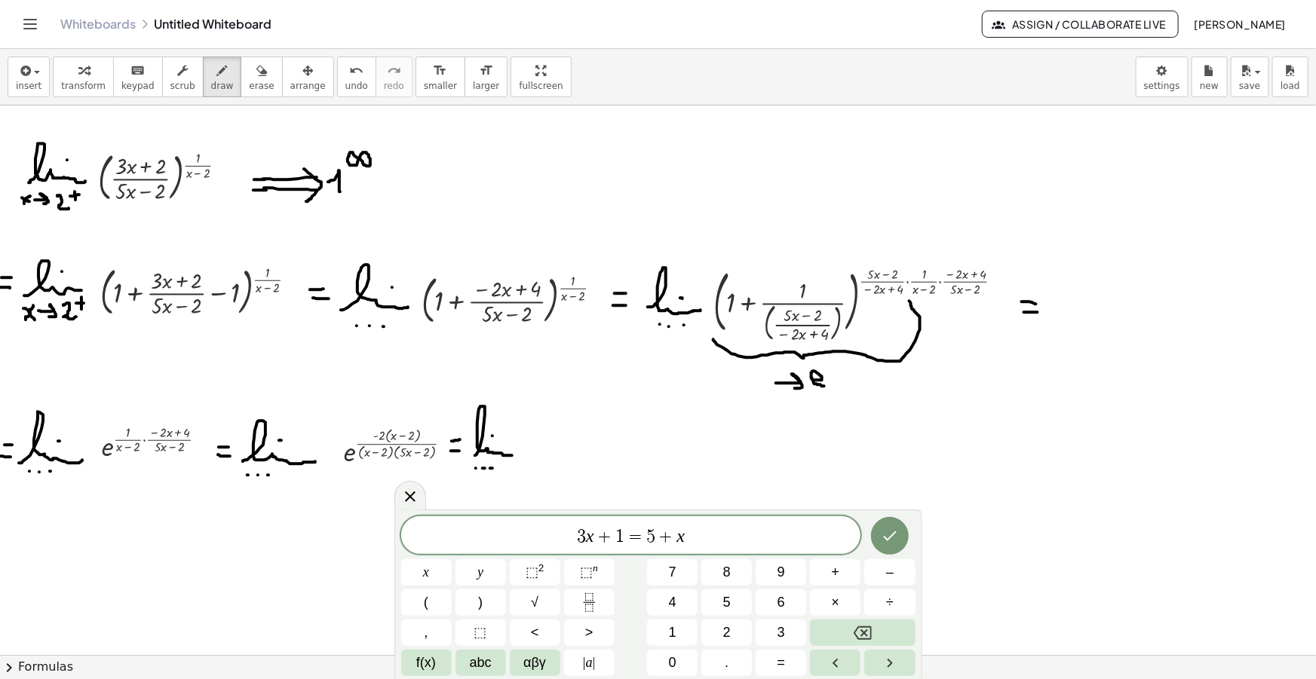
drag, startPoint x: 573, startPoint y: 529, endPoint x: 427, endPoint y: 529, distance: 146.3
click at [442, 527] on span "3 x + 1 = 5 + x ​" at bounding box center [631, 536] width 460 height 21
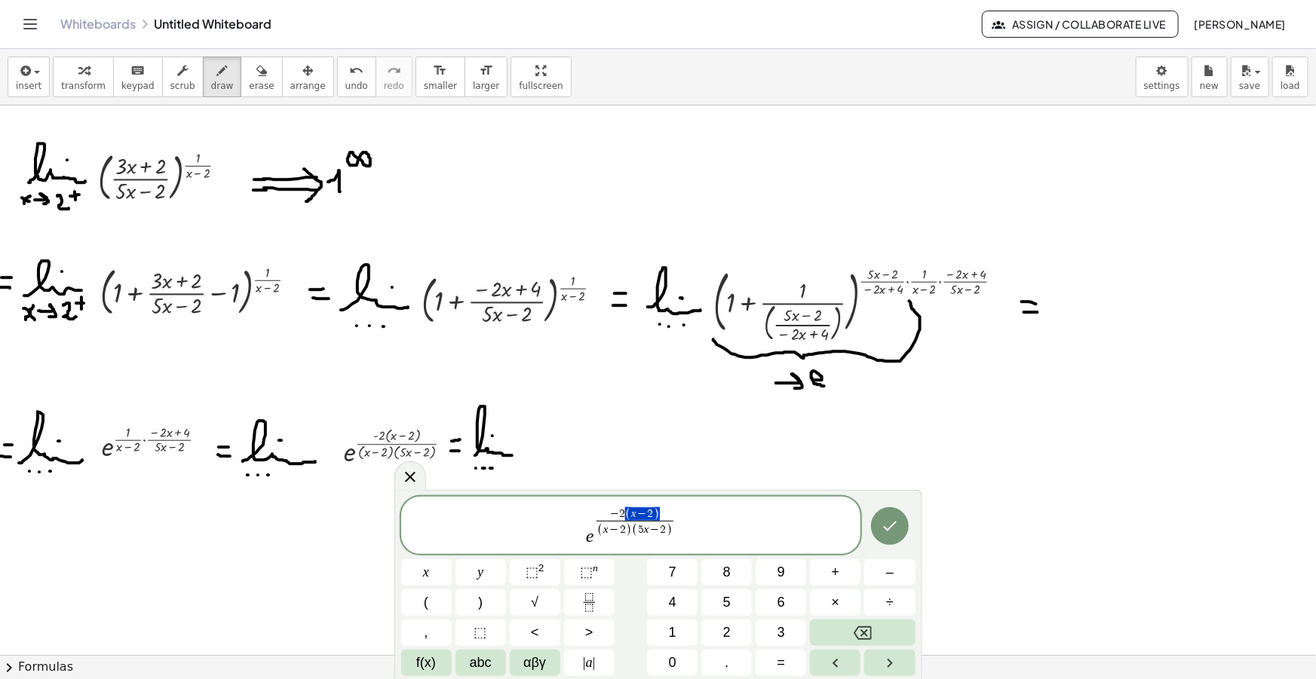
drag, startPoint x: 661, startPoint y: 511, endPoint x: 636, endPoint y: 510, distance: 24.1
click at [636, 510] on span "− 2 ( x − 2 )" at bounding box center [634, 514] width 77 height 14
drag, startPoint x: 630, startPoint y: 528, endPoint x: 609, endPoint y: 527, distance: 21.1
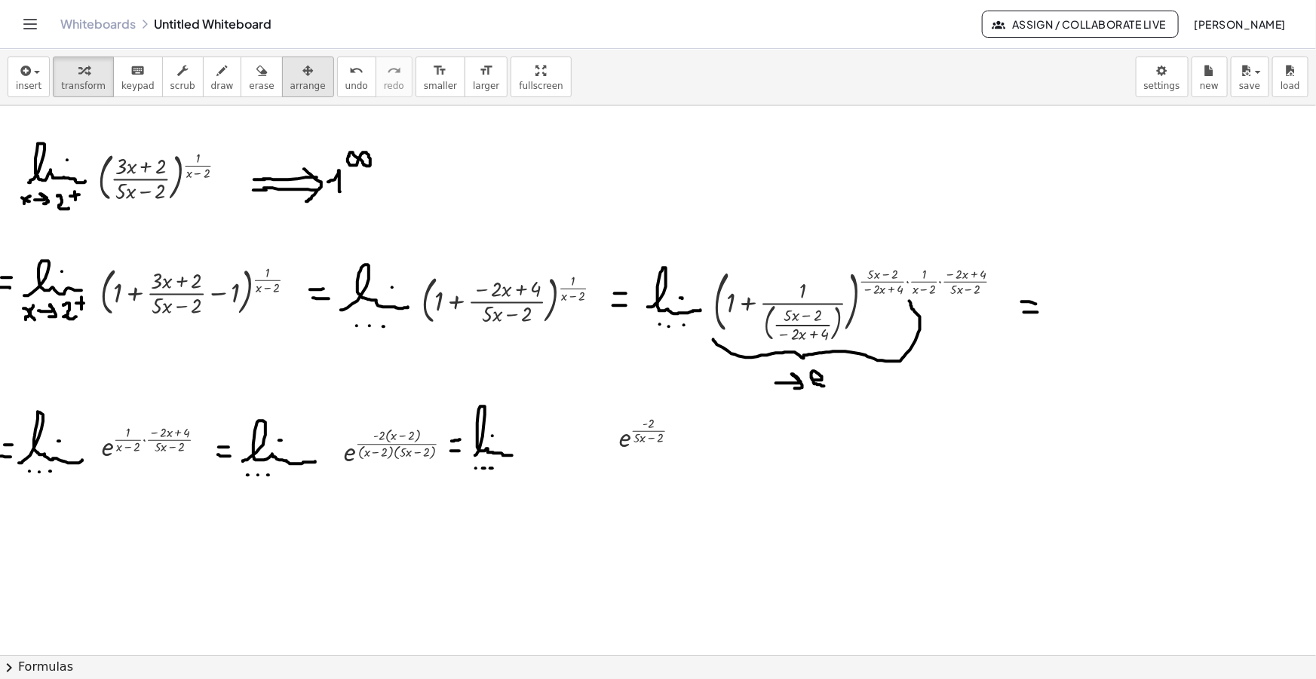
click at [282, 91] on button "arrange" at bounding box center [308, 77] width 52 height 41
drag, startPoint x: 633, startPoint y: 455, endPoint x: 564, endPoint y: 468, distance: 69.8
click at [564, 468] on div at bounding box center [574, 444] width 97 height 51
drag, startPoint x: 566, startPoint y: 457, endPoint x: 558, endPoint y: 458, distance: 7.7
click at [558, 458] on div at bounding box center [566, 444] width 97 height 51
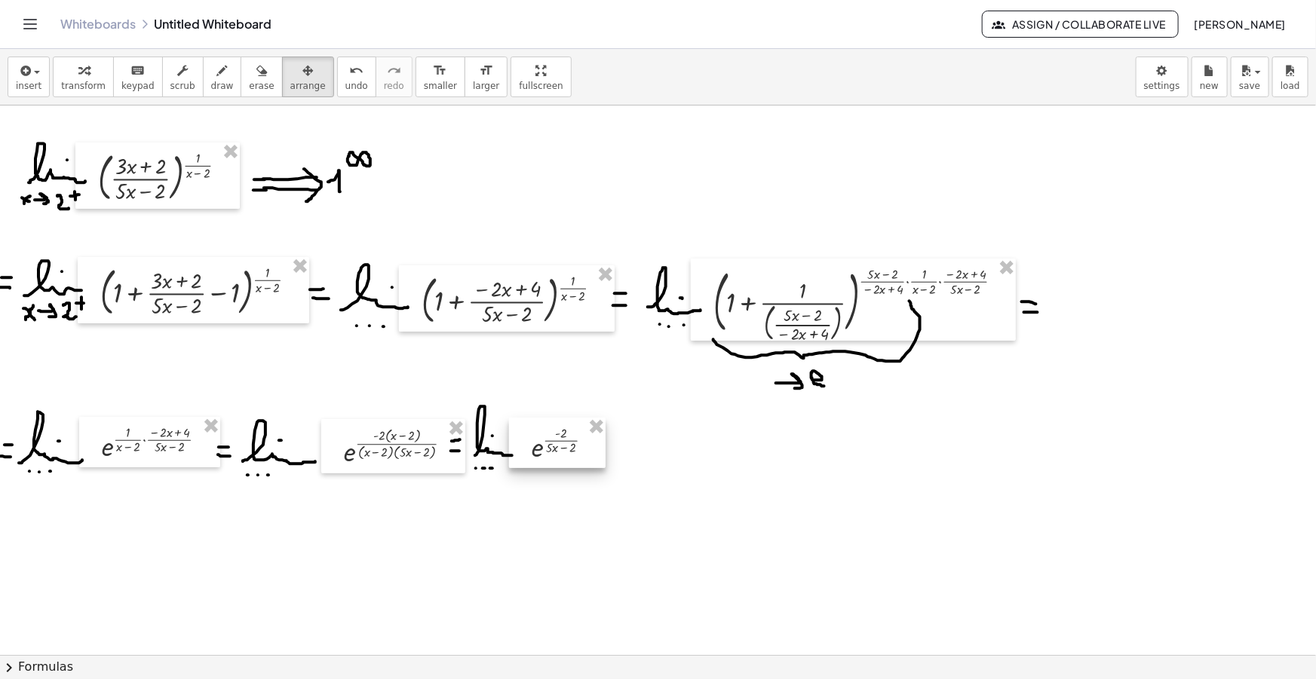
drag, startPoint x: 560, startPoint y: 469, endPoint x: 551, endPoint y: 467, distance: 9.3
click at [551, 467] on div at bounding box center [557, 443] width 97 height 51
click at [216, 73] on button "draw" at bounding box center [222, 77] width 39 height 41
click at [217, 75] on icon "button" at bounding box center [222, 71] width 11 height 18
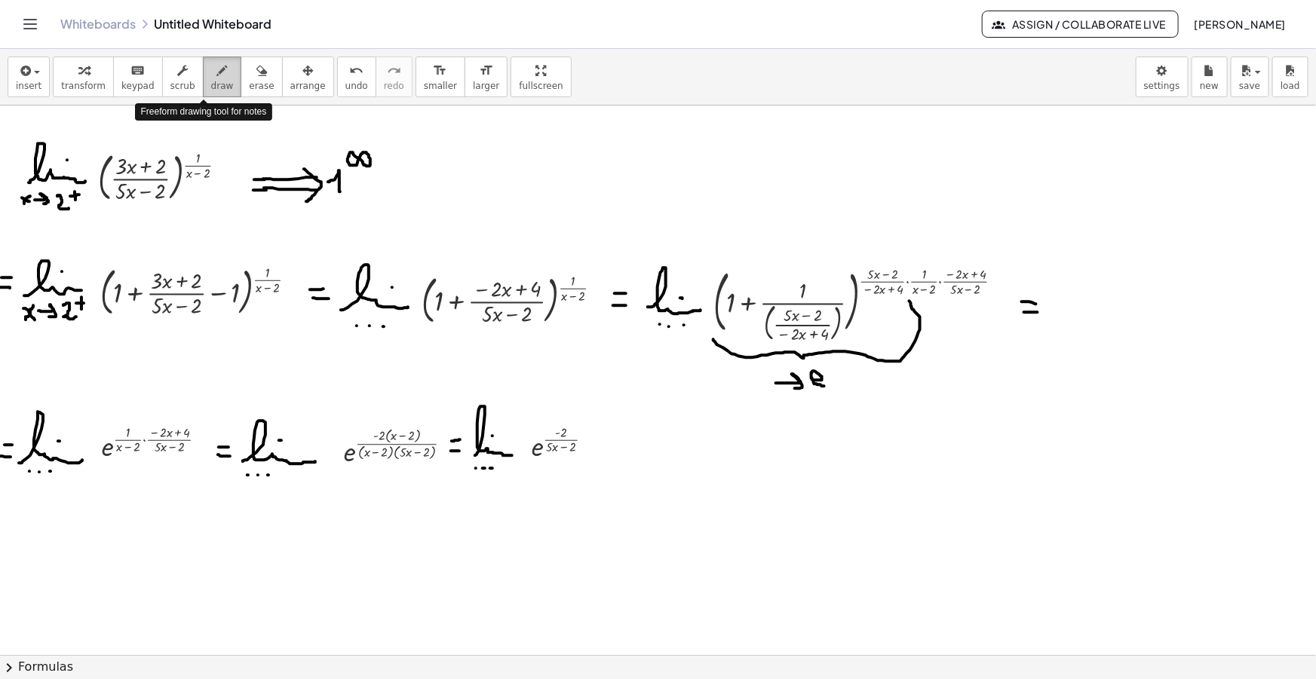
click at [217, 78] on icon "button" at bounding box center [222, 71] width 11 height 18
click at [212, 68] on div "button" at bounding box center [222, 70] width 23 height 18
click at [211, 81] on span "draw" at bounding box center [222, 86] width 23 height 11
click at [290, 81] on span "arrange" at bounding box center [307, 86] width 35 height 11
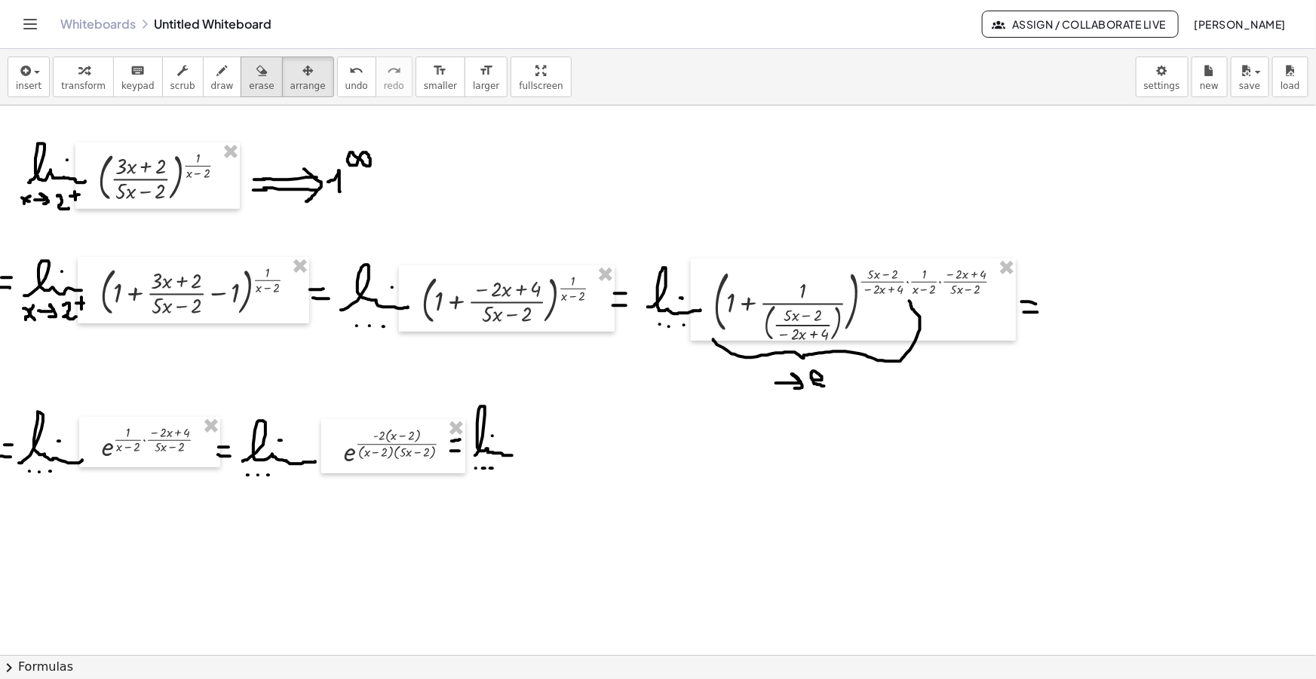
click at [256, 77] on icon "button" at bounding box center [261, 71] width 11 height 18
drag, startPoint x: 535, startPoint y: 465, endPoint x: 505, endPoint y: 460, distance: 30.5
click at [210, 91] on button "draw" at bounding box center [222, 77] width 39 height 41
drag, startPoint x: 360, startPoint y: 461, endPoint x: 391, endPoint y: 463, distance: 31.0
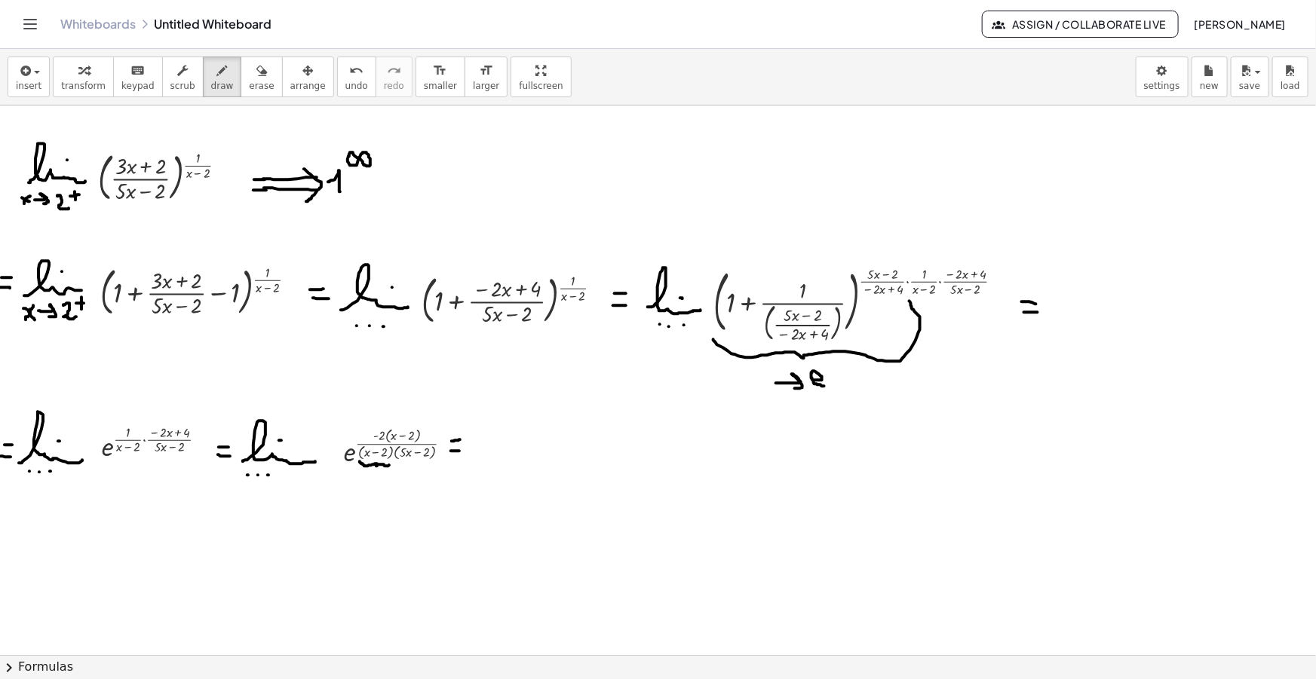
drag, startPoint x: 395, startPoint y: 461, endPoint x: 437, endPoint y: 460, distance: 41.5
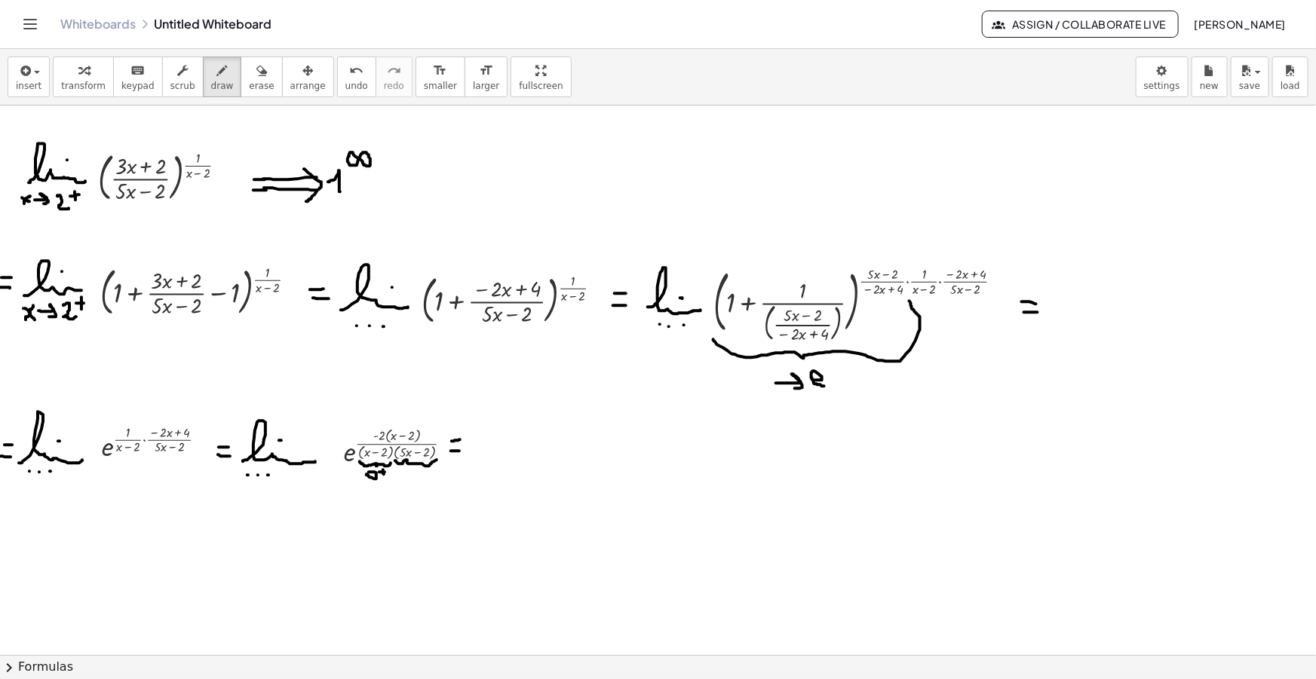
drag, startPoint x: 387, startPoint y: 426, endPoint x: 416, endPoint y: 425, distance: 29.4
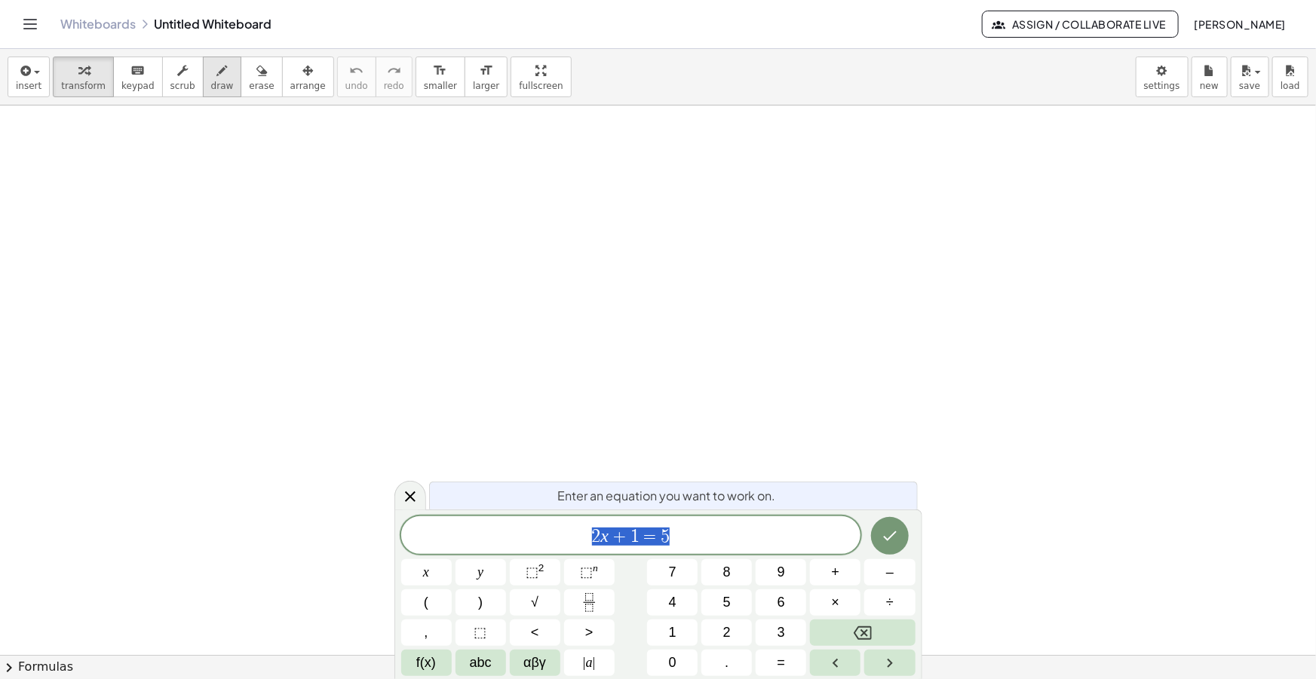
click at [217, 83] on button "draw" at bounding box center [222, 77] width 39 height 41
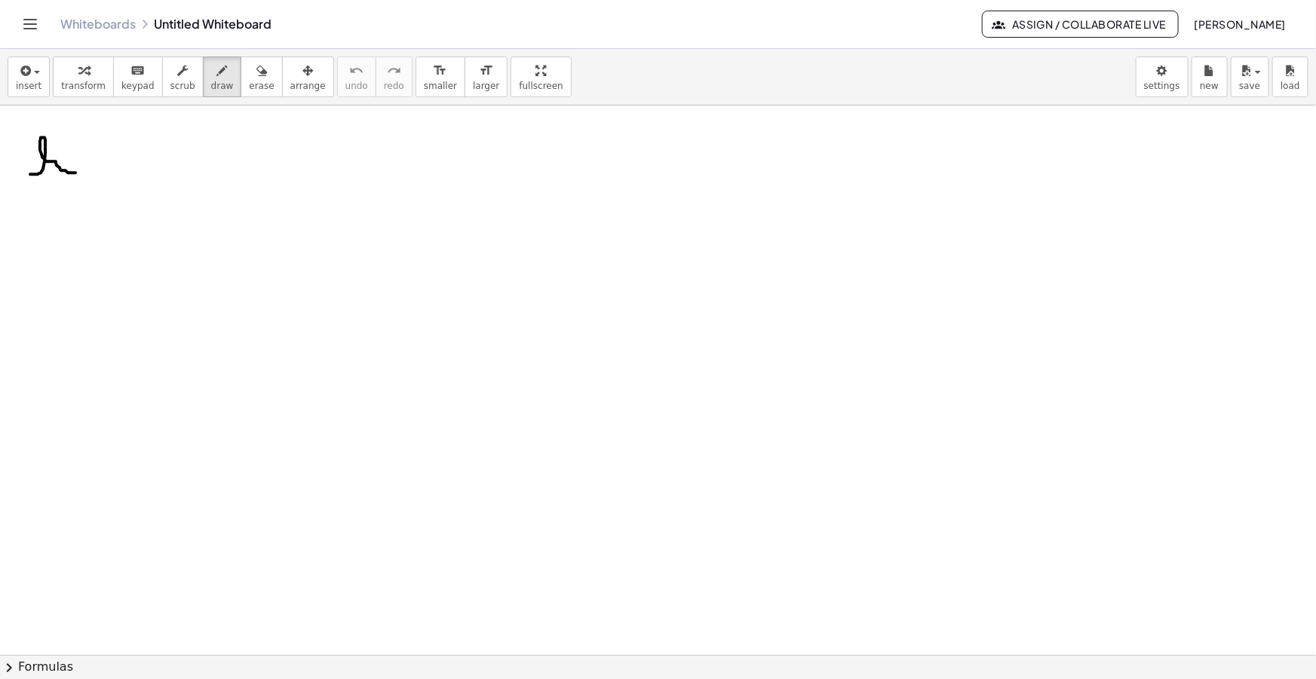
drag, startPoint x: 30, startPoint y: 174, endPoint x: 82, endPoint y: 153, distance: 56.2
drag, startPoint x: 30, startPoint y: 188, endPoint x: 44, endPoint y: 211, distance: 27.4
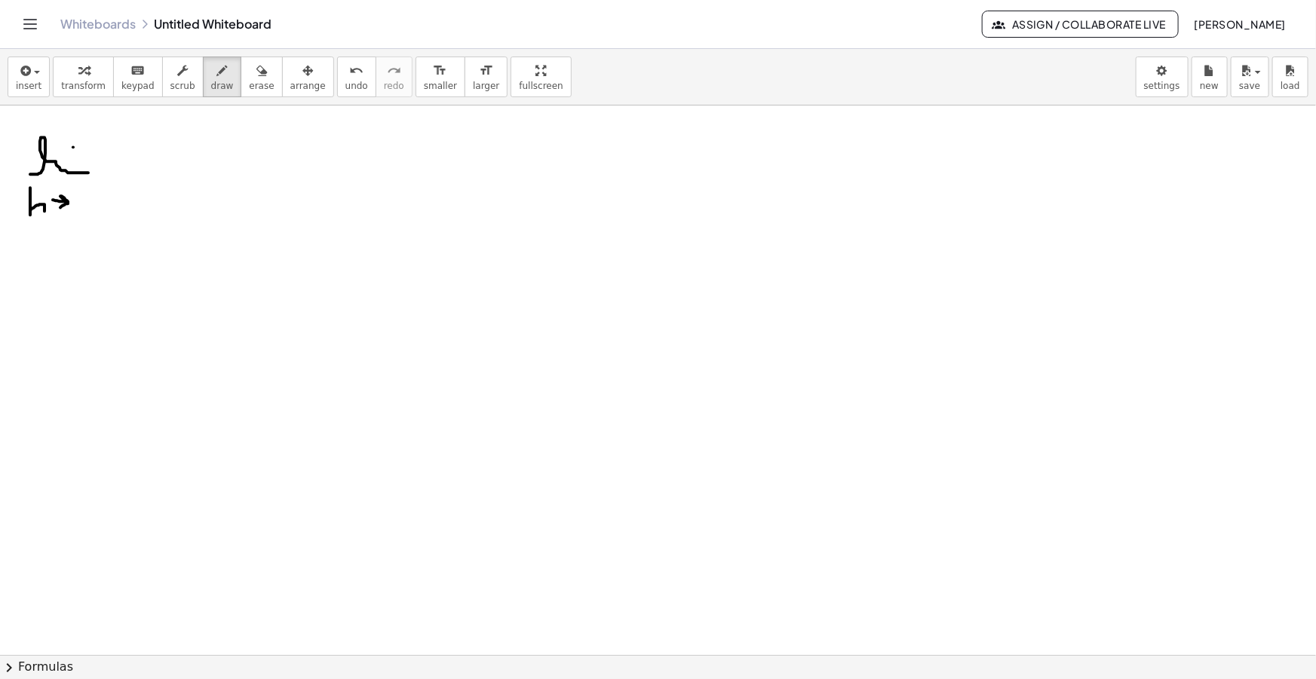
drag, startPoint x: 53, startPoint y: 200, endPoint x: 60, endPoint y: 208, distance: 10.7
click at [24, 78] on icon "button" at bounding box center [24, 71] width 14 height 18
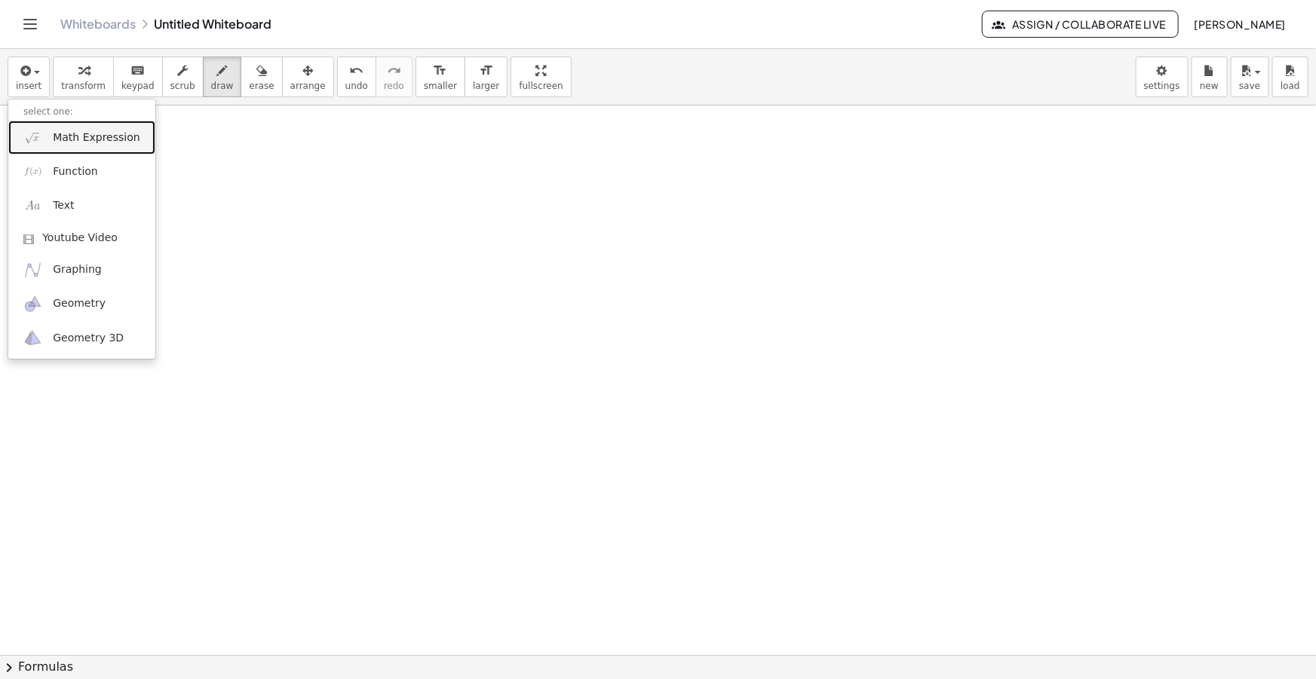
click at [81, 132] on span "Math Expression" at bounding box center [96, 137] width 87 height 15
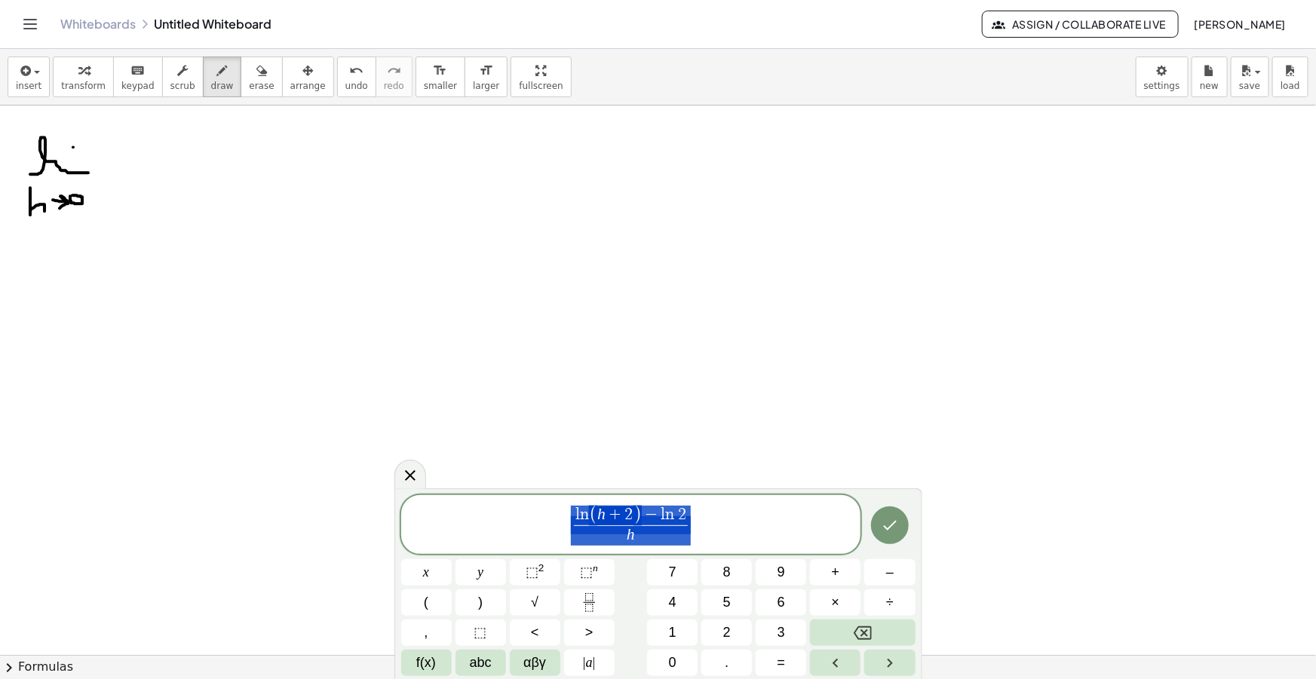
drag, startPoint x: 669, startPoint y: 542, endPoint x: 515, endPoint y: 468, distance: 171.0
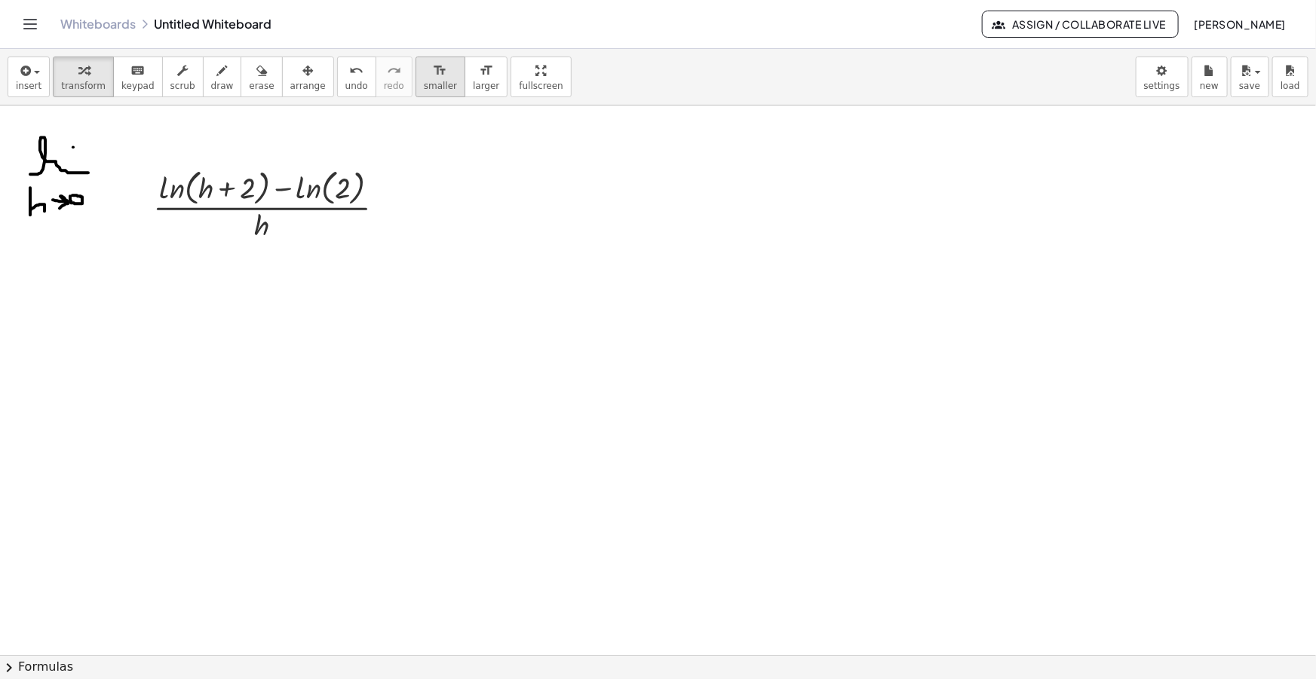
click at [433, 74] on icon "format_size" at bounding box center [440, 71] width 14 height 18
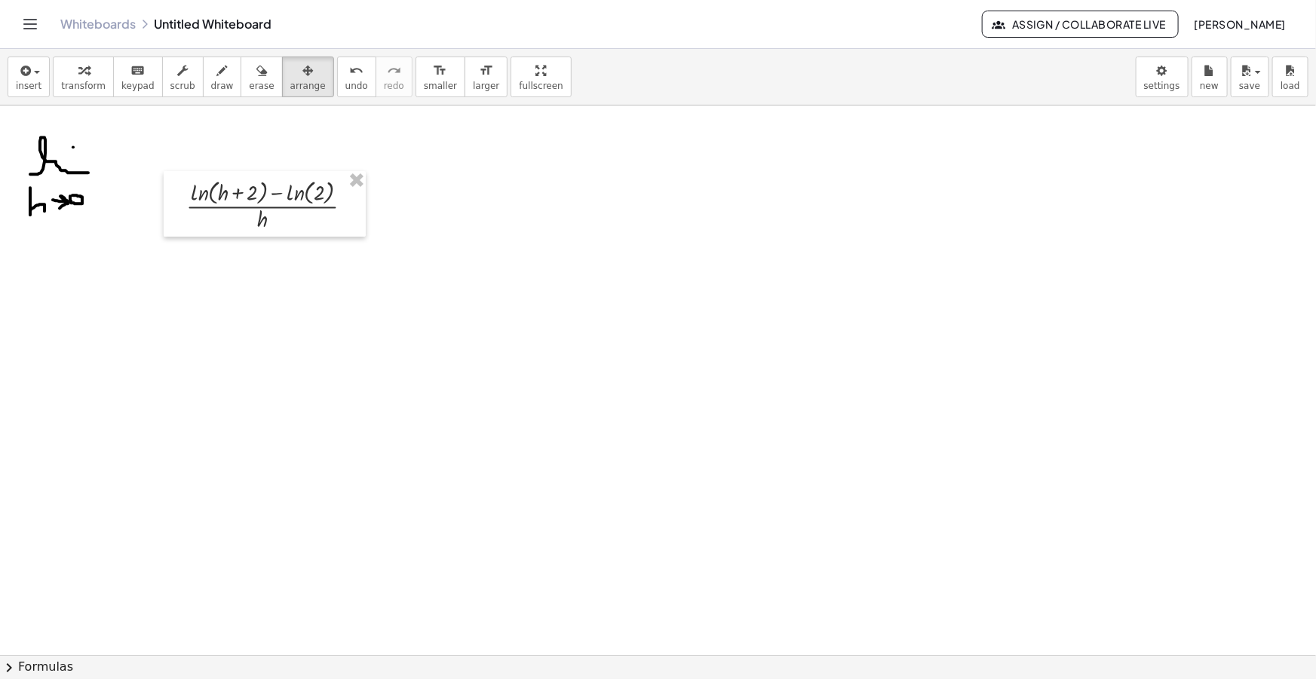
drag, startPoint x: 275, startPoint y: 74, endPoint x: 257, endPoint y: 170, distance: 98.2
click at [290, 74] on div "button" at bounding box center [307, 70] width 35 height 18
drag, startPoint x: 219, startPoint y: 162, endPoint x: 180, endPoint y: 161, distance: 38.5
click at [180, 161] on div at bounding box center [190, 173] width 202 height 66
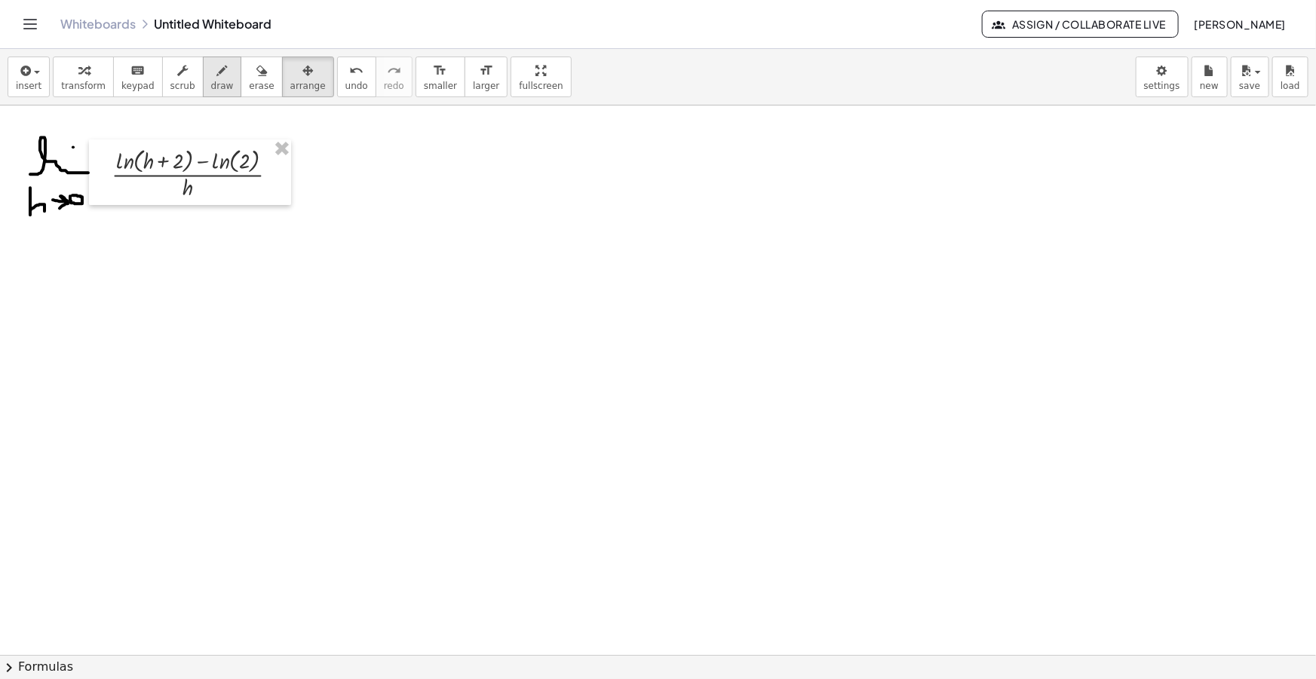
click at [211, 81] on span "draw" at bounding box center [222, 86] width 23 height 11
drag, startPoint x: 311, startPoint y: 179, endPoint x: 325, endPoint y: 179, distance: 13.6
drag, startPoint x: 311, startPoint y: 189, endPoint x: 328, endPoint y: 189, distance: 16.6
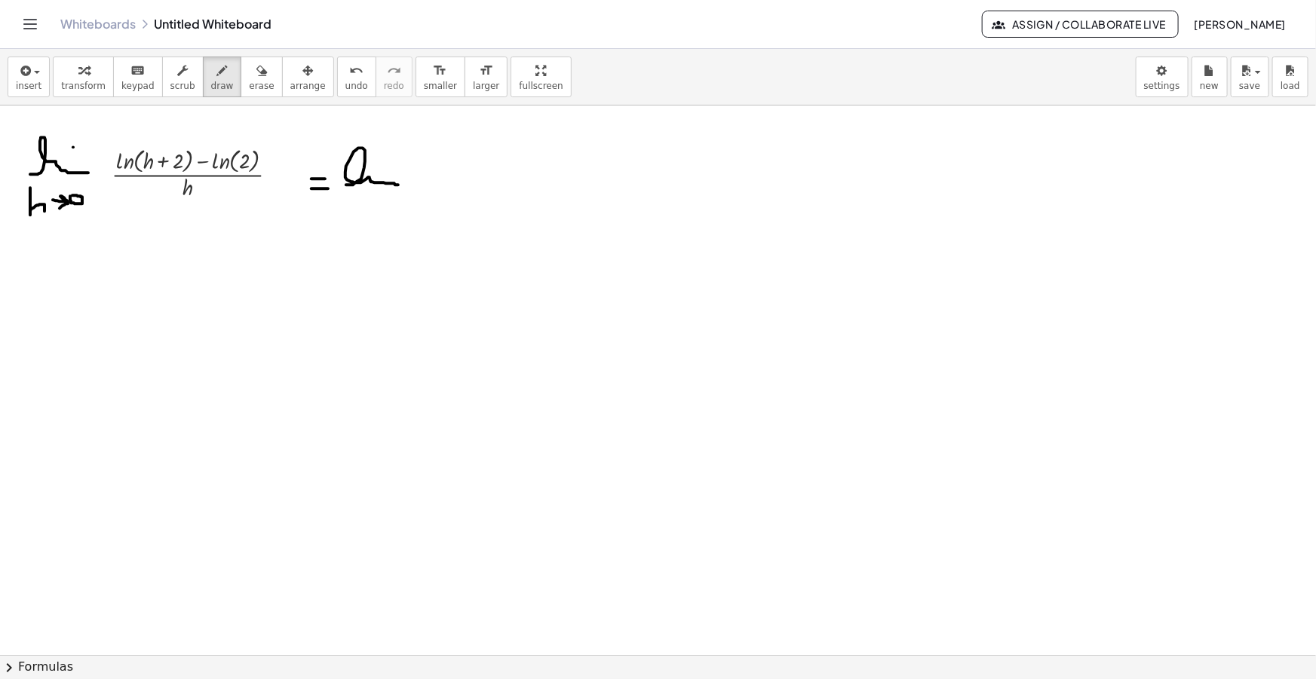
drag, startPoint x: 346, startPoint y: 185, endPoint x: 400, endPoint y: 175, distance: 54.4
drag, startPoint x: 385, startPoint y: 162, endPoint x: 346, endPoint y: 191, distance: 48.0
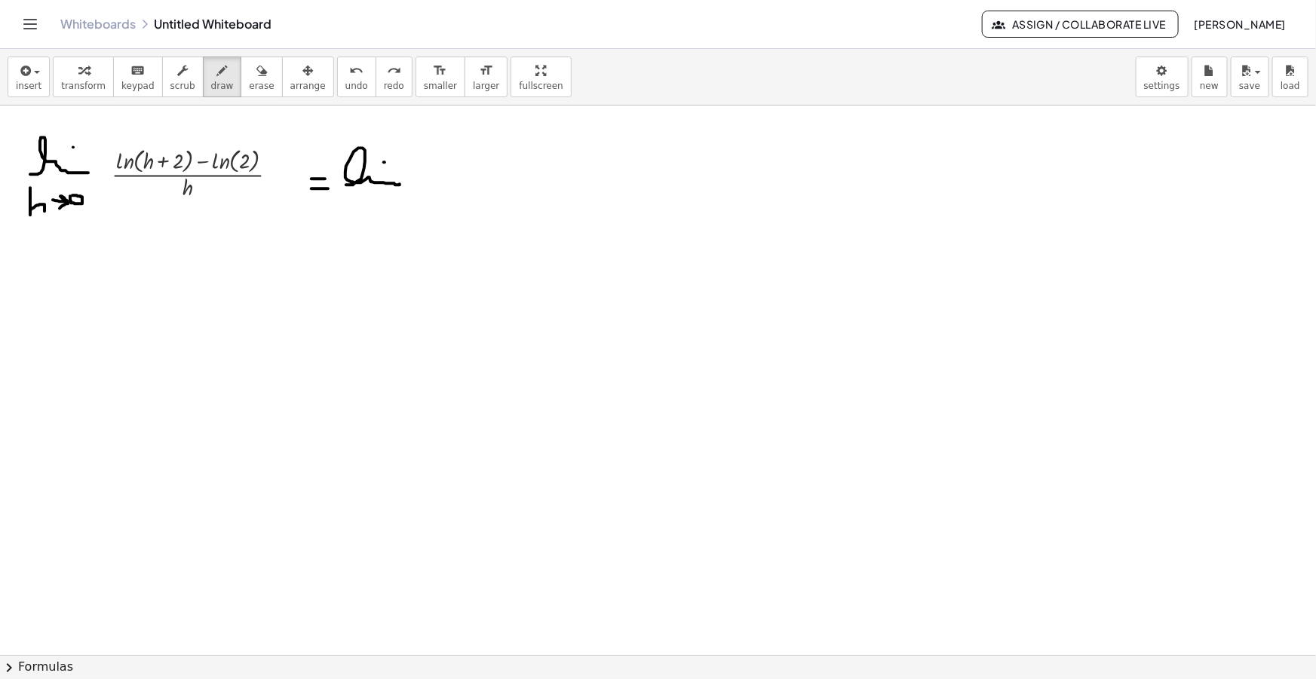
click at [21, 69] on icon "button" at bounding box center [24, 71] width 14 height 18
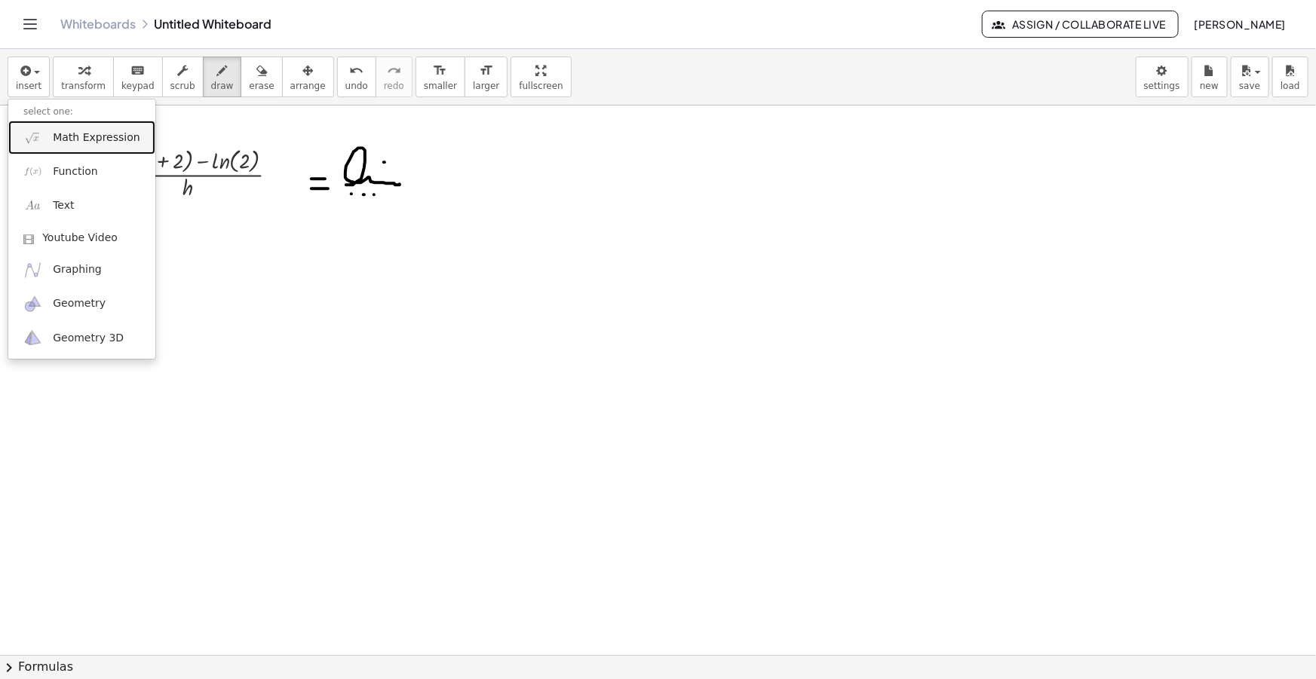
click at [74, 130] on span "Math Expression" at bounding box center [96, 137] width 87 height 15
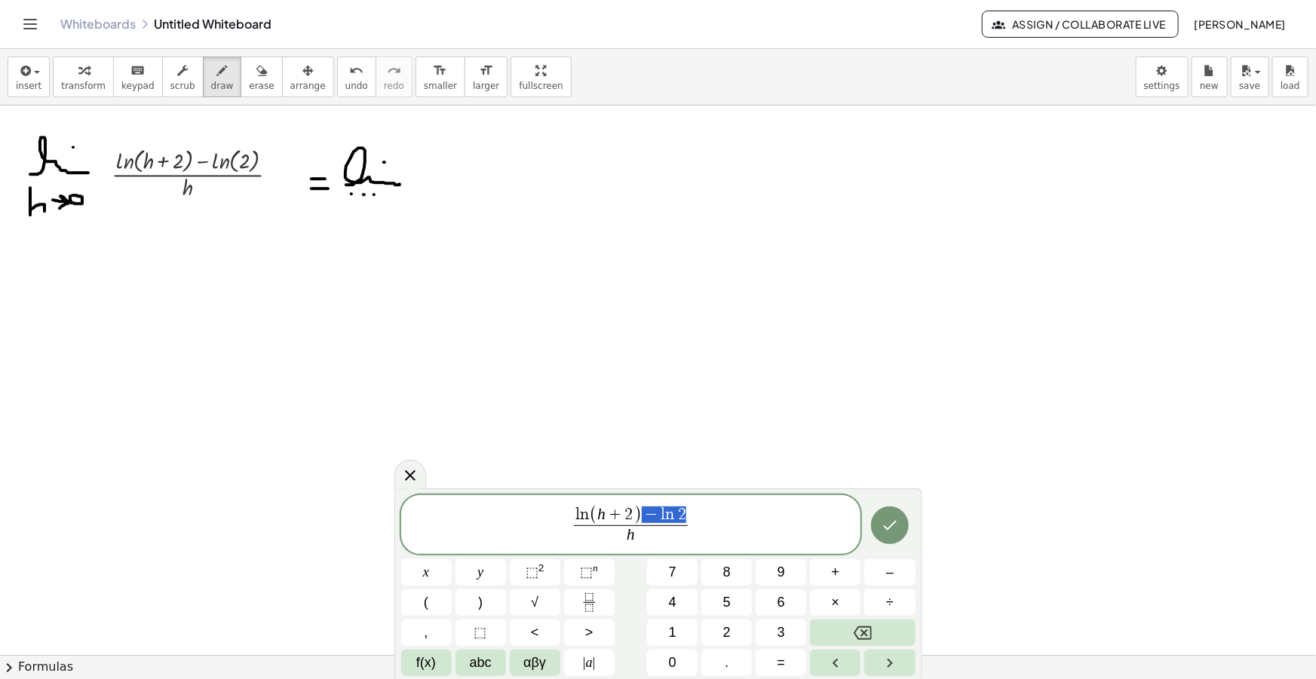
drag, startPoint x: 685, startPoint y: 513, endPoint x: 649, endPoint y: 514, distance: 36.2
click at [650, 517] on span "2" at bounding box center [651, 515] width 8 height 17
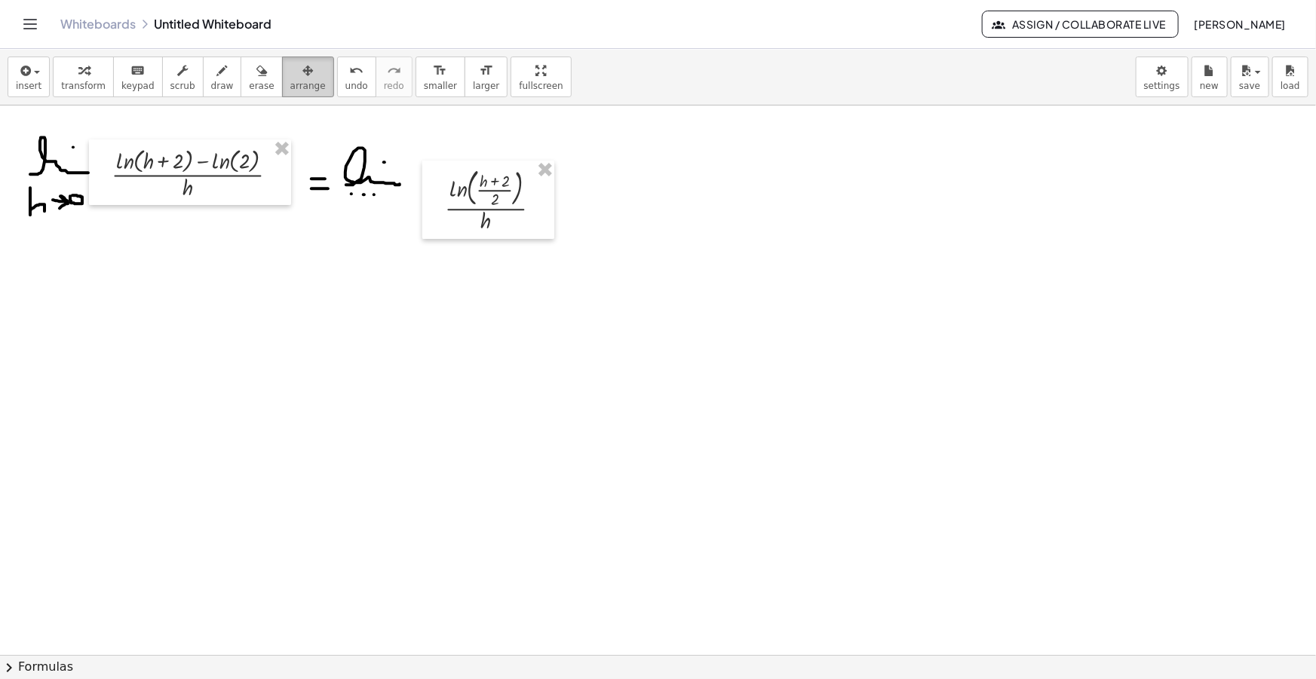
click at [304, 71] on button "arrange" at bounding box center [308, 77] width 52 height 41
drag, startPoint x: 490, startPoint y: 204, endPoint x: 468, endPoint y: 182, distance: 31.5
click at [468, 182] on div at bounding box center [467, 176] width 132 height 78
click at [211, 73] on div "button" at bounding box center [222, 70] width 23 height 18
drag, startPoint x: 533, startPoint y: 181, endPoint x: 541, endPoint y: 181, distance: 8.3
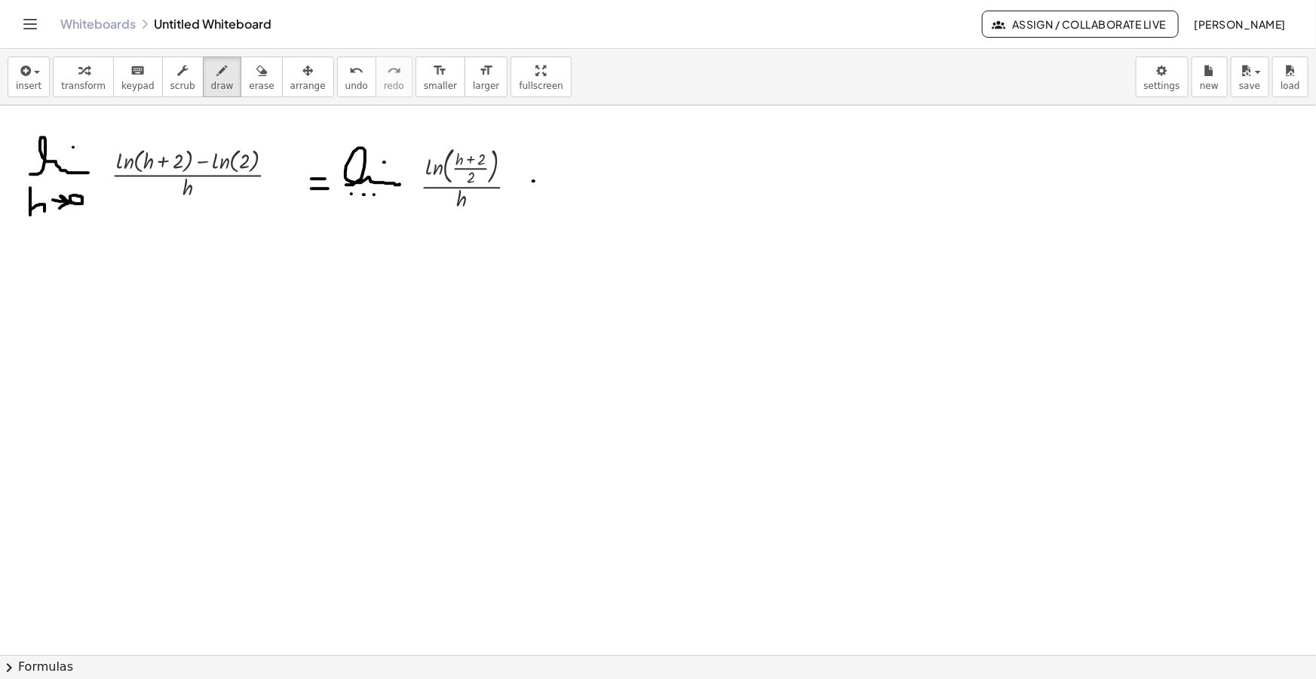
drag, startPoint x: 535, startPoint y: 189, endPoint x: 544, endPoint y: 191, distance: 9.3
drag, startPoint x: 595, startPoint y: 161, endPoint x: 612, endPoint y: 188, distance: 32.2
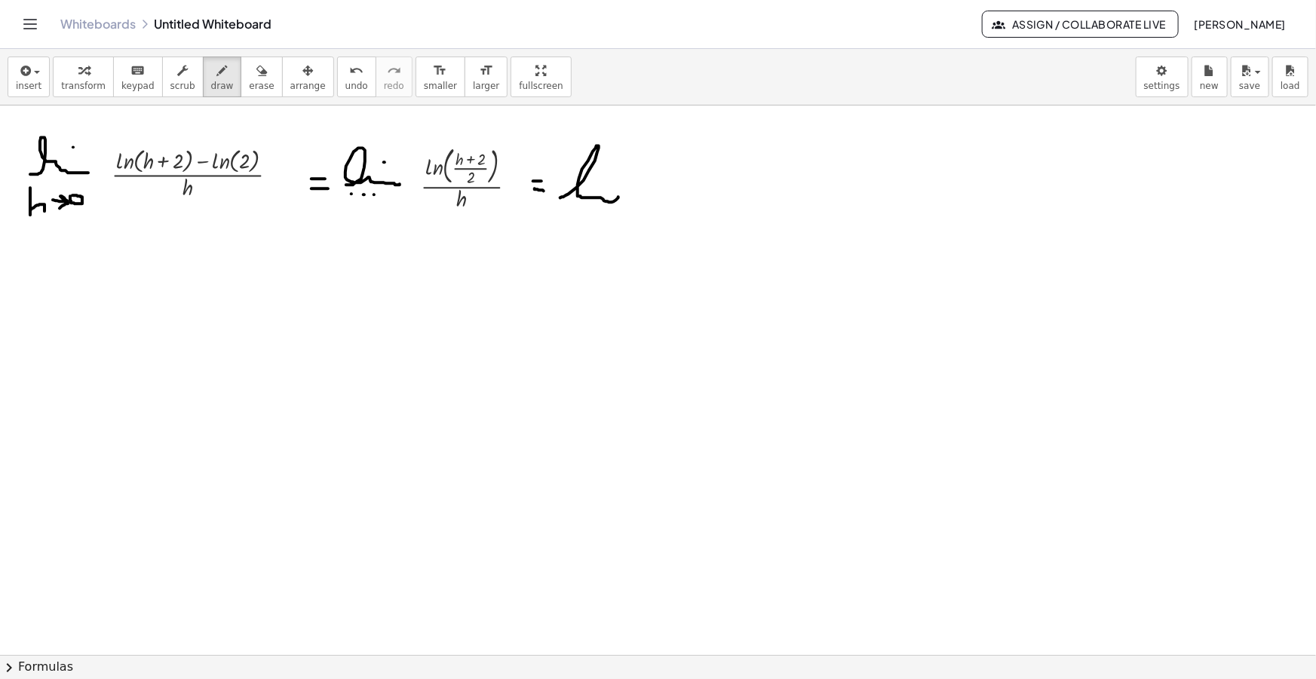
drag, startPoint x: 601, startPoint y: 180, endPoint x: 590, endPoint y: 195, distance: 17.8
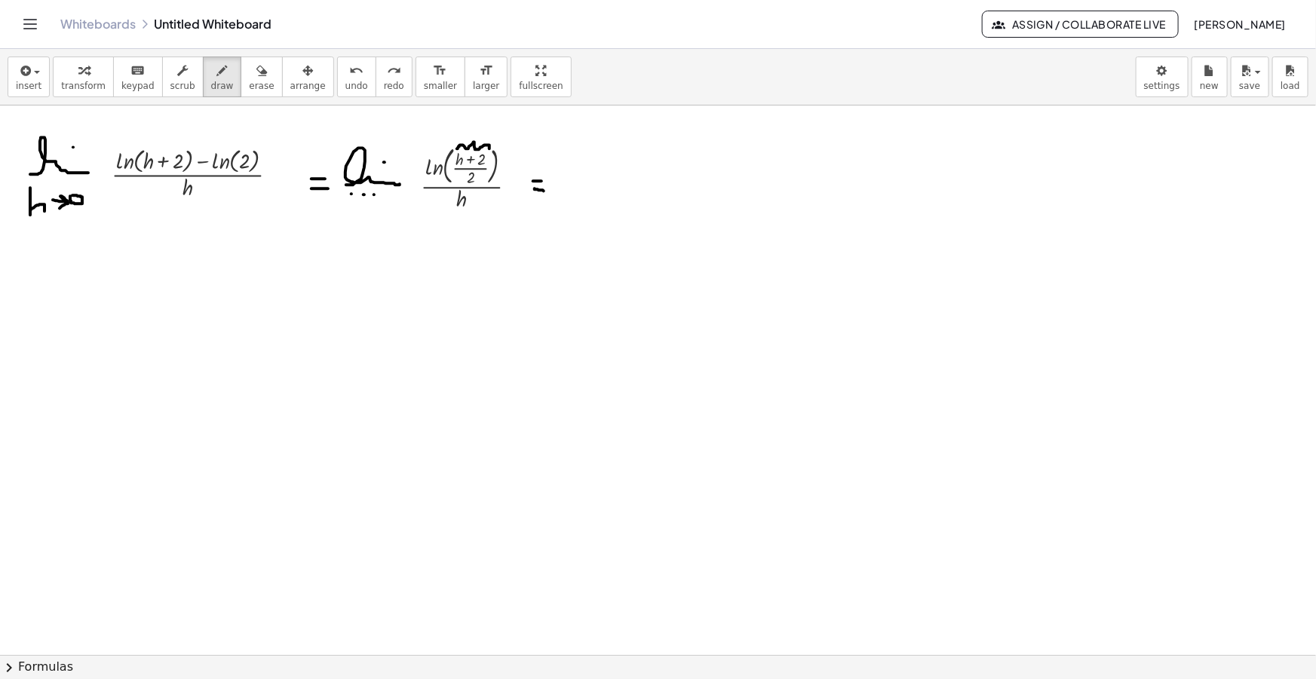
drag, startPoint x: 457, startPoint y: 149, endPoint x: 489, endPoint y: 149, distance: 32.4
drag, startPoint x: 430, startPoint y: 149, endPoint x: 501, endPoint y: 148, distance: 71.6
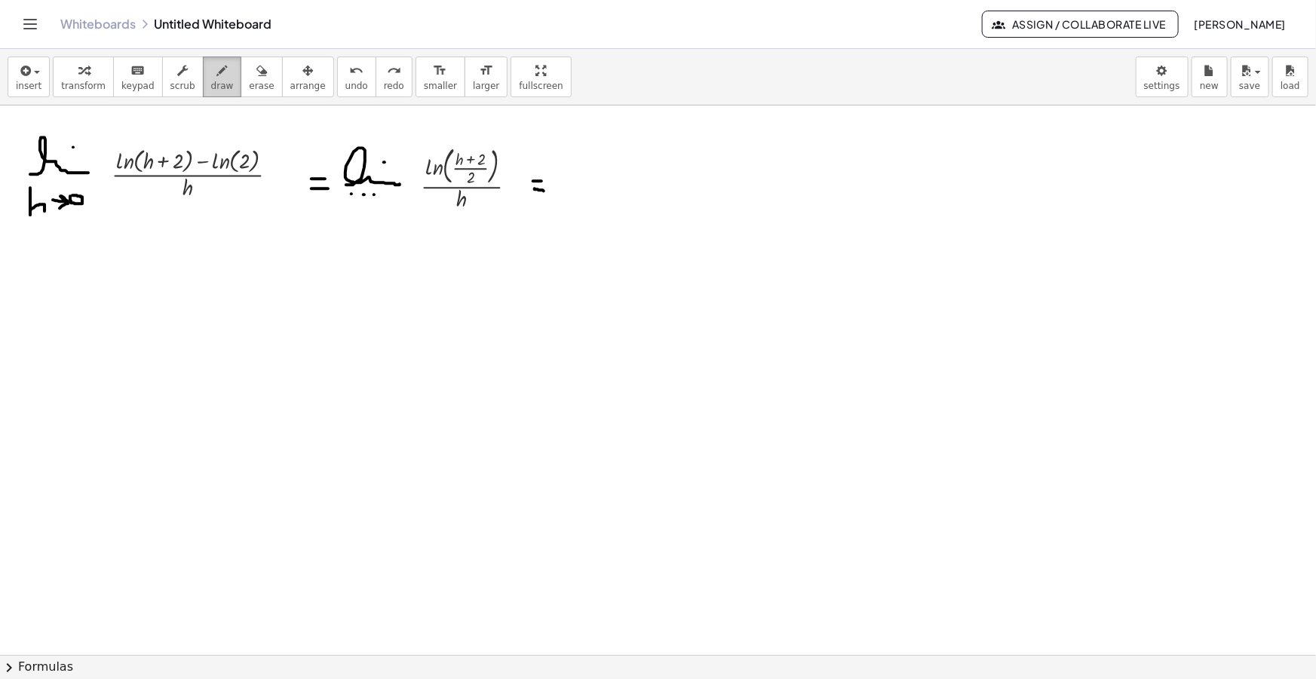
click at [217, 77] on icon "button" at bounding box center [222, 71] width 11 height 18
drag, startPoint x: 563, startPoint y: 187, endPoint x: 598, endPoint y: 180, distance: 35.3
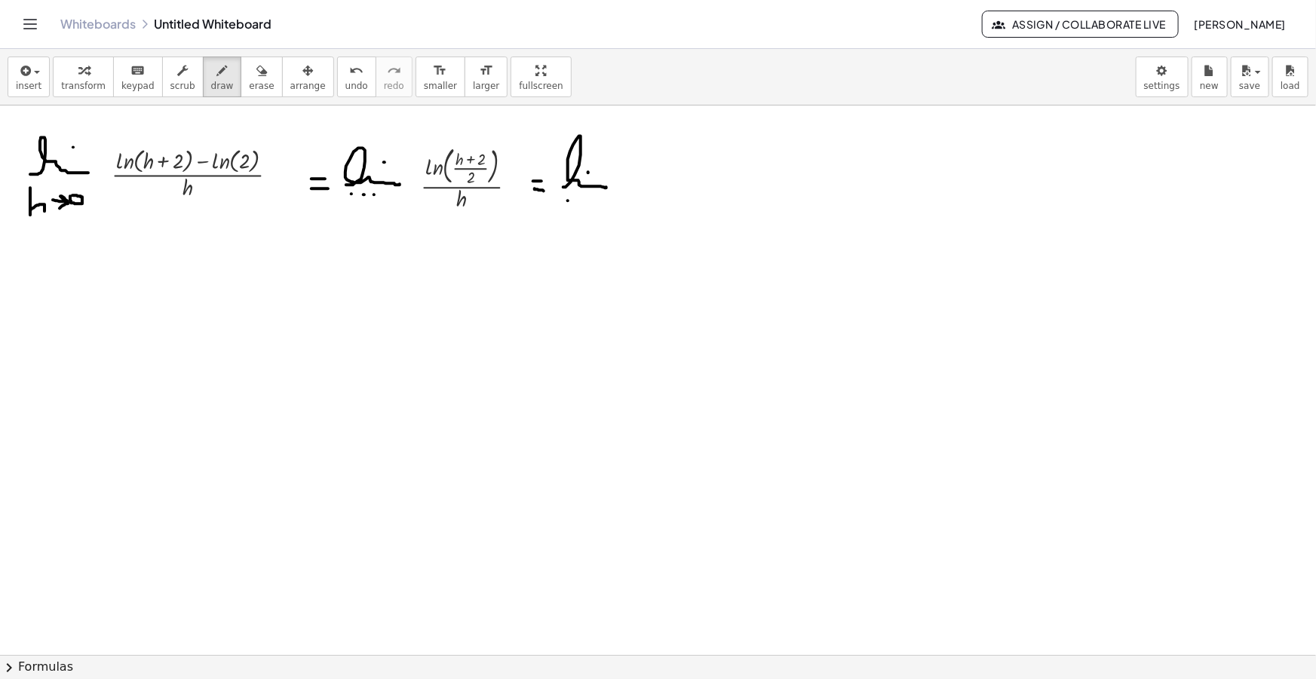
click at [29, 74] on icon "button" at bounding box center [24, 71] width 14 height 18
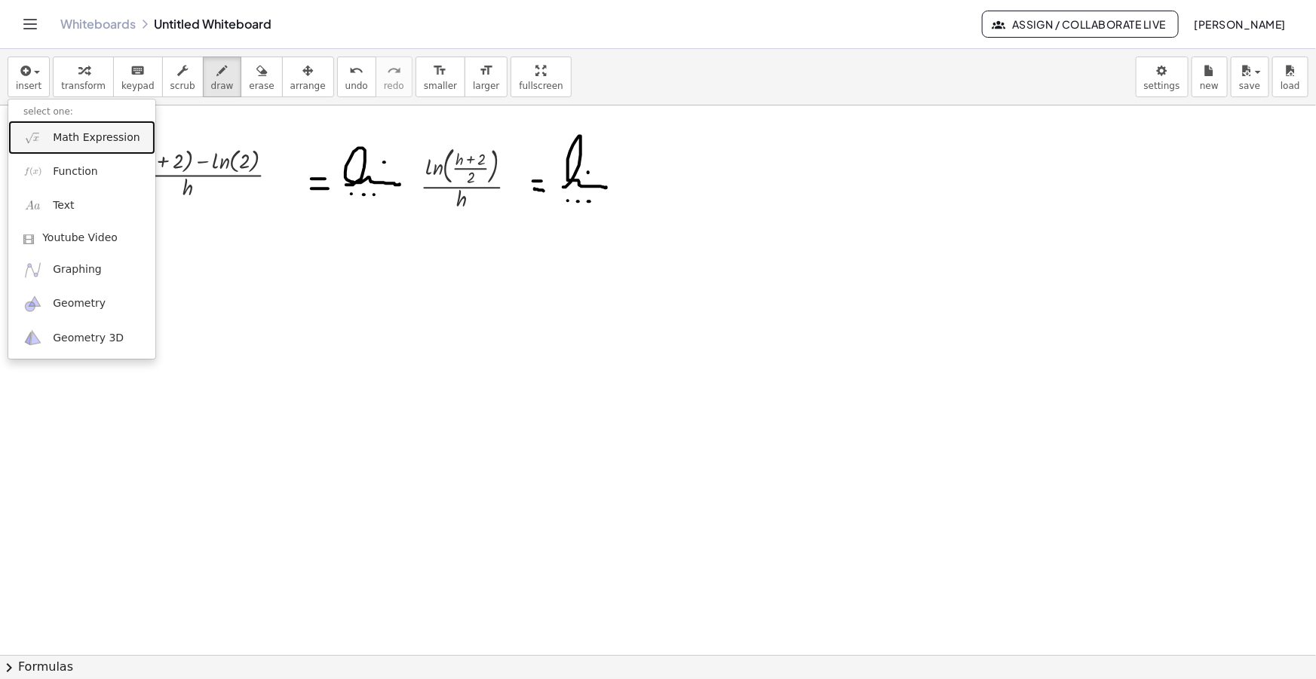
click at [87, 133] on span "Math Expression" at bounding box center [96, 137] width 87 height 15
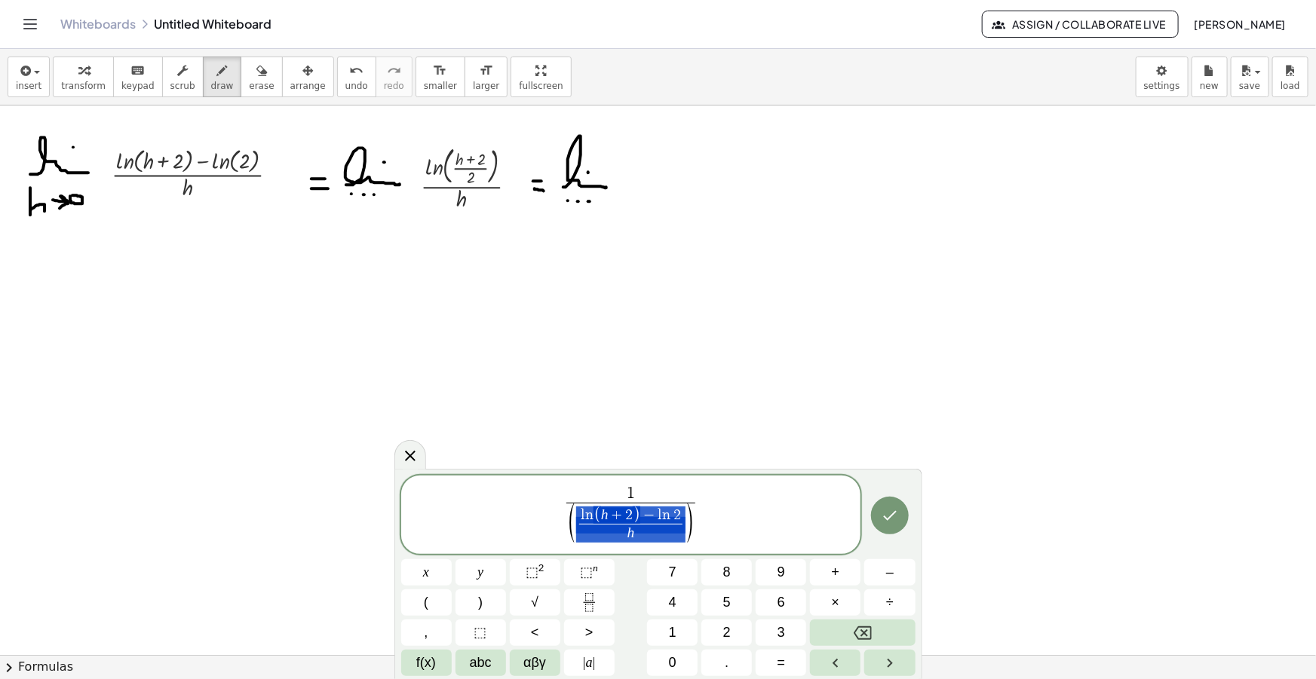
drag, startPoint x: 685, startPoint y: 510, endPoint x: 611, endPoint y: 513, distance: 73.9
click at [611, 513] on span "( l n ( h + 2 ) − l n 2 h ​ )" at bounding box center [631, 524] width 126 height 39
drag, startPoint x: 616, startPoint y: 517, endPoint x: 636, endPoint y: 518, distance: 19.6
drag, startPoint x: 679, startPoint y: 514, endPoint x: 584, endPoint y: 514, distance: 95.8
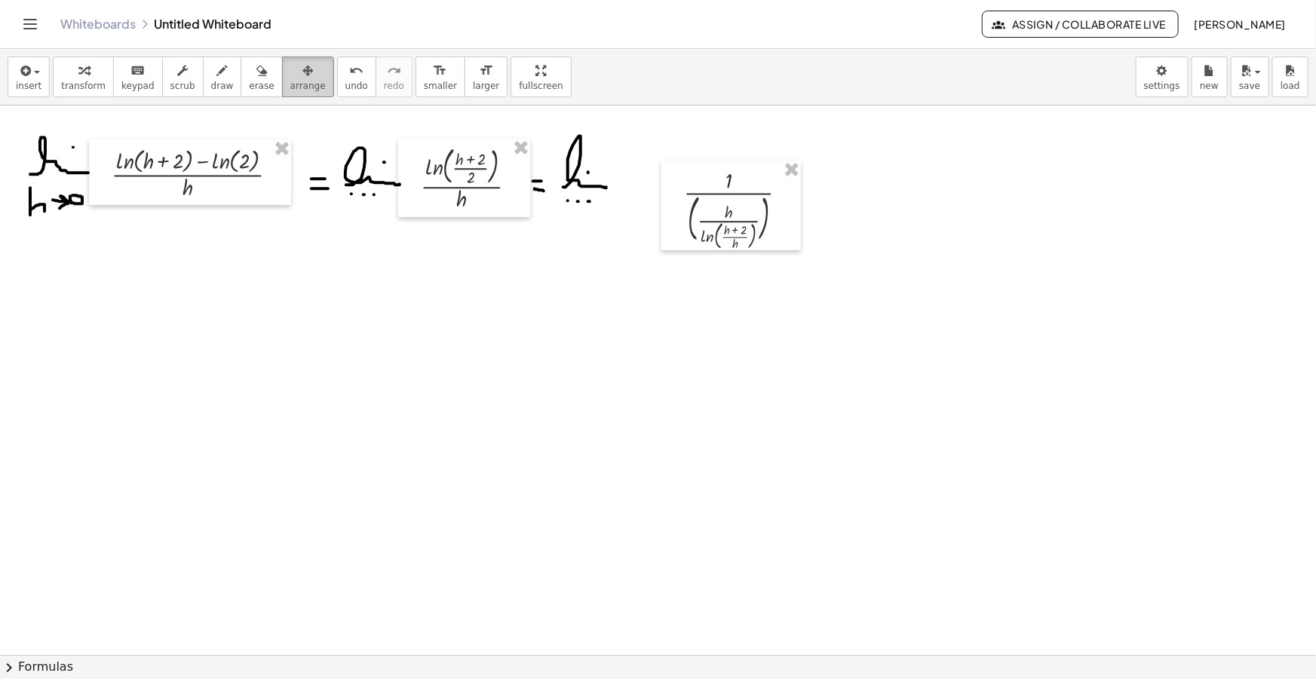
click at [285, 60] on button "arrange" at bounding box center [308, 77] width 52 height 41
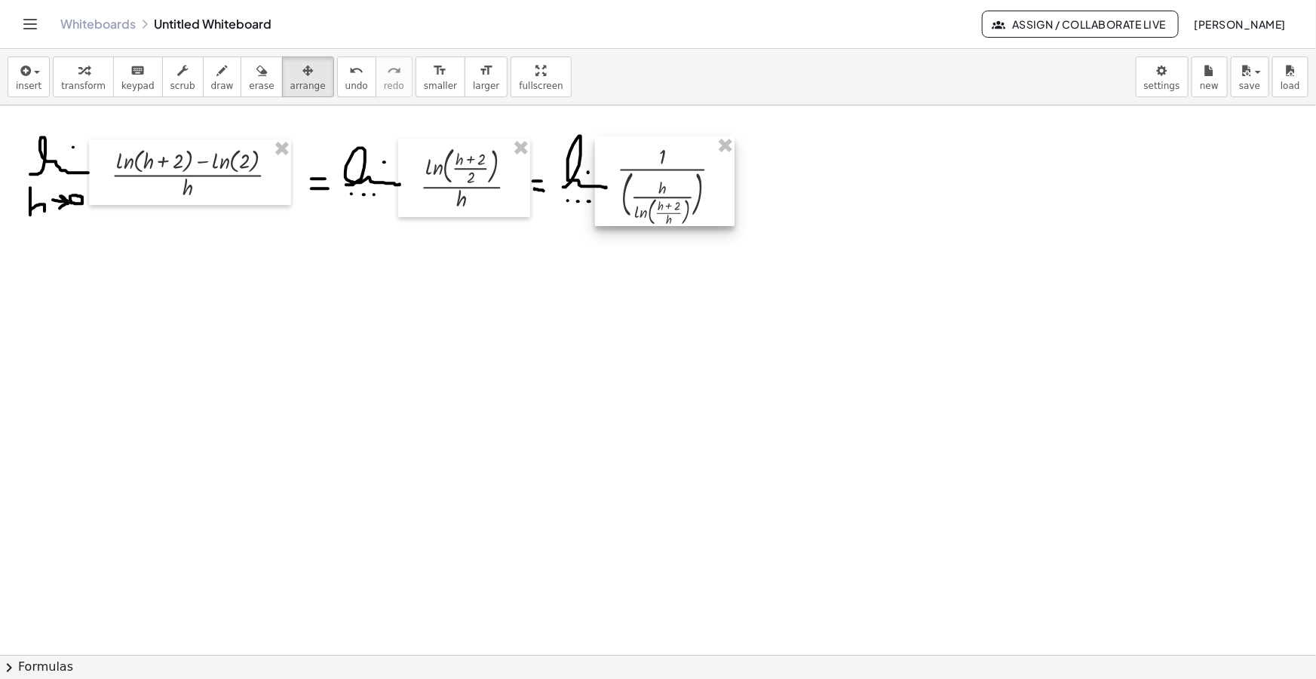
drag, startPoint x: 711, startPoint y: 219, endPoint x: 645, endPoint y: 195, distance: 69.9
click at [645, 195] on div at bounding box center [665, 181] width 140 height 90
click at [211, 75] on div "button" at bounding box center [222, 70] width 23 height 18
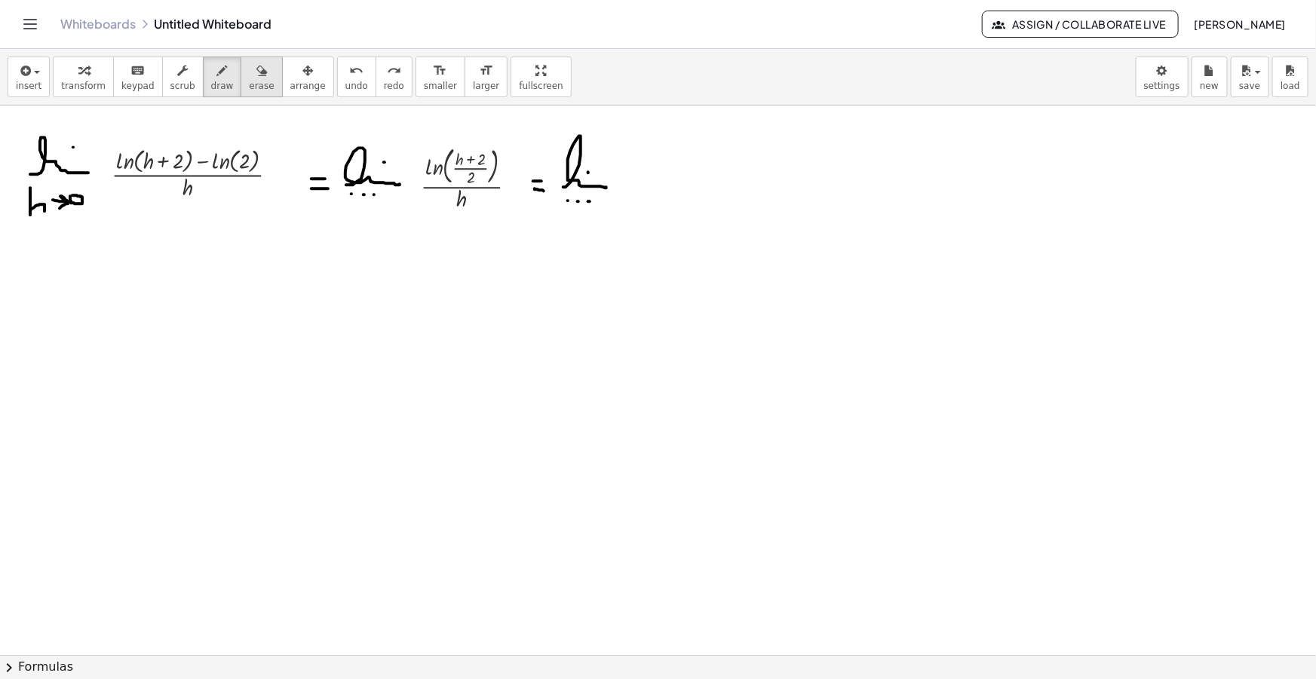
click at [249, 86] on span "erase" at bounding box center [261, 86] width 25 height 11
drag, startPoint x: 602, startPoint y: 226, endPoint x: 516, endPoint y: 271, distance: 97.8
click at [253, 81] on button "erase" at bounding box center [261, 77] width 41 height 41
click at [290, 84] on span "arrange" at bounding box center [307, 86] width 35 height 11
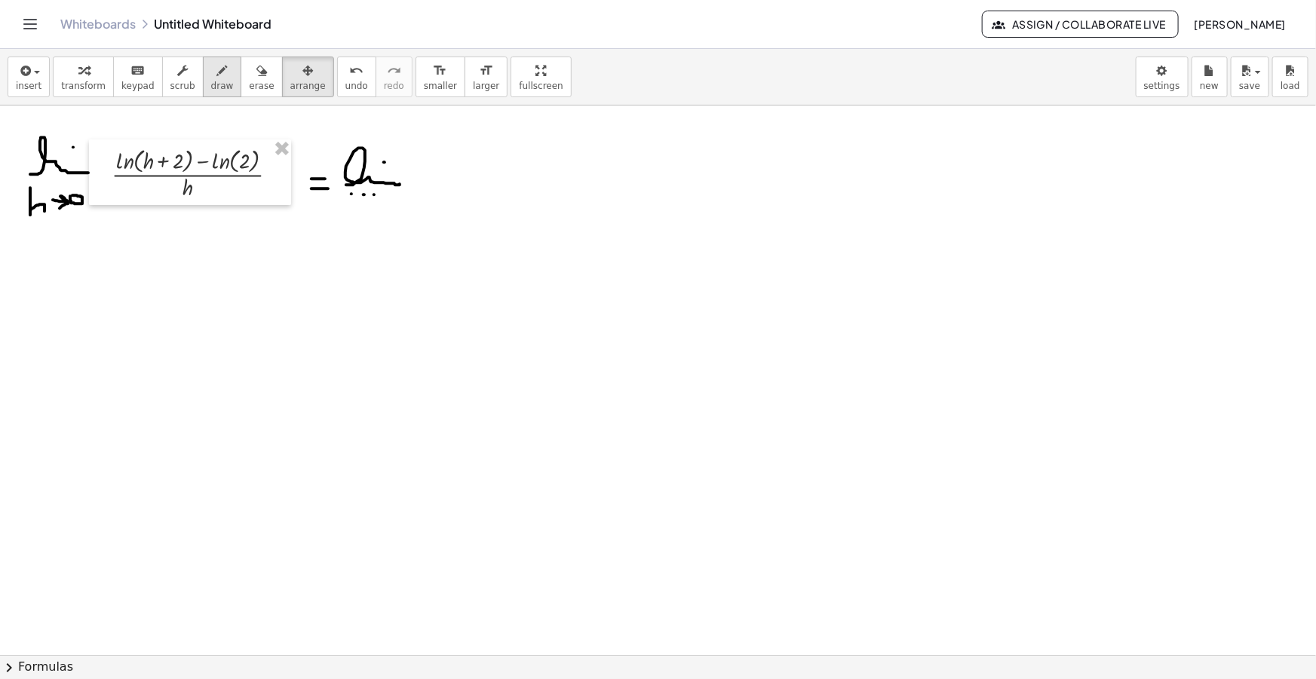
click at [203, 57] on button "draw" at bounding box center [222, 77] width 39 height 41
click at [19, 87] on span "insert" at bounding box center [29, 86] width 26 height 11
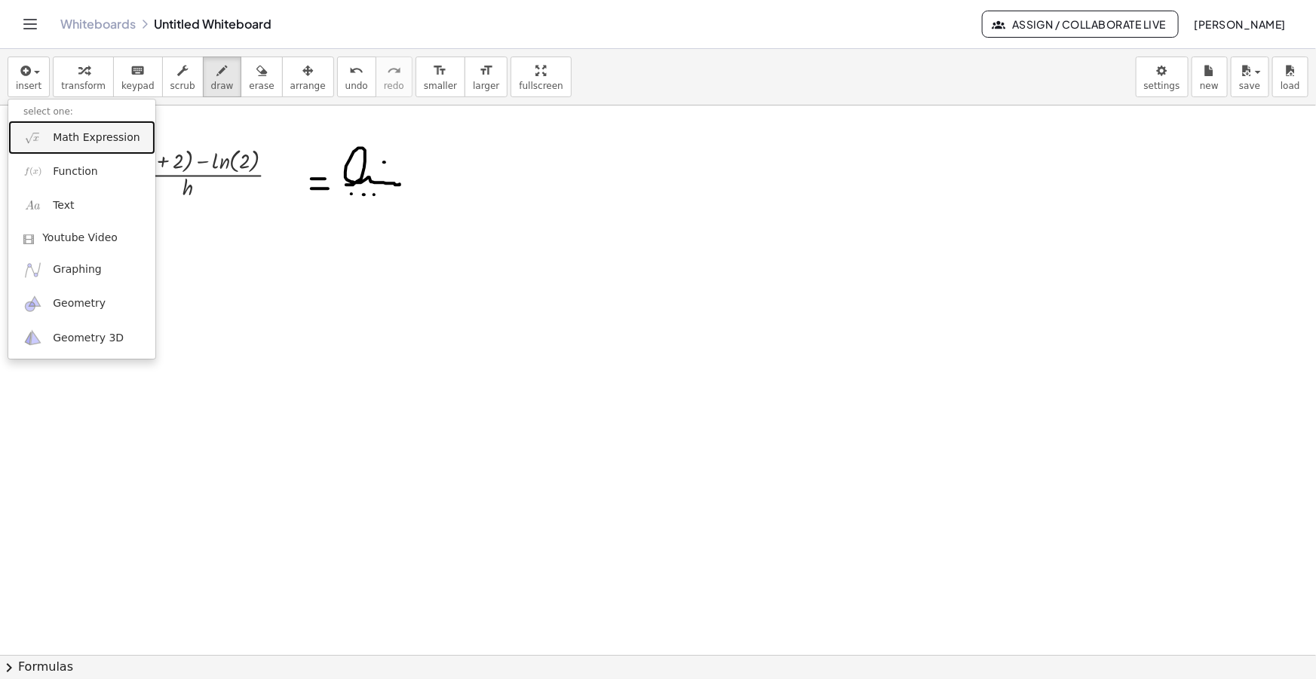
click at [81, 140] on span "Math Expression" at bounding box center [96, 137] width 87 height 15
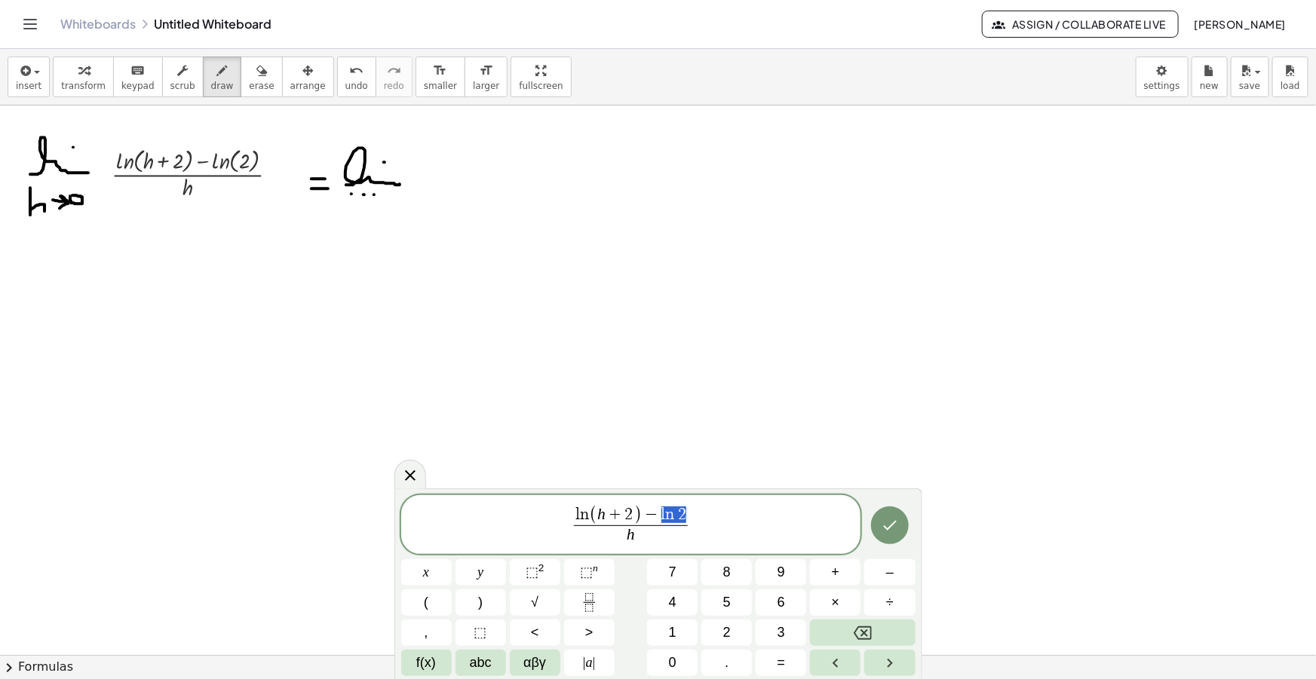
drag, startPoint x: 685, startPoint y: 510, endPoint x: 648, endPoint y: 514, distance: 37.1
click at [655, 517] on span "( h + 2 )" at bounding box center [637, 516] width 53 height 20
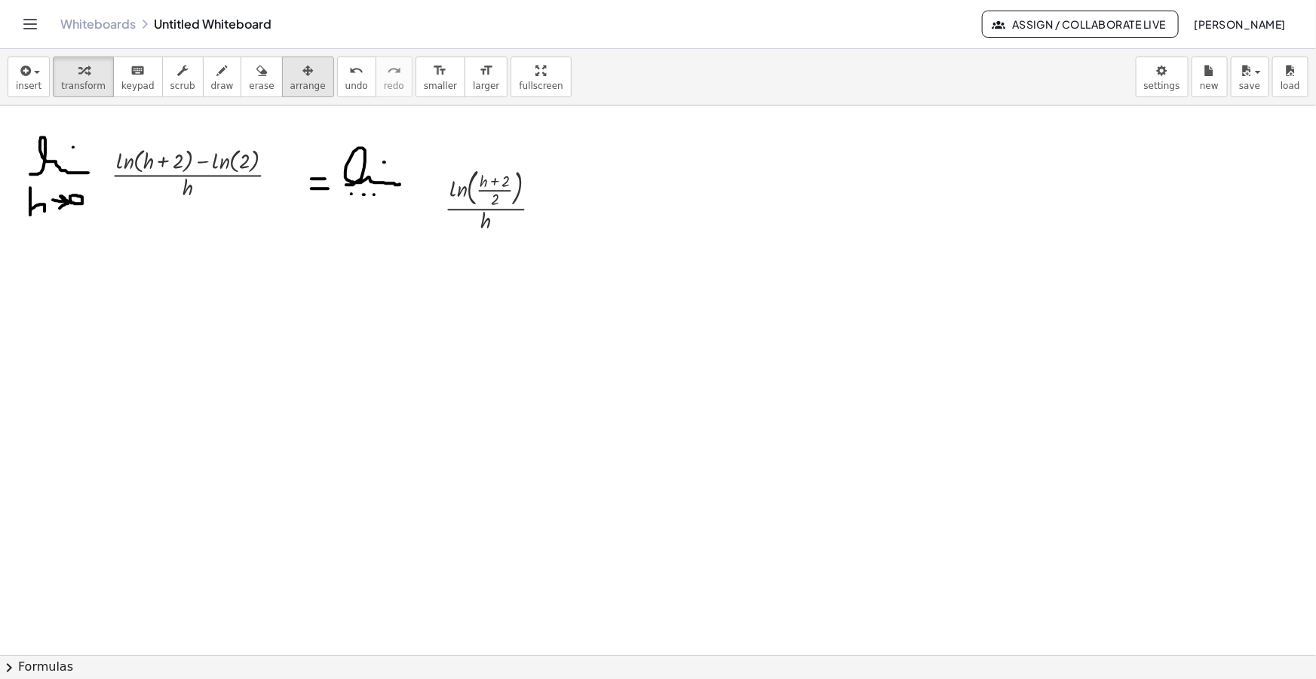
click at [290, 81] on span "arrange" at bounding box center [307, 86] width 35 height 11
drag, startPoint x: 456, startPoint y: 201, endPoint x: 442, endPoint y: 188, distance: 19.2
click at [442, 188] on div at bounding box center [463, 177] width 132 height 78
click at [217, 69] on icon "button" at bounding box center [222, 71] width 11 height 18
drag, startPoint x: 530, startPoint y: 180, endPoint x: 538, endPoint y: 180, distance: 8.3
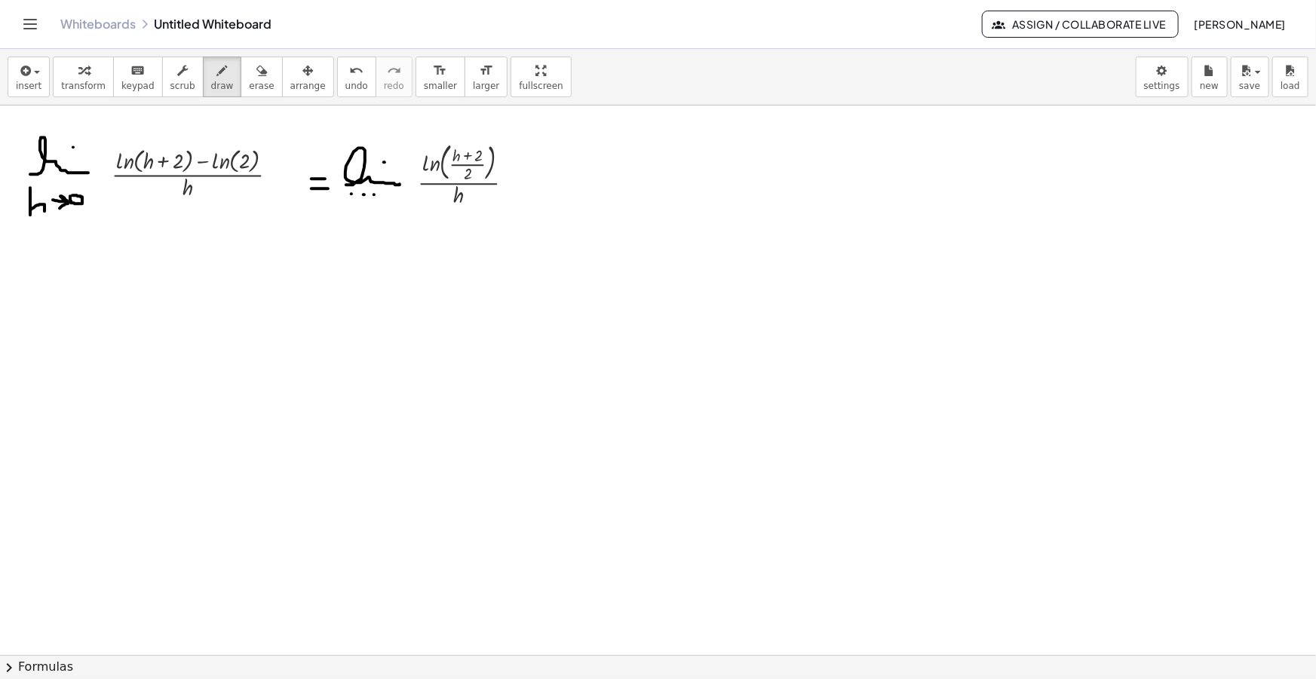
drag, startPoint x: 529, startPoint y: 189, endPoint x: 538, endPoint y: 189, distance: 9.0
drag, startPoint x: 550, startPoint y: 189, endPoint x: 596, endPoint y: 192, distance: 45.3
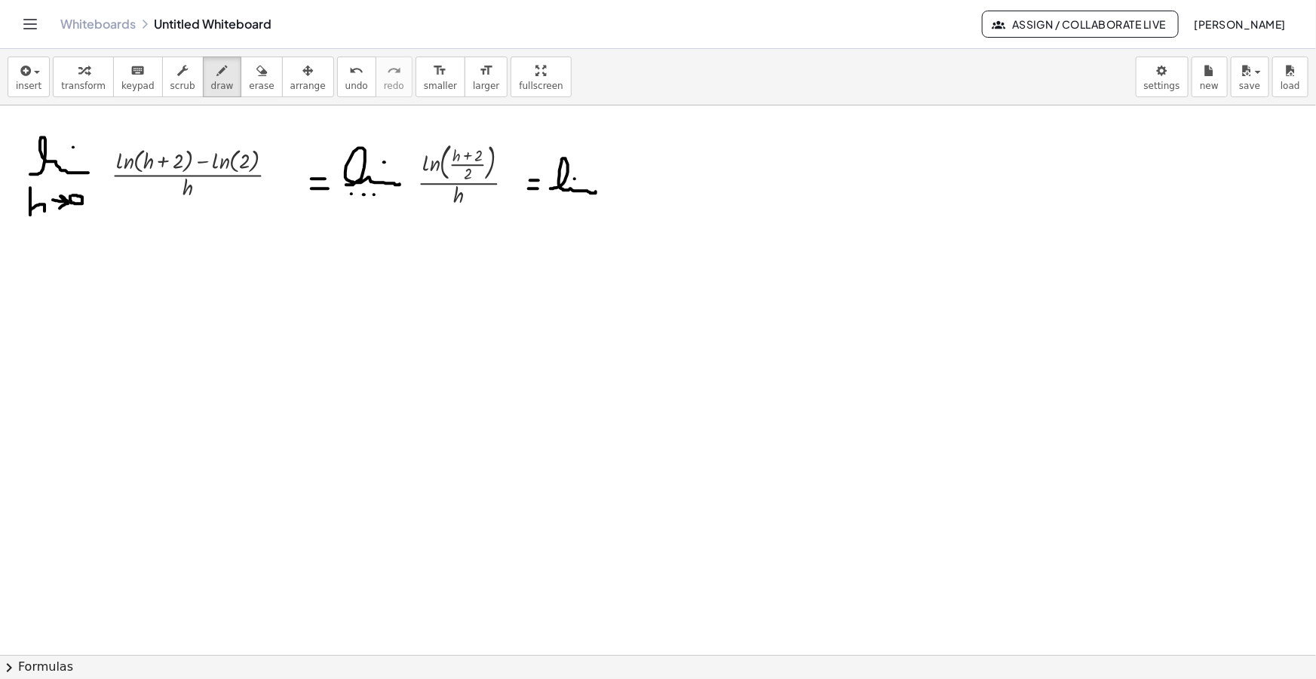
click at [23, 81] on span "insert" at bounding box center [29, 86] width 26 height 11
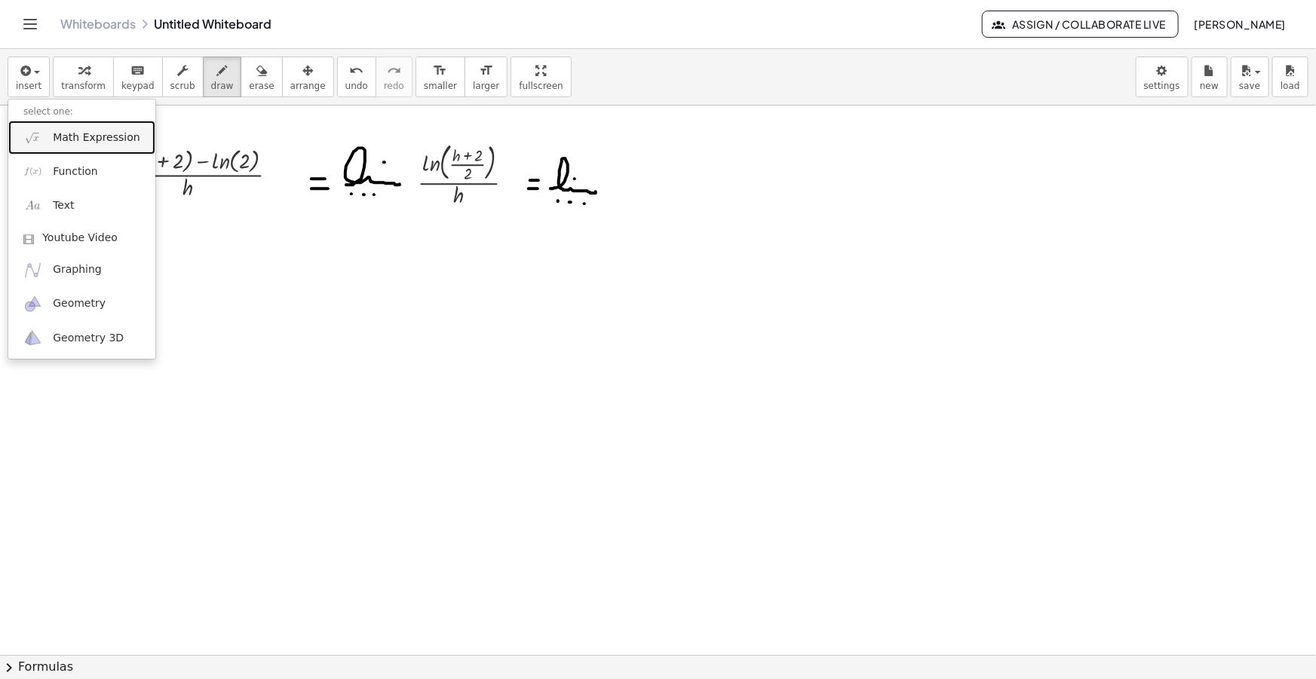
click at [87, 136] on span "Math Expression" at bounding box center [96, 137] width 87 height 15
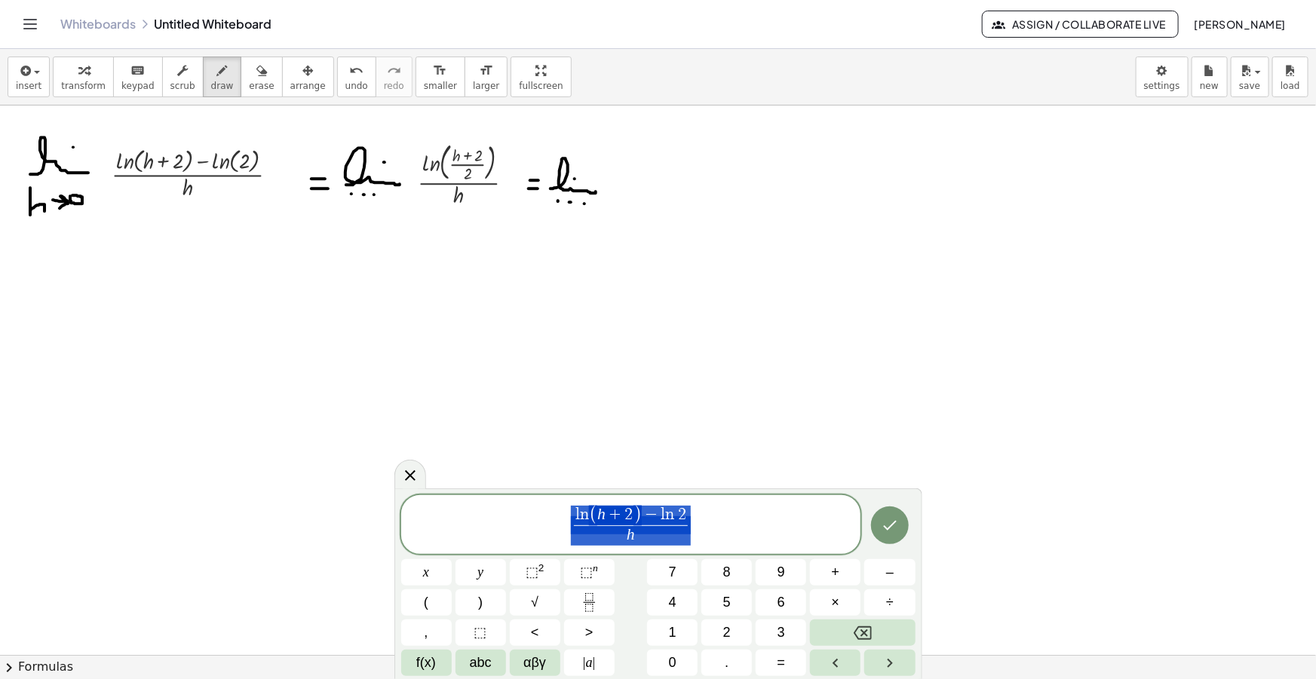
drag, startPoint x: 688, startPoint y: 512, endPoint x: 656, endPoint y: 514, distance: 32.5
drag, startPoint x: 678, startPoint y: 512, endPoint x: 651, endPoint y: 512, distance: 27.1
click at [630, 515] on span "+" at bounding box center [638, 515] width 20 height 17
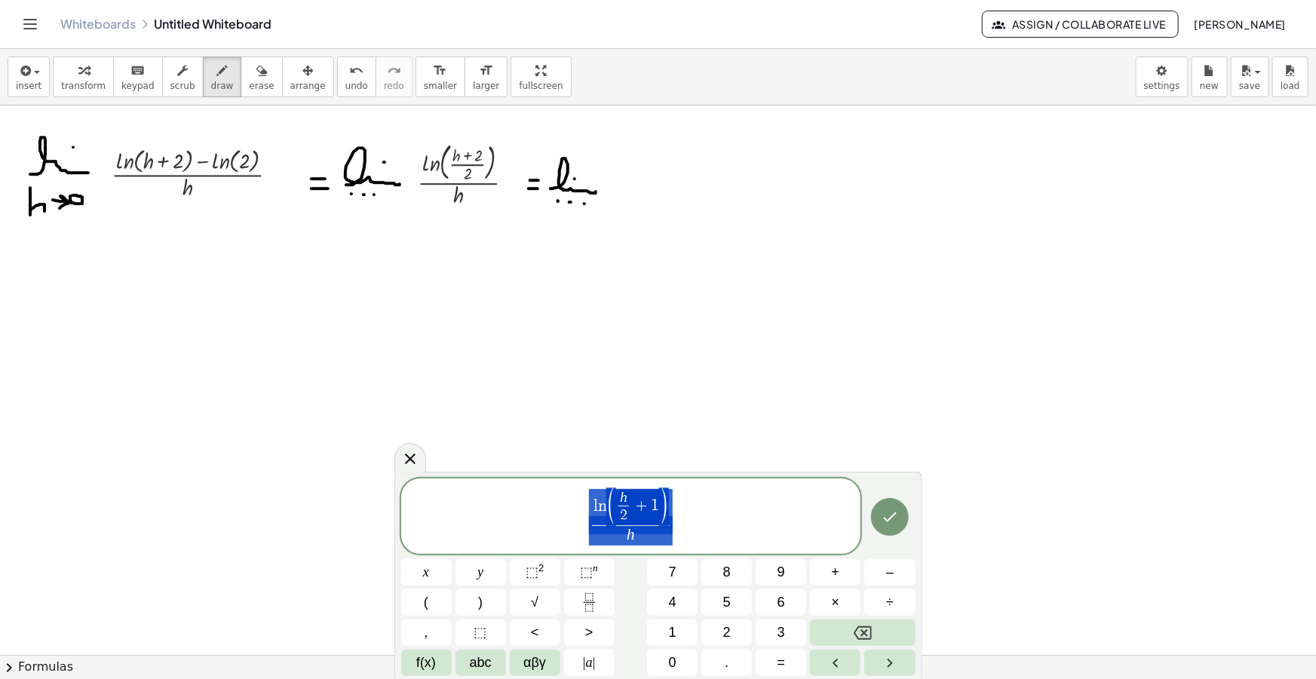
drag, startPoint x: 678, startPoint y: 535, endPoint x: 535, endPoint y: 502, distance: 146.2
click at [535, 502] on span "l n ( h 2 ​ + 1 ) h ​" at bounding box center [631, 518] width 460 height 60
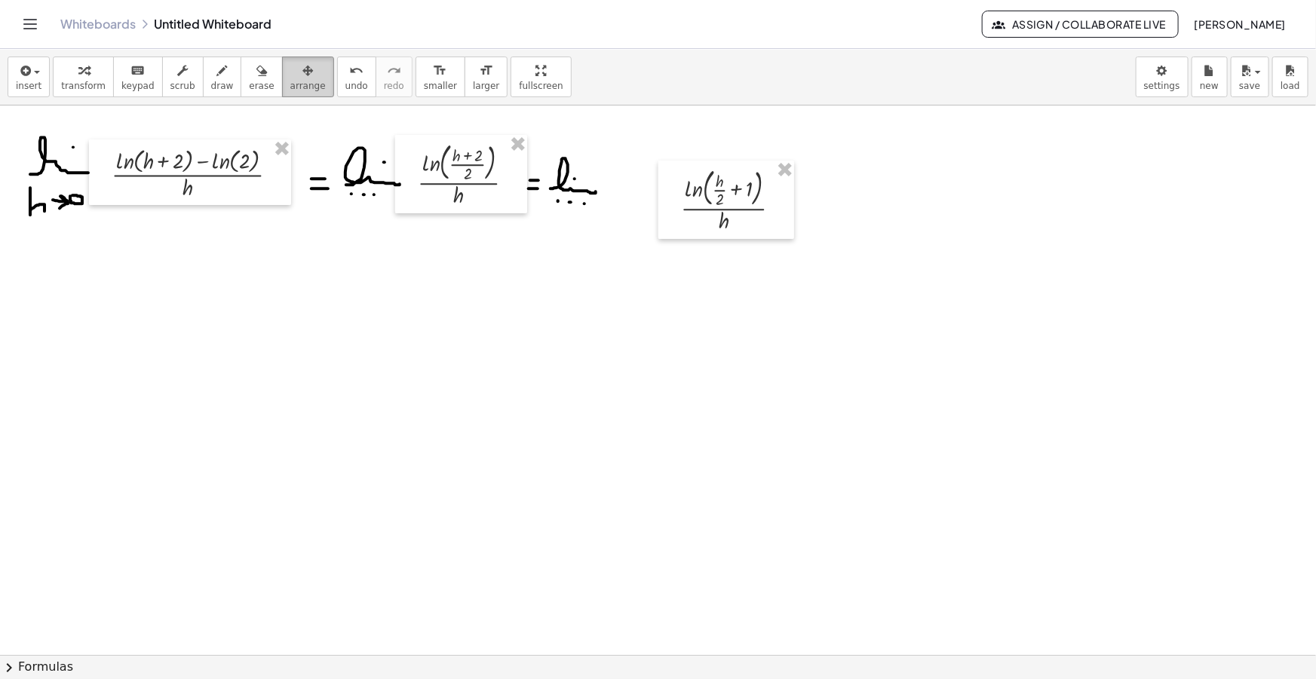
click at [282, 91] on button "arrange" at bounding box center [308, 77] width 52 height 41
drag, startPoint x: 703, startPoint y: 199, endPoint x: 407, endPoint y: 126, distance: 304.5
click at [639, 179] on div at bounding box center [664, 179] width 136 height 78
click at [211, 78] on div "button" at bounding box center [222, 70] width 23 height 18
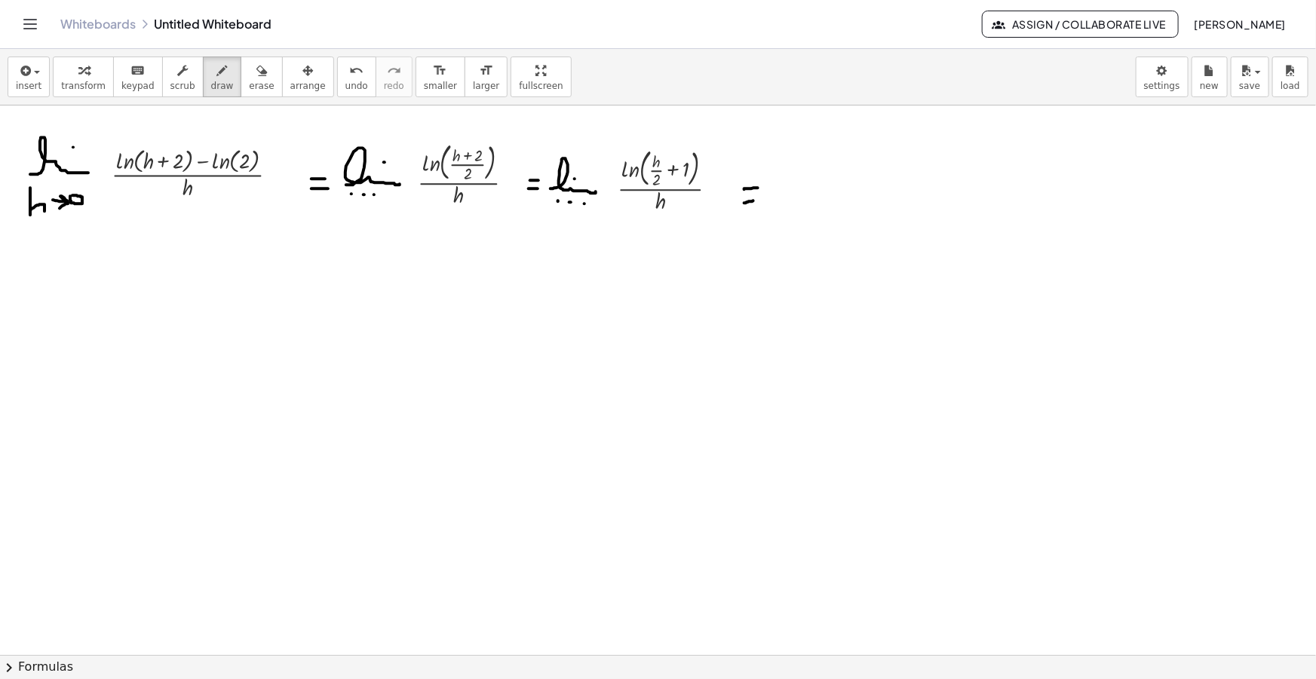
drag, startPoint x: 744, startPoint y: 203, endPoint x: 757, endPoint y: 201, distance: 13.0
drag, startPoint x: 17, startPoint y: 281, endPoint x: 29, endPoint y: 281, distance: 12.1
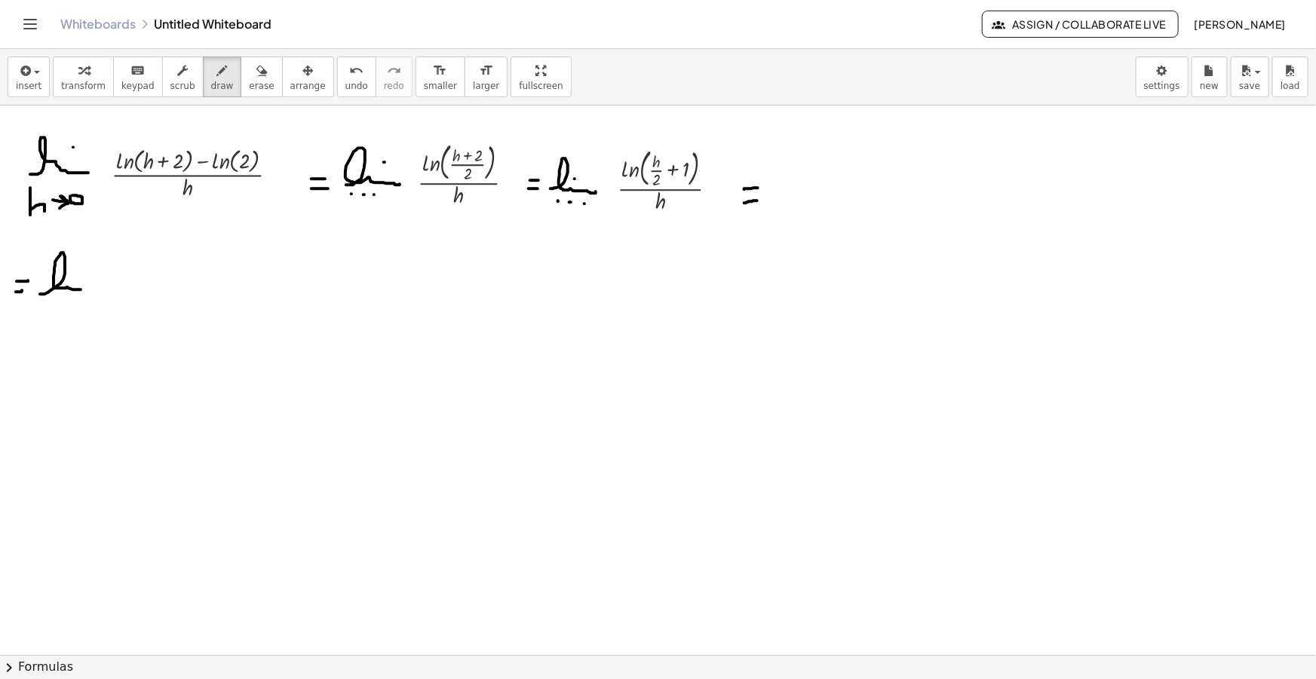
drag, startPoint x: 40, startPoint y: 294, endPoint x: 93, endPoint y: 292, distance: 52.8
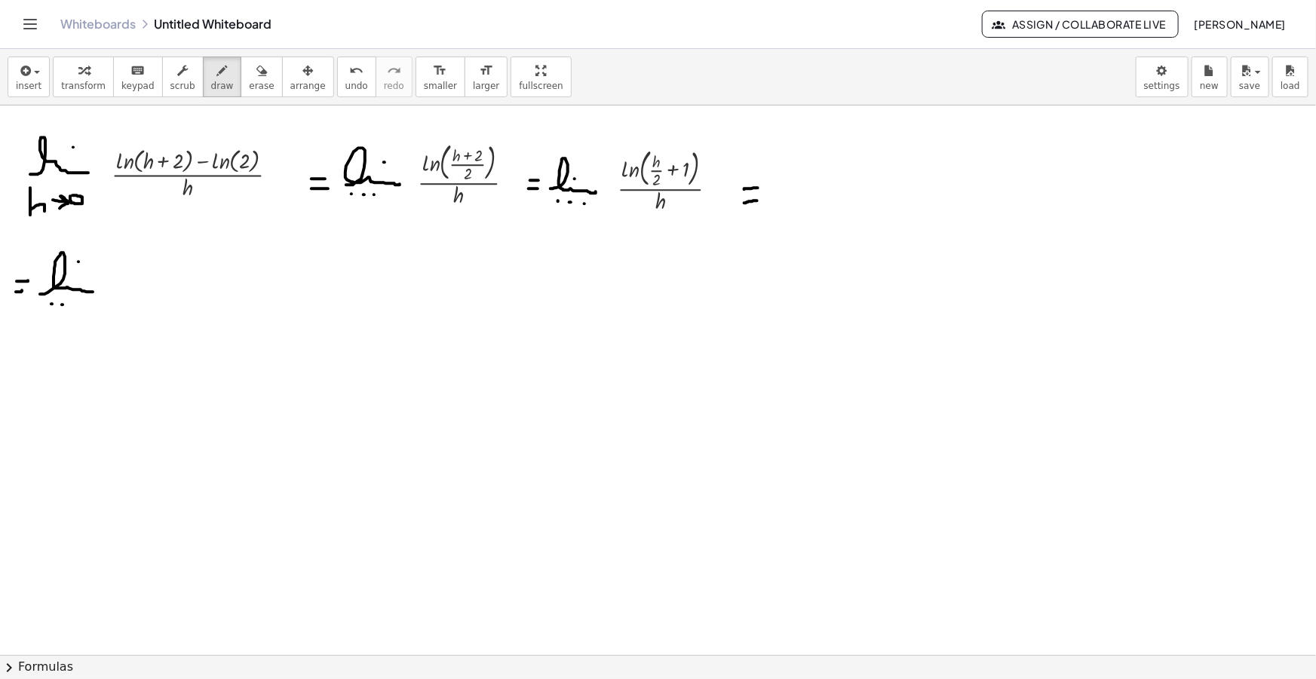
click at [676, 63] on div "insert select one: Math Expression Function Text Youtube Video Graphing Geometr…" at bounding box center [658, 77] width 1316 height 57
click at [211, 75] on div "button" at bounding box center [222, 70] width 23 height 18
click at [217, 75] on icon "button" at bounding box center [222, 71] width 11 height 18
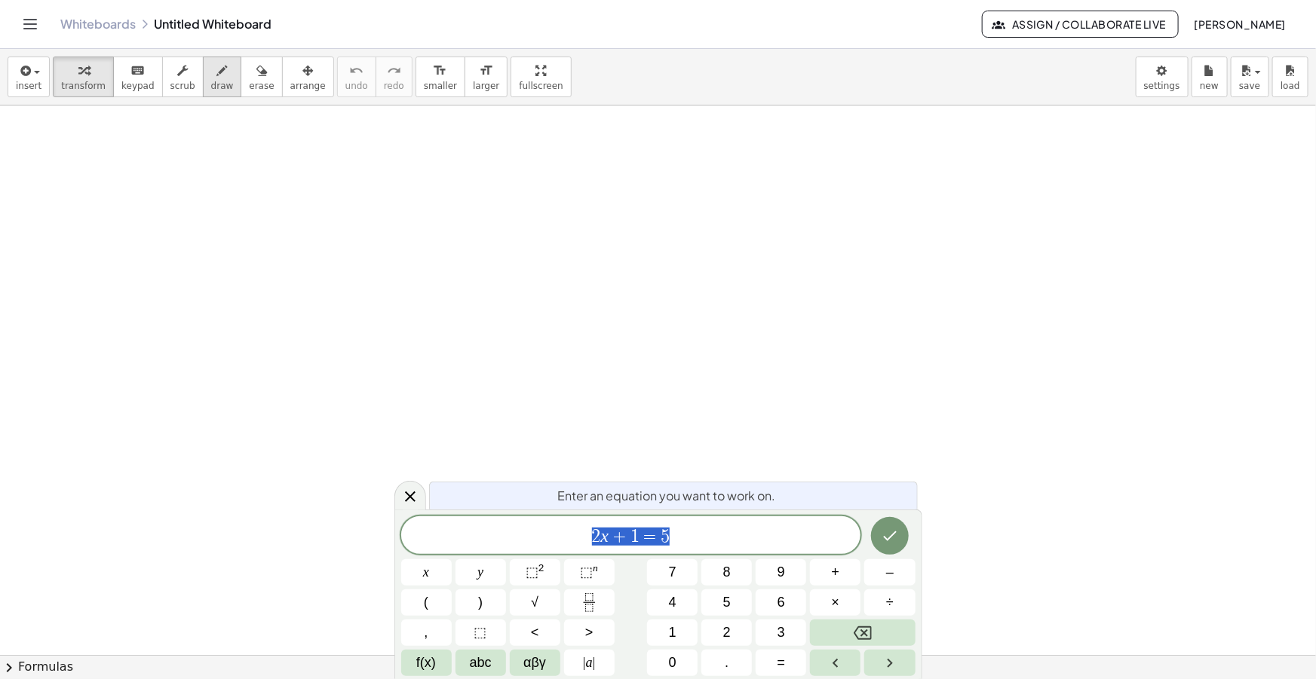
click at [217, 76] on icon "button" at bounding box center [222, 71] width 11 height 18
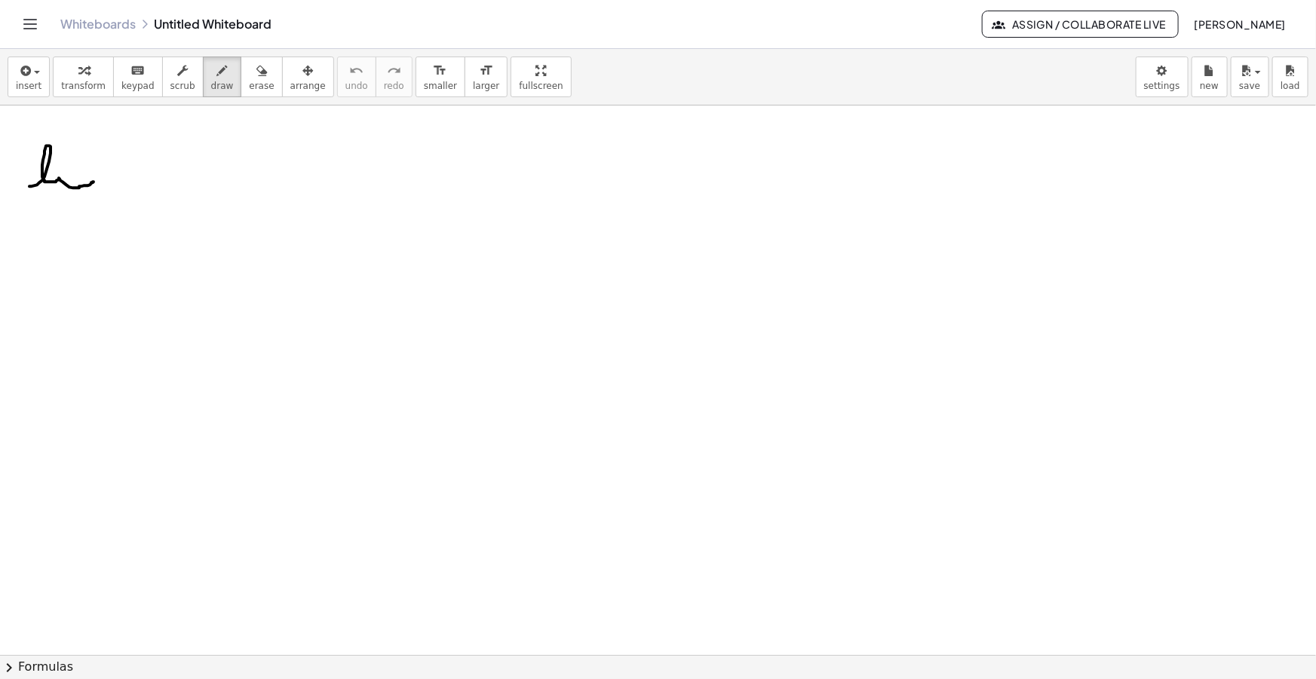
drag, startPoint x: 31, startPoint y: 186, endPoint x: 97, endPoint y: 180, distance: 66.6
drag, startPoint x: 23, startPoint y: 210, endPoint x: 36, endPoint y: 196, distance: 19.7
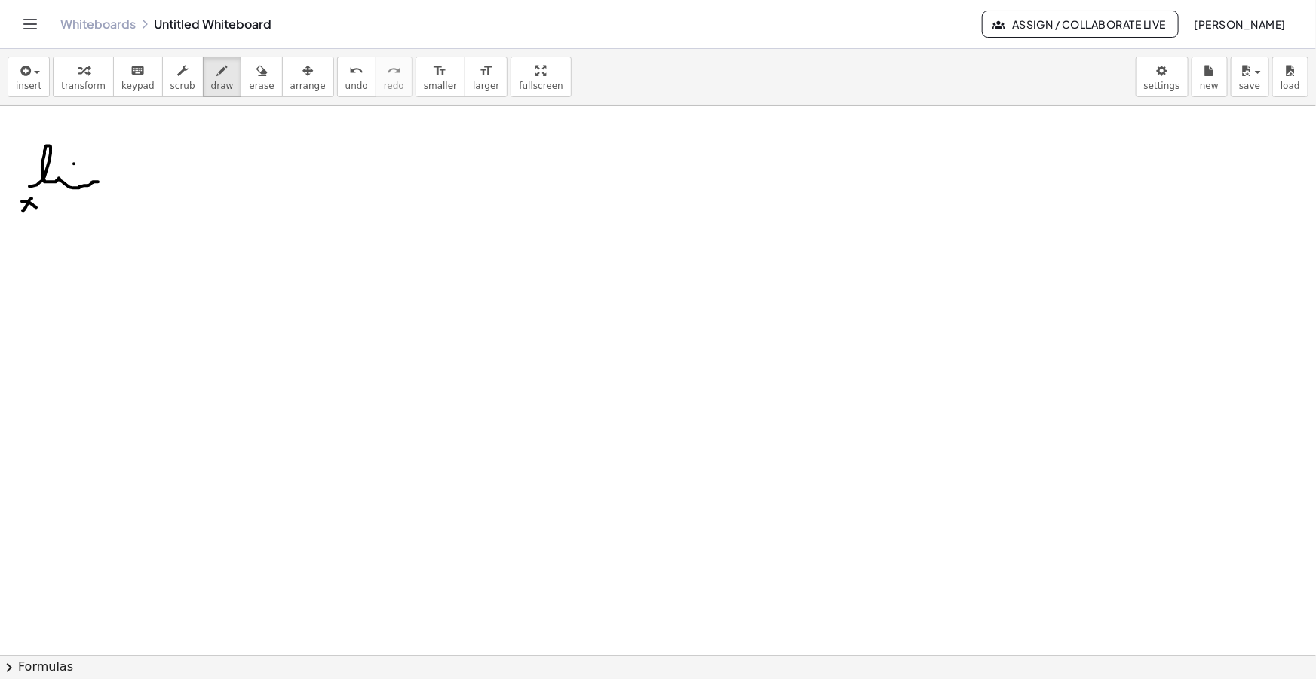
drag, startPoint x: 44, startPoint y: 201, endPoint x: 54, endPoint y: 207, distance: 10.5
drag, startPoint x: 69, startPoint y: 196, endPoint x: 69, endPoint y: 204, distance: 8.3
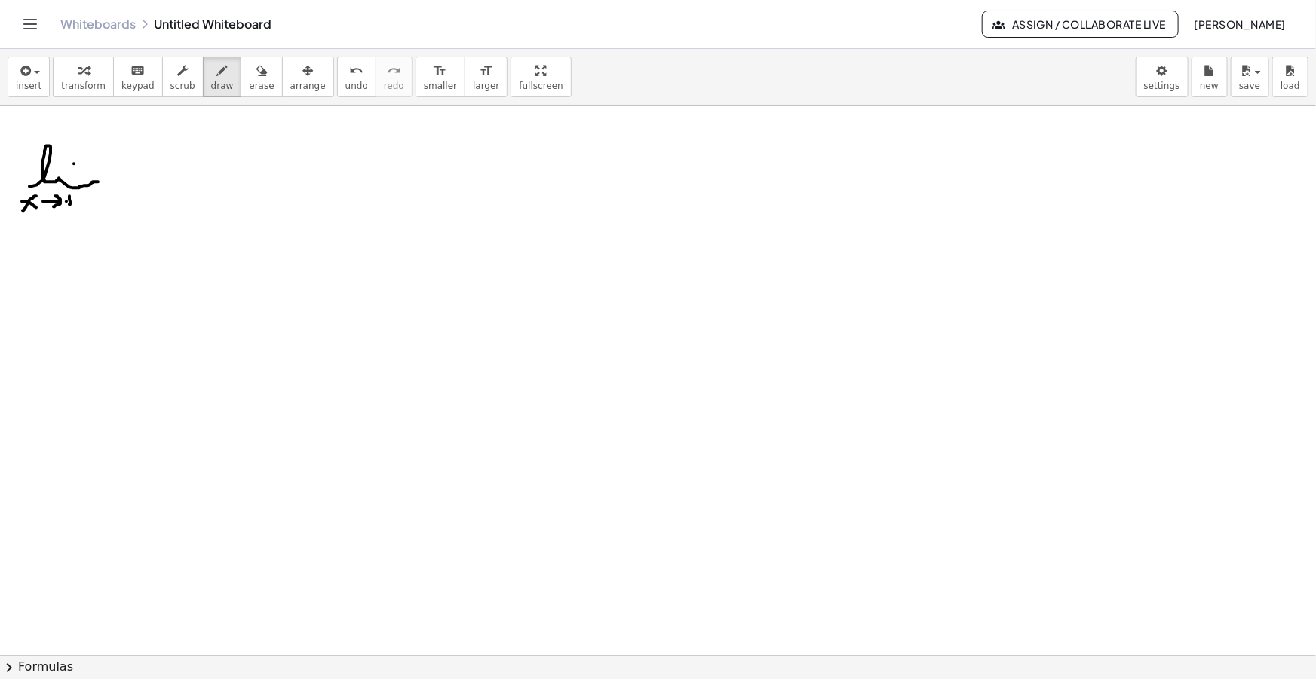
drag, startPoint x: 81, startPoint y: 196, endPoint x: 69, endPoint y: 245, distance: 50.5
click at [24, 90] on span "insert" at bounding box center [29, 86] width 26 height 11
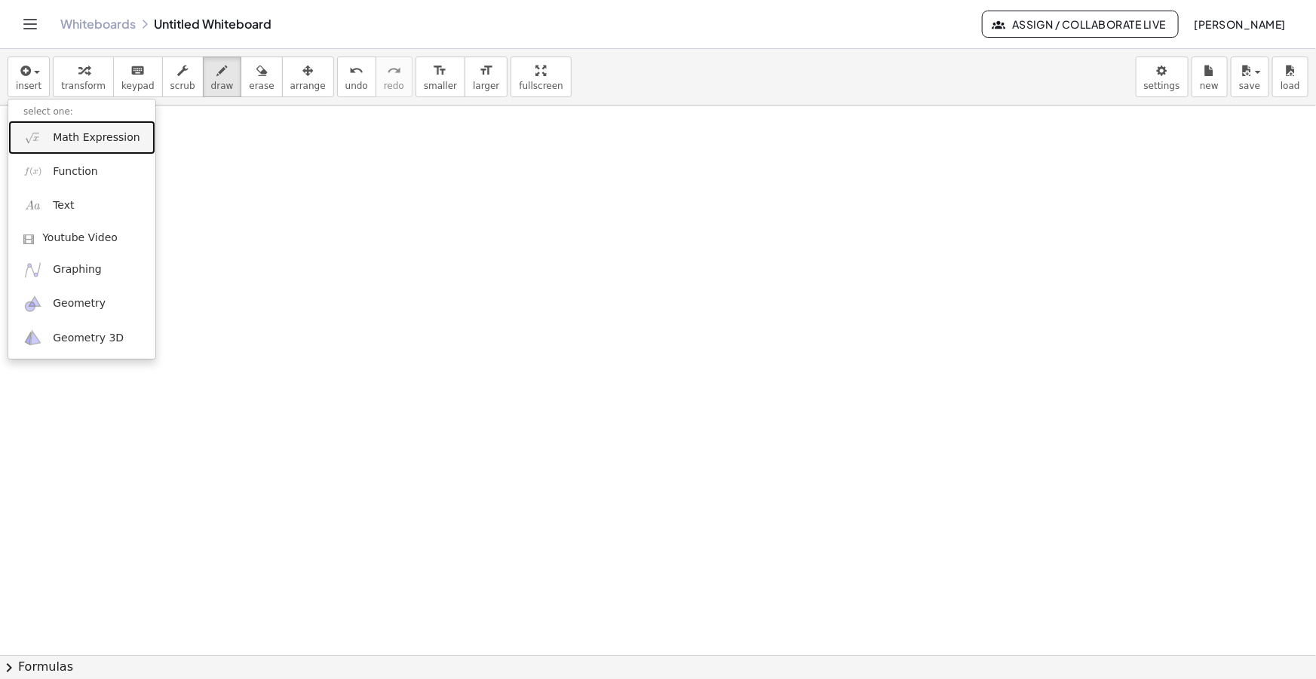
click at [51, 127] on link "Math Expression" at bounding box center [81, 138] width 147 height 34
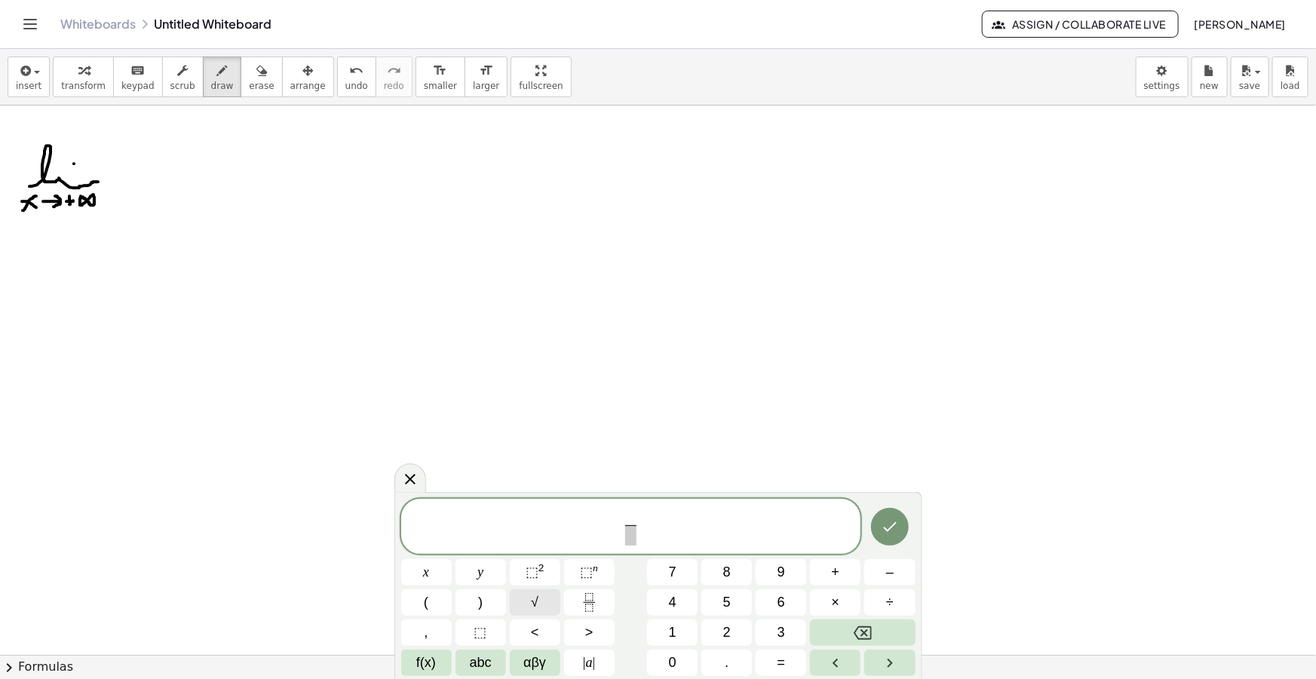
click at [548, 590] on button "√" at bounding box center [535, 603] width 51 height 26
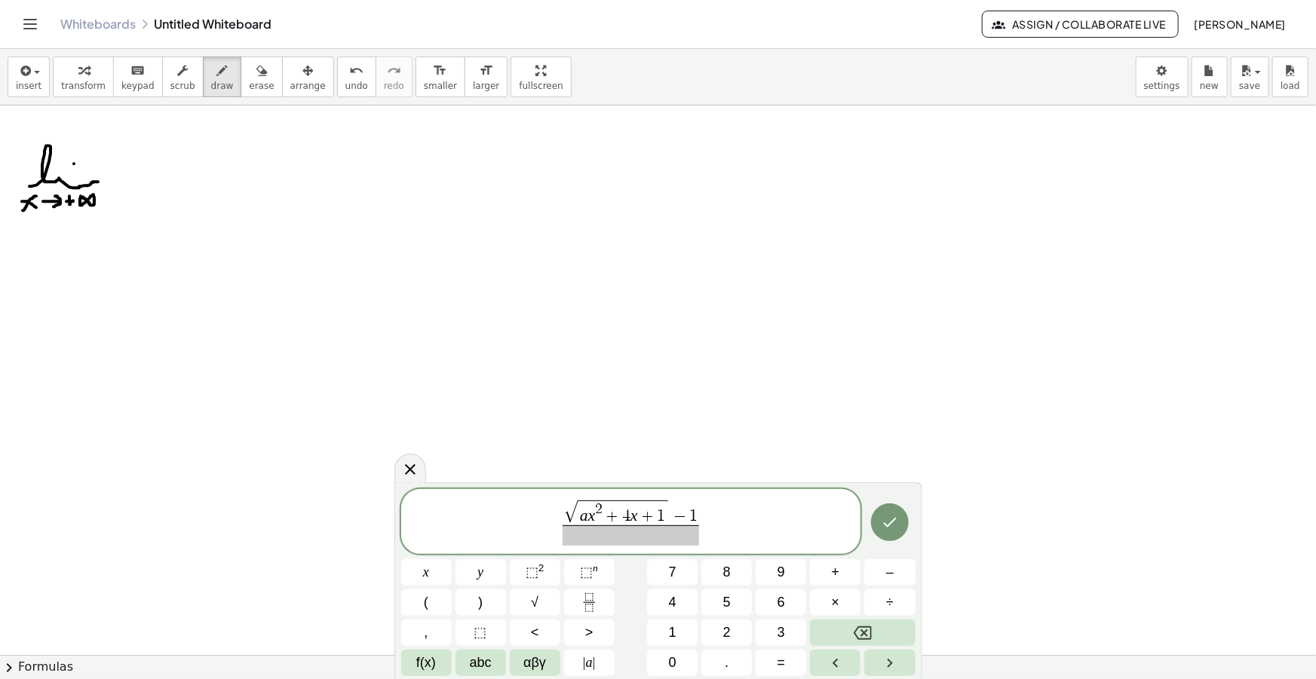
click at [633, 535] on span at bounding box center [631, 536] width 137 height 20
drag, startPoint x: 731, startPoint y: 529, endPoint x: 482, endPoint y: 515, distance: 249.2
click at [486, 514] on span "√ a x 2 + 4 x + 1 − 1 x ​ ​" at bounding box center [631, 522] width 460 height 49
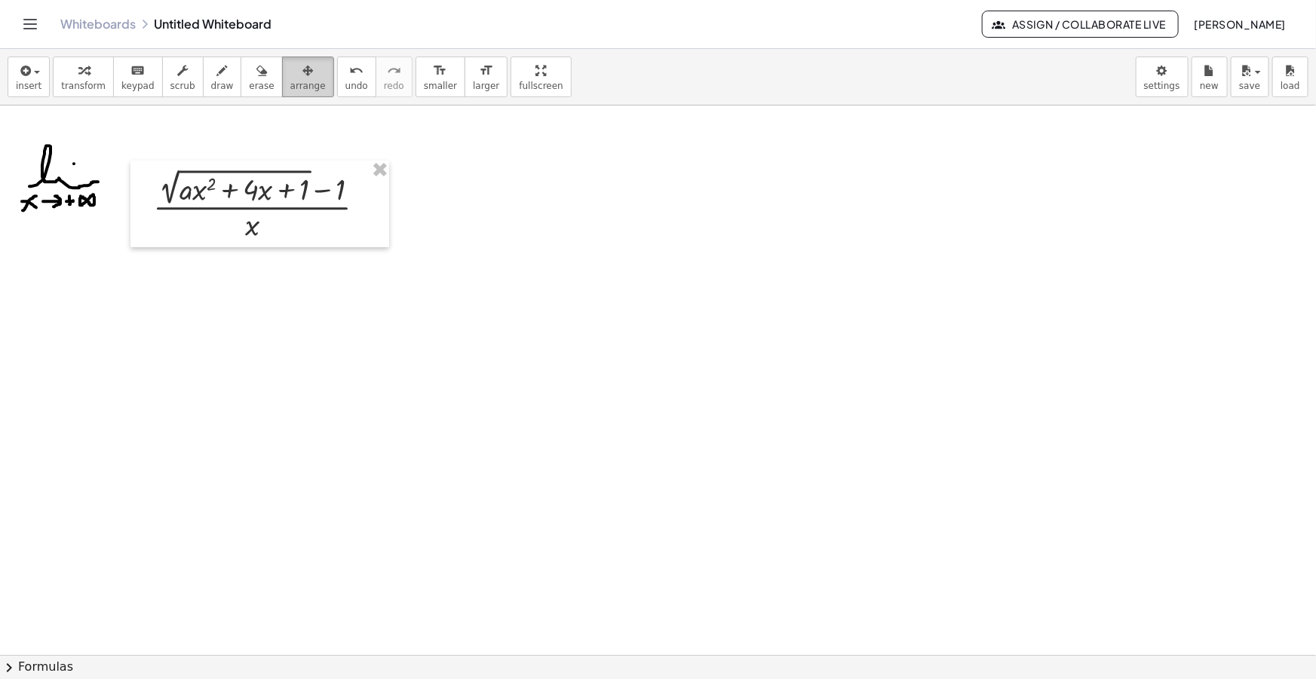
click at [302, 79] on icon "button" at bounding box center [307, 71] width 11 height 18
click at [424, 66] on div "format_size" at bounding box center [440, 70] width 33 height 18
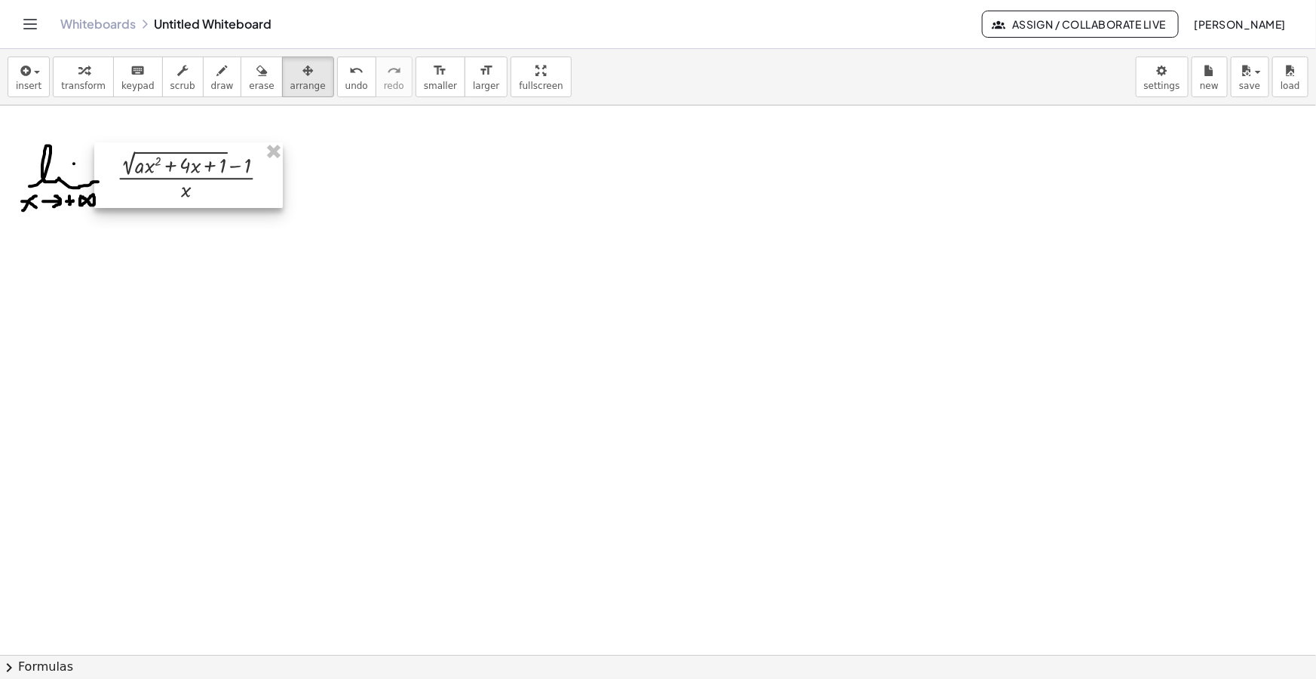
drag, startPoint x: 258, startPoint y: 192, endPoint x: 226, endPoint y: 179, distance: 33.9
click at [226, 179] on div at bounding box center [188, 176] width 189 height 66
drag, startPoint x: 208, startPoint y: 69, endPoint x: 305, endPoint y: 179, distance: 146.9
click at [217, 69] on icon "button" at bounding box center [222, 71] width 11 height 18
drag, startPoint x: 284, startPoint y: 176, endPoint x: 294, endPoint y: 176, distance: 9.8
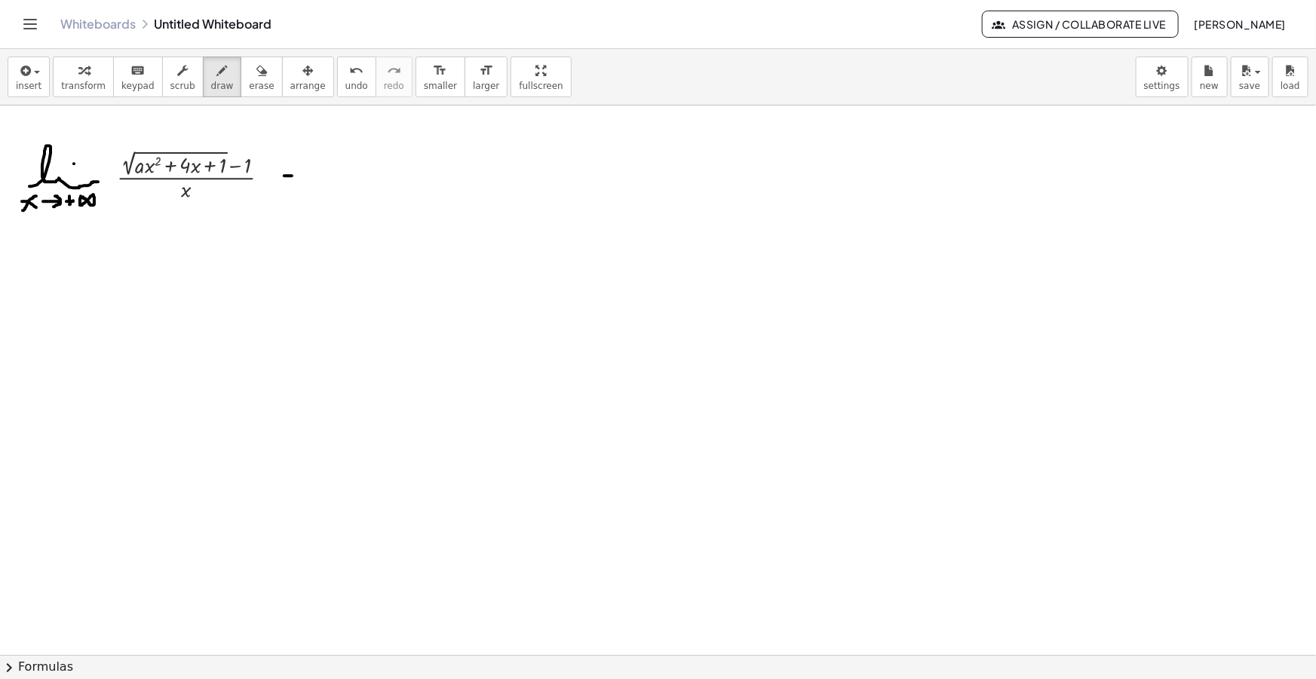
drag, startPoint x: 285, startPoint y: 183, endPoint x: 294, endPoint y: 183, distance: 9.0
